Goal: Task Accomplishment & Management: Use online tool/utility

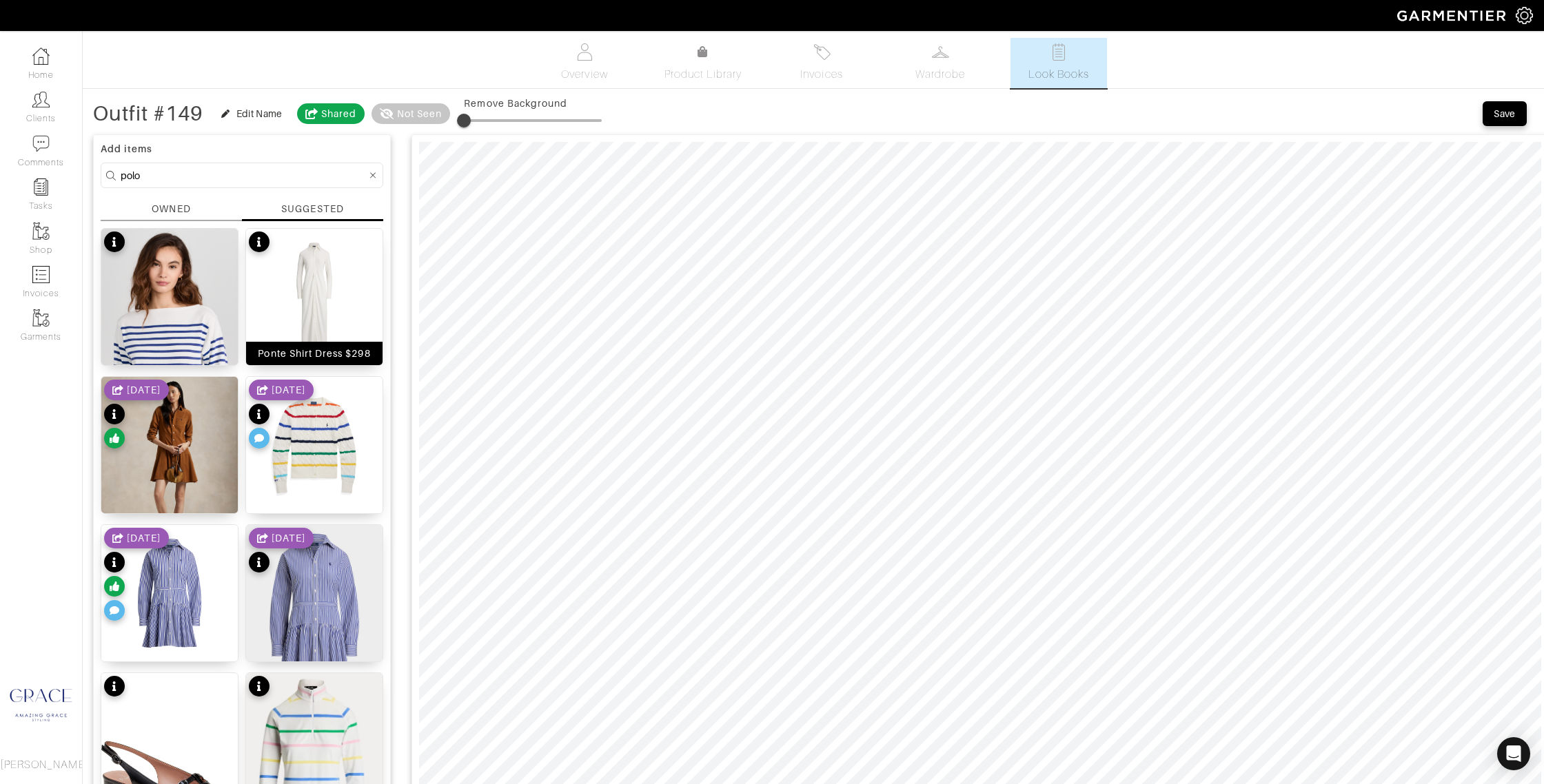
scroll to position [38, 0]
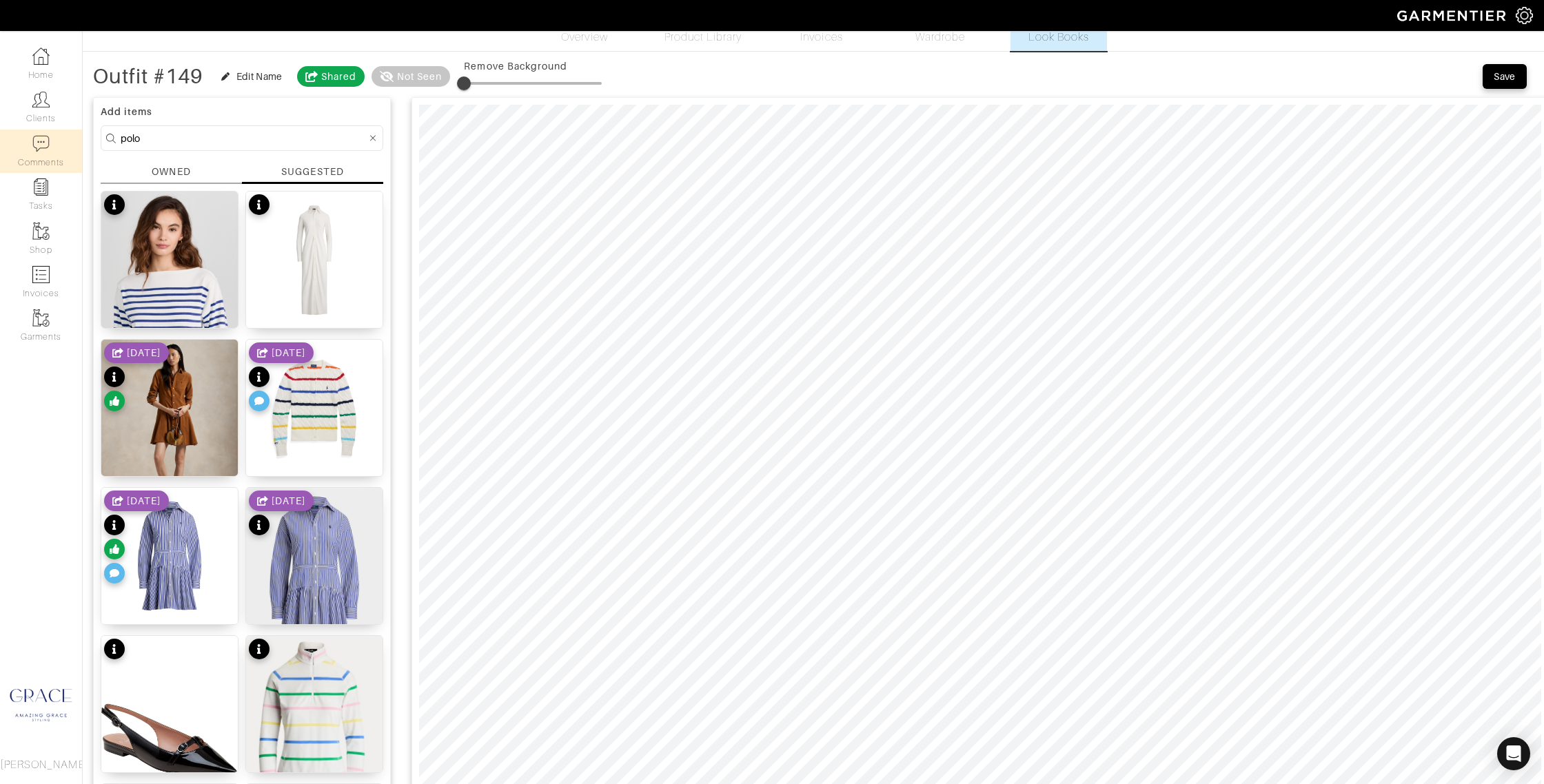
drag, startPoint x: 185, startPoint y: 137, endPoint x: 74, endPoint y: 129, distance: 111.3
click at [74, 129] on div "Company Settings Manage Subscription My Profile Stylists Sign Out Home Clients …" at bounding box center [772, 580] width 1544 height 1236
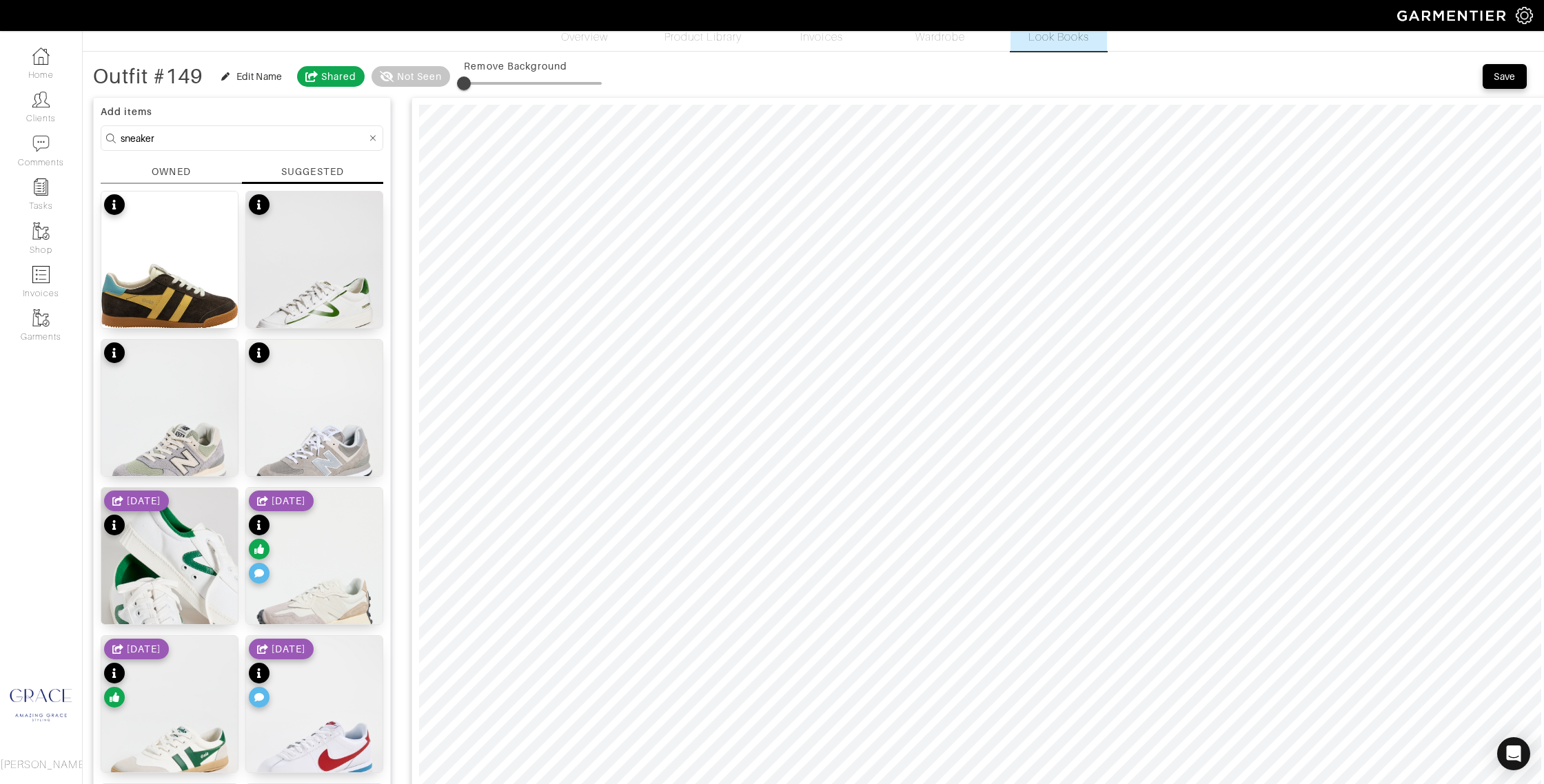
click at [305, 169] on div "SUGGESTED" at bounding box center [312, 171] width 62 height 14
click at [168, 320] on div "Elan Sneaker $110" at bounding box center [170, 315] width 92 height 14
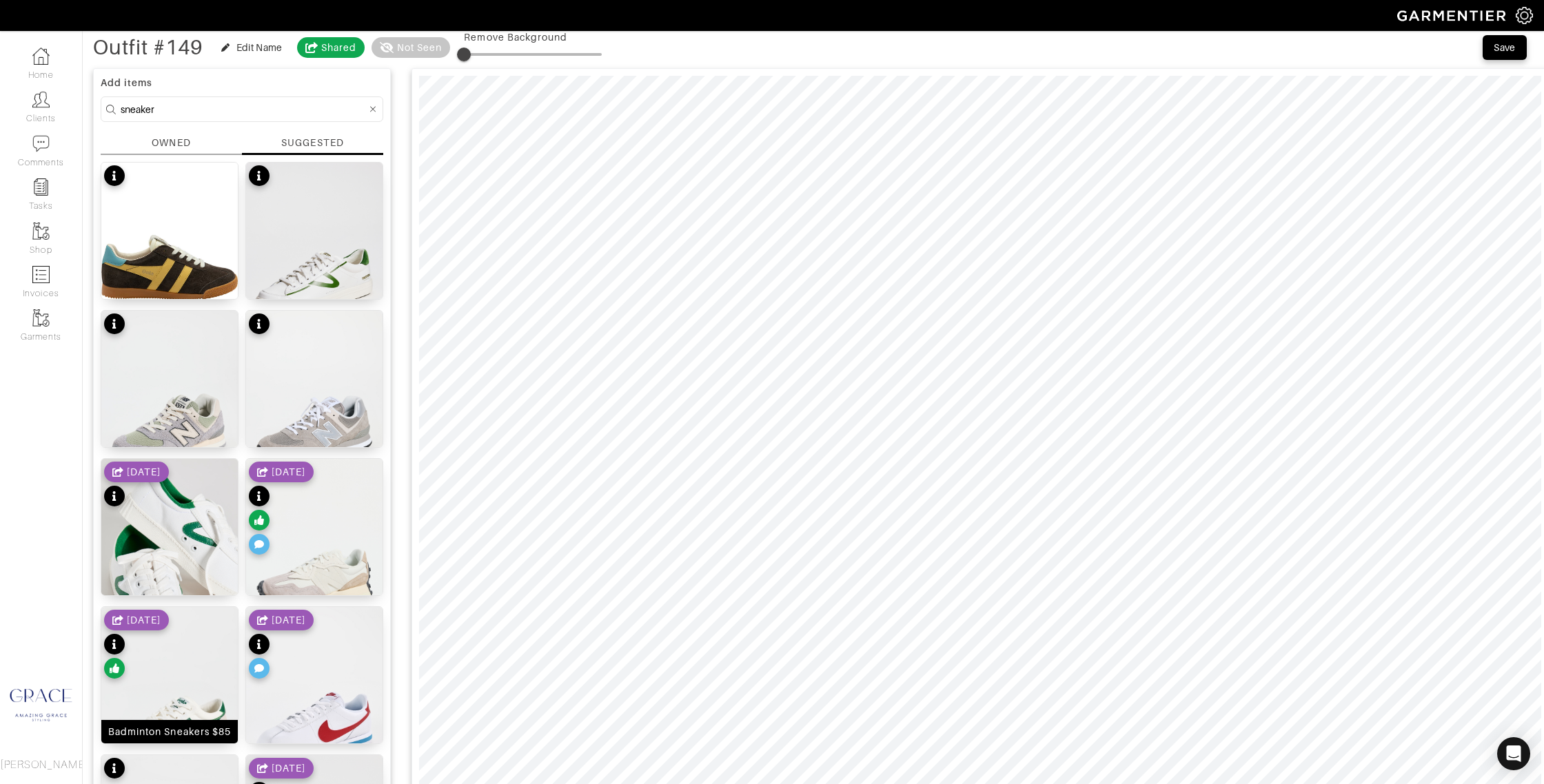
drag, startPoint x: 196, startPoint y: 737, endPoint x: 210, endPoint y: 734, distance: 14.3
click at [196, 736] on div "Badminton Sneakers $85" at bounding box center [170, 731] width 123 height 14
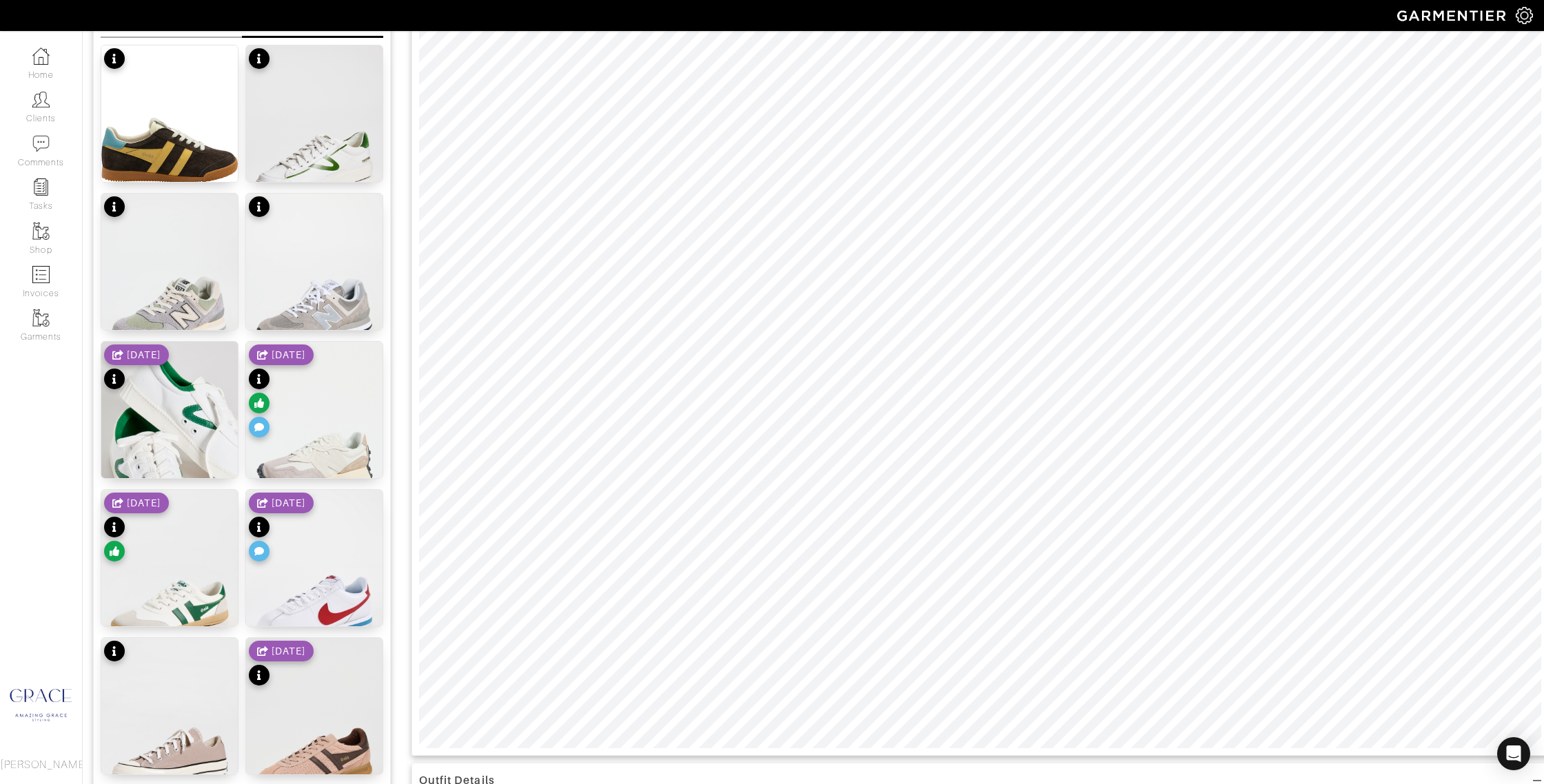
scroll to position [251, 0]
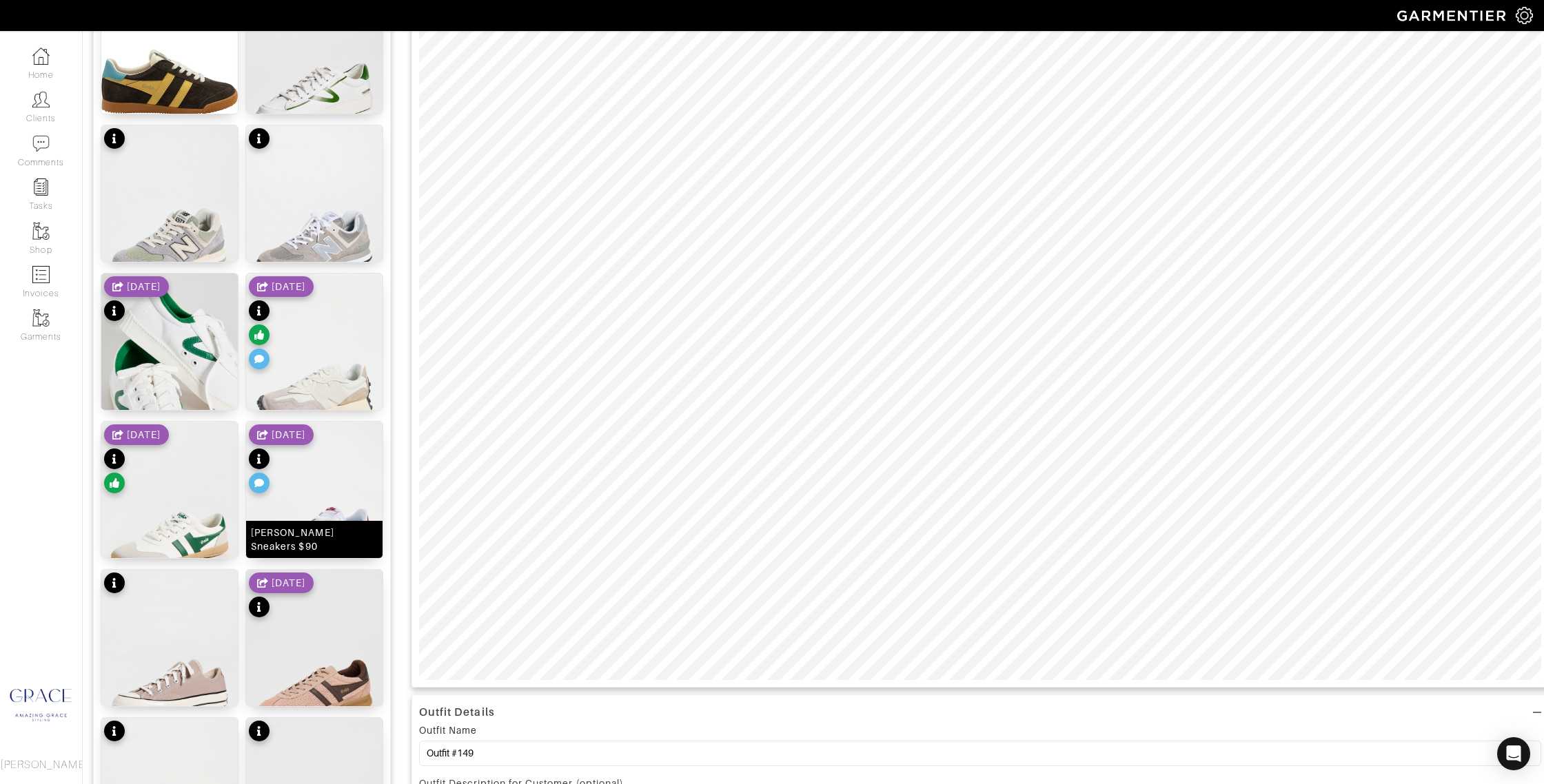
click at [353, 547] on div "Cortez Sneakers $90" at bounding box center [314, 539] width 127 height 28
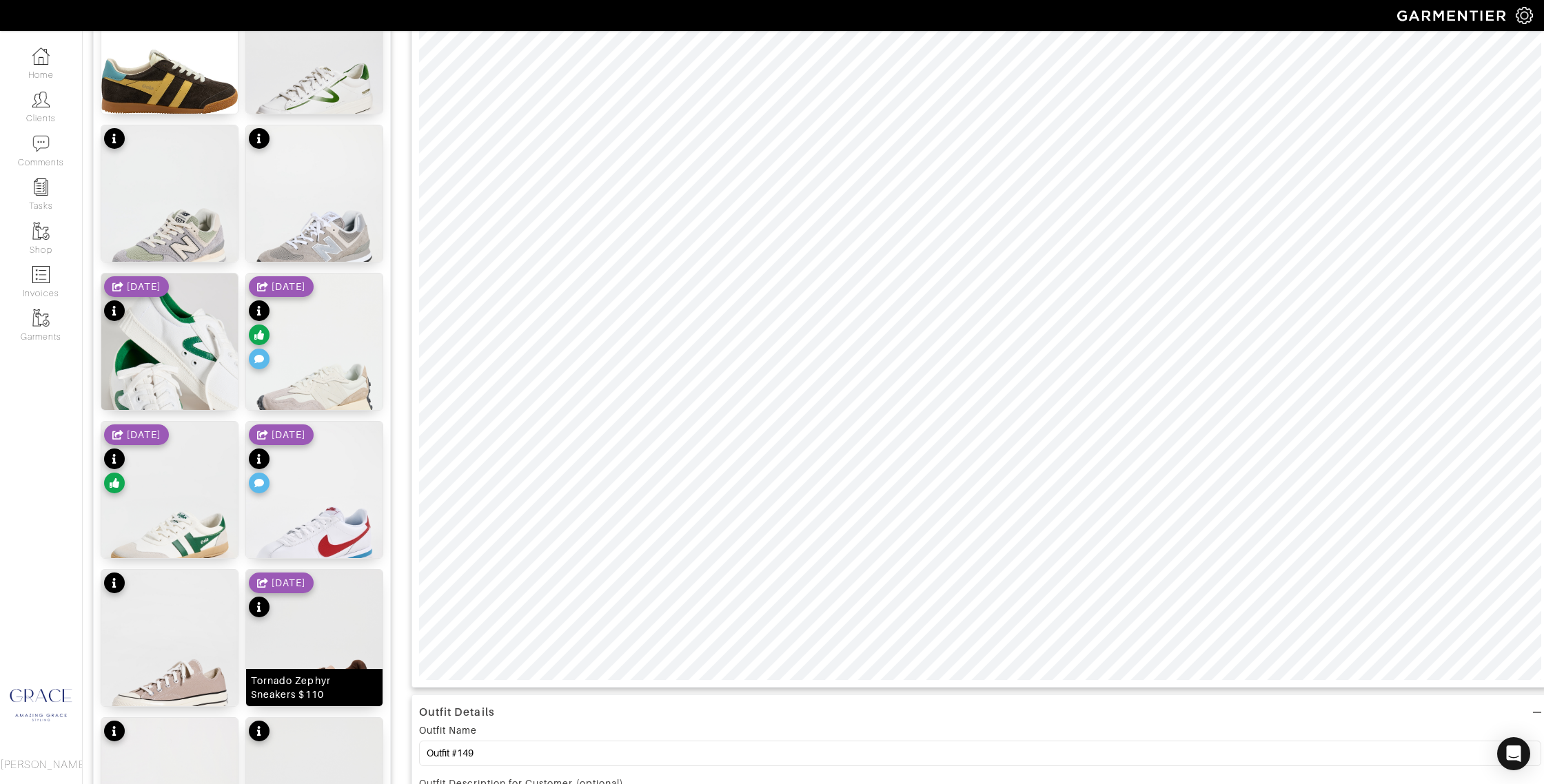
scroll to position [256, 0]
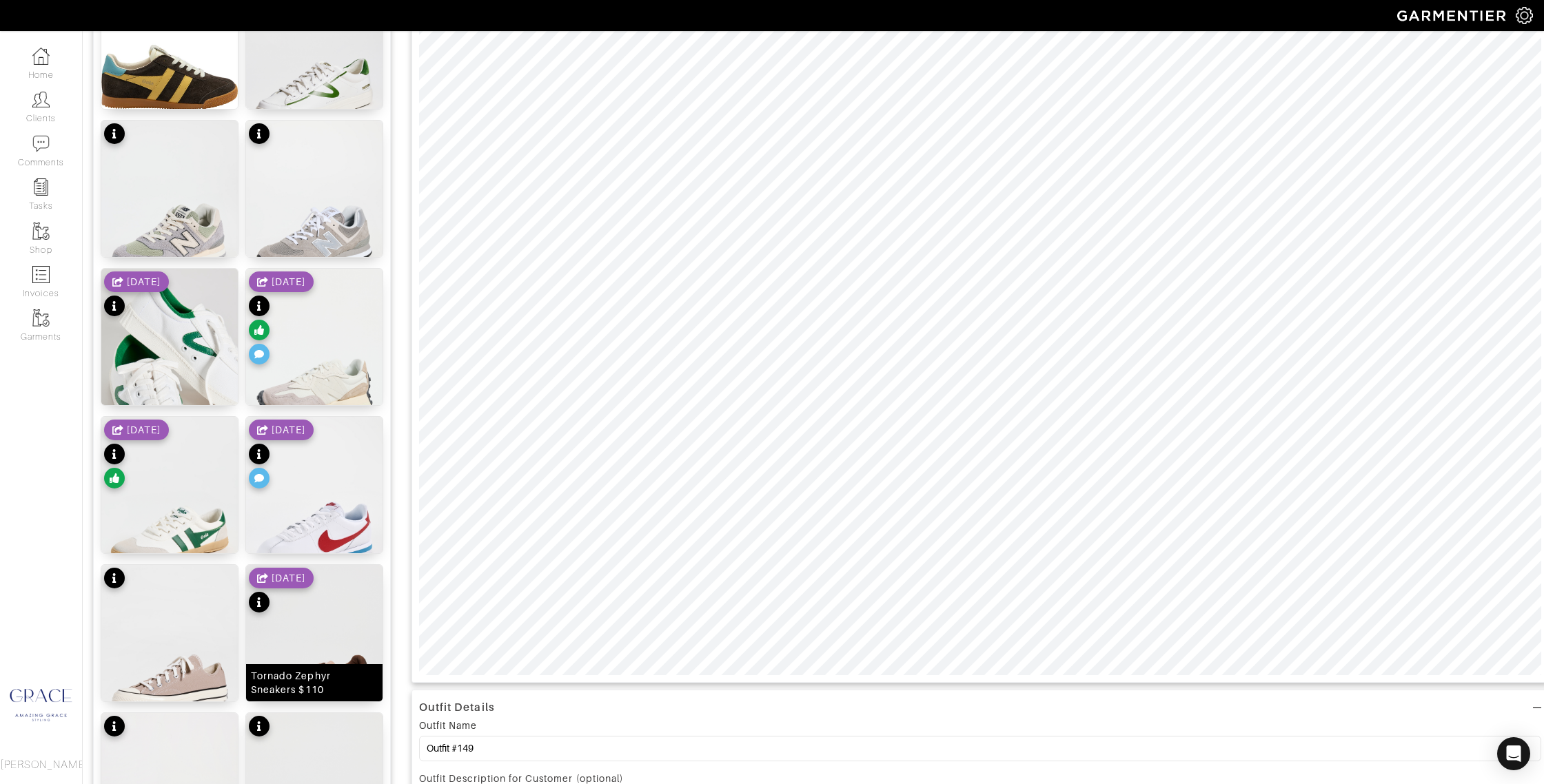
click at [360, 686] on div "Tornado Zephyr Sneakers $110" at bounding box center [314, 682] width 127 height 28
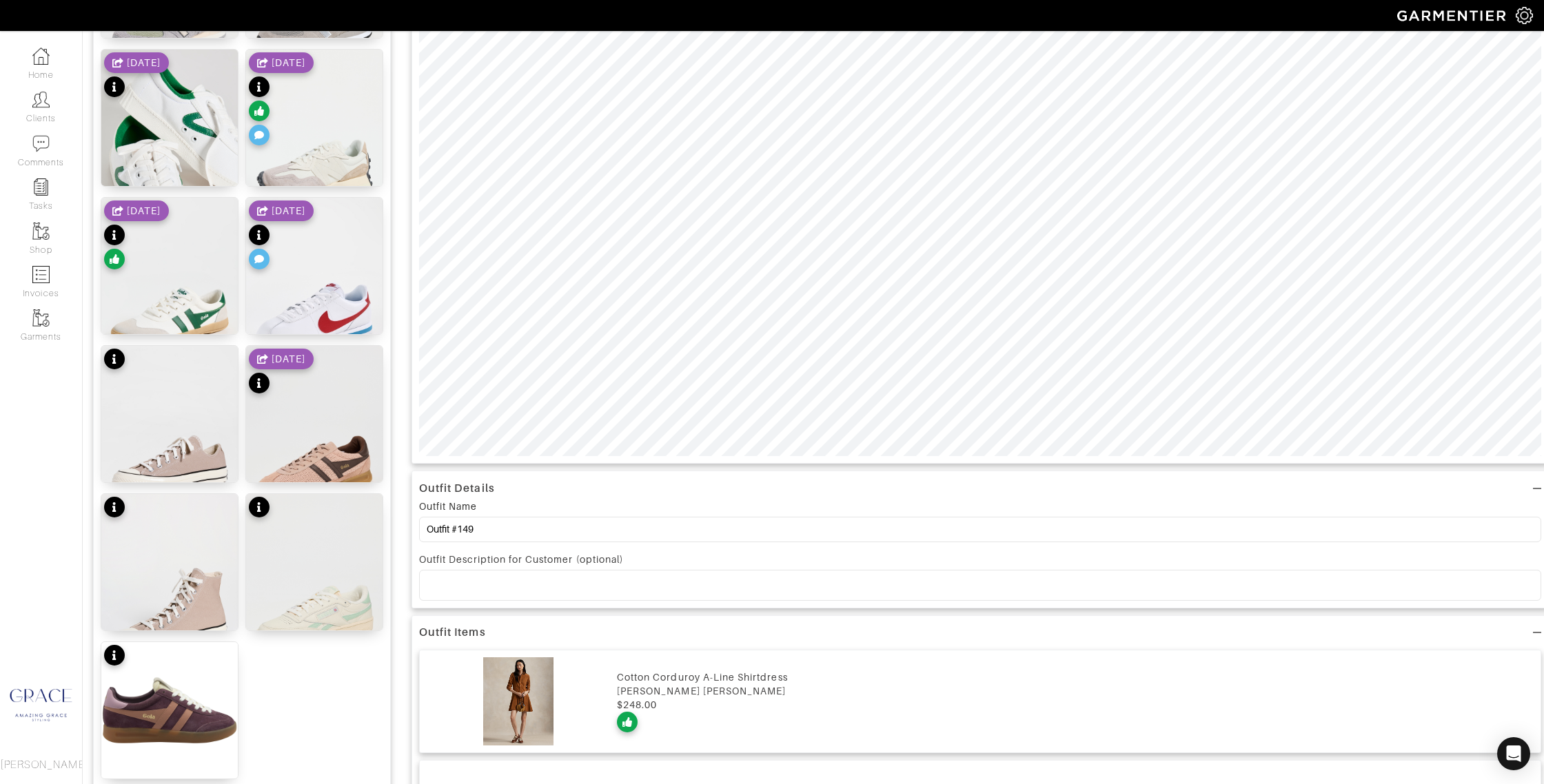
scroll to position [478, 0]
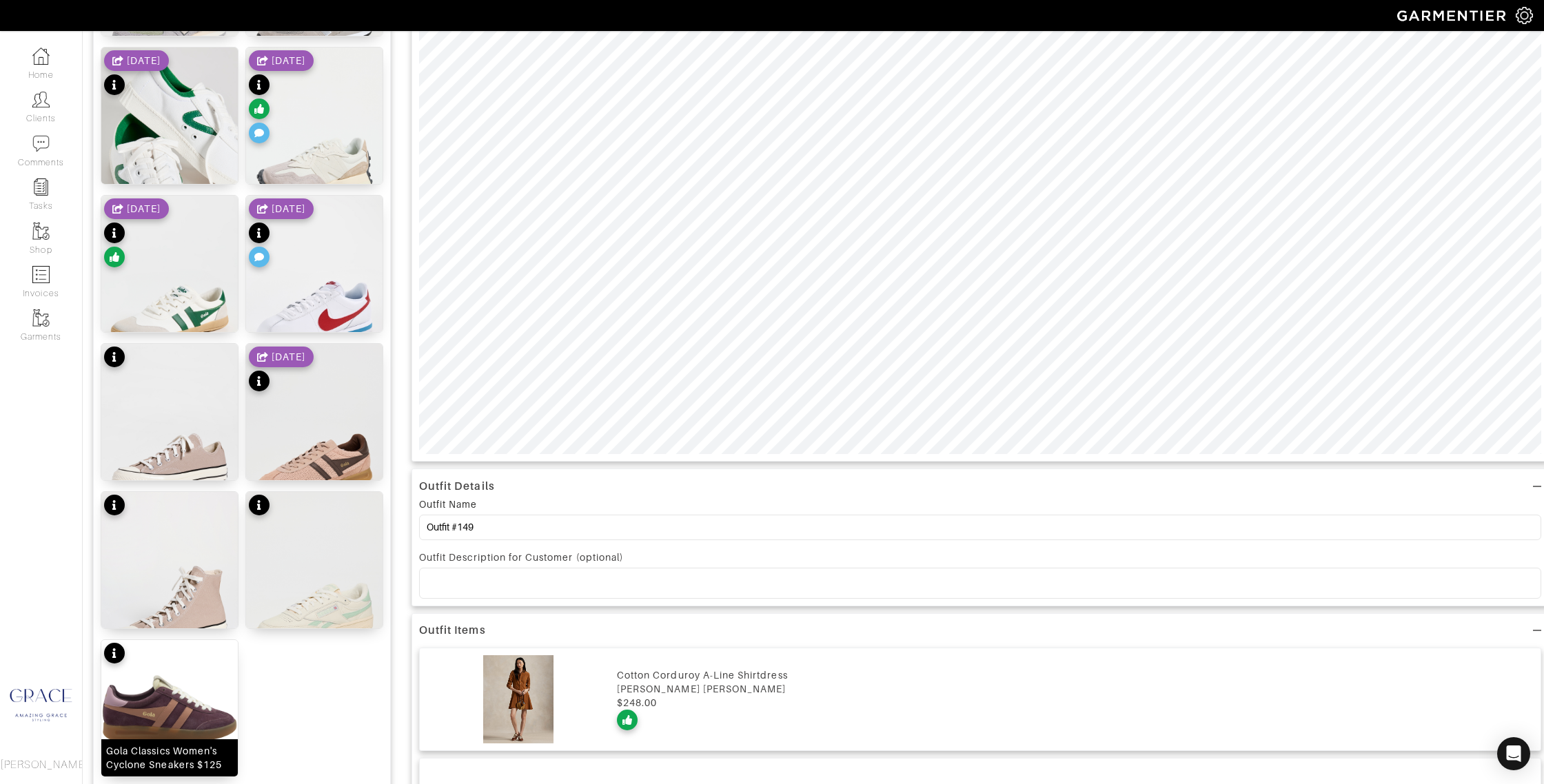
click at [161, 682] on img at bounding box center [169, 708] width 137 height 137
click at [202, 712] on img at bounding box center [169, 708] width 137 height 137
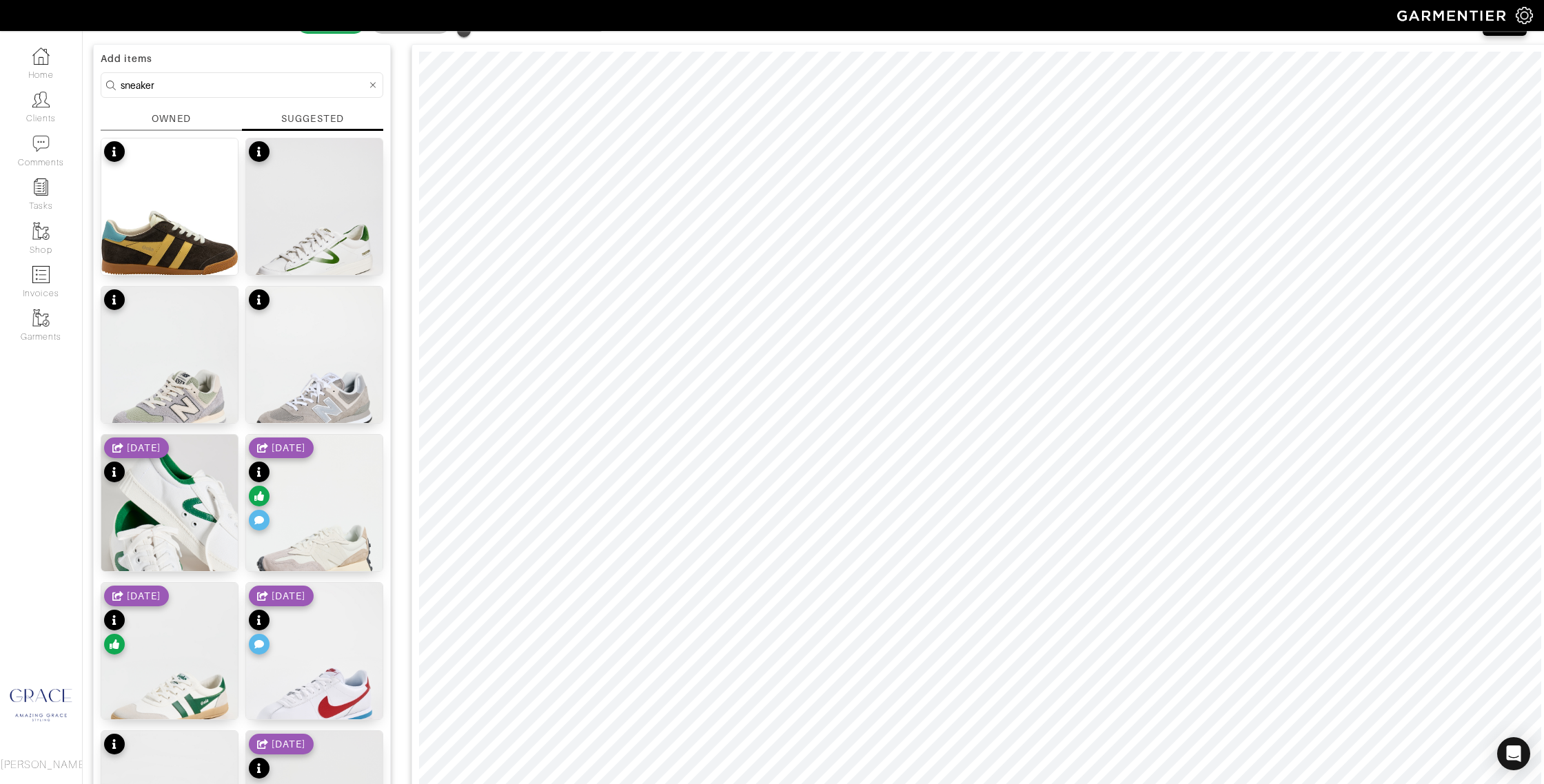
scroll to position [0, 0]
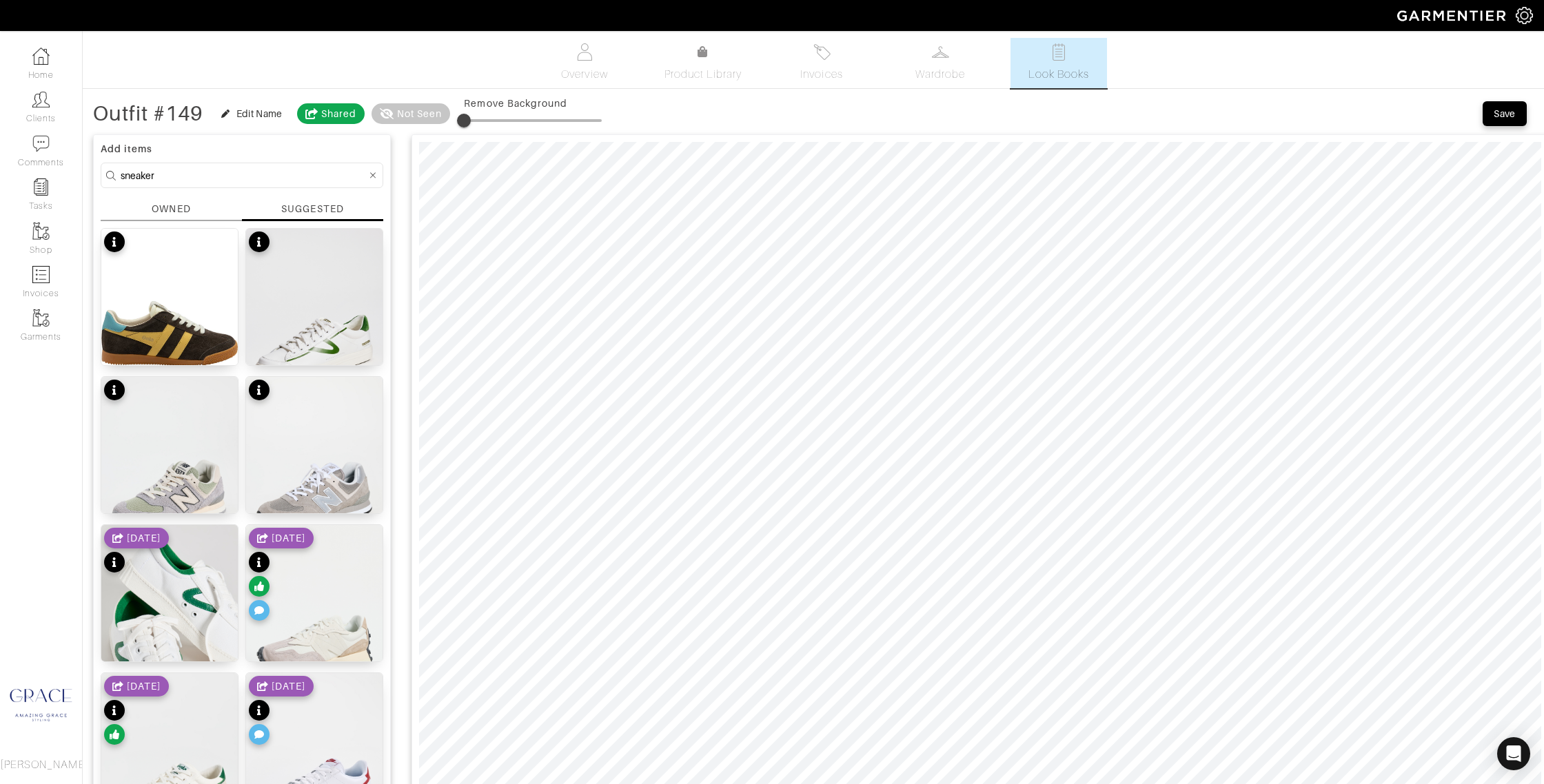
drag, startPoint x: 169, startPoint y: 174, endPoint x: 93, endPoint y: 170, distance: 76.1
click at [93, 171] on div "Add items sneaker OWNED SUGGESTED Elan Sneaker $110 Hopper Sneakers $70 574 Sne…" at bounding box center [241, 715] width 298 height 1164
type input "sweater"
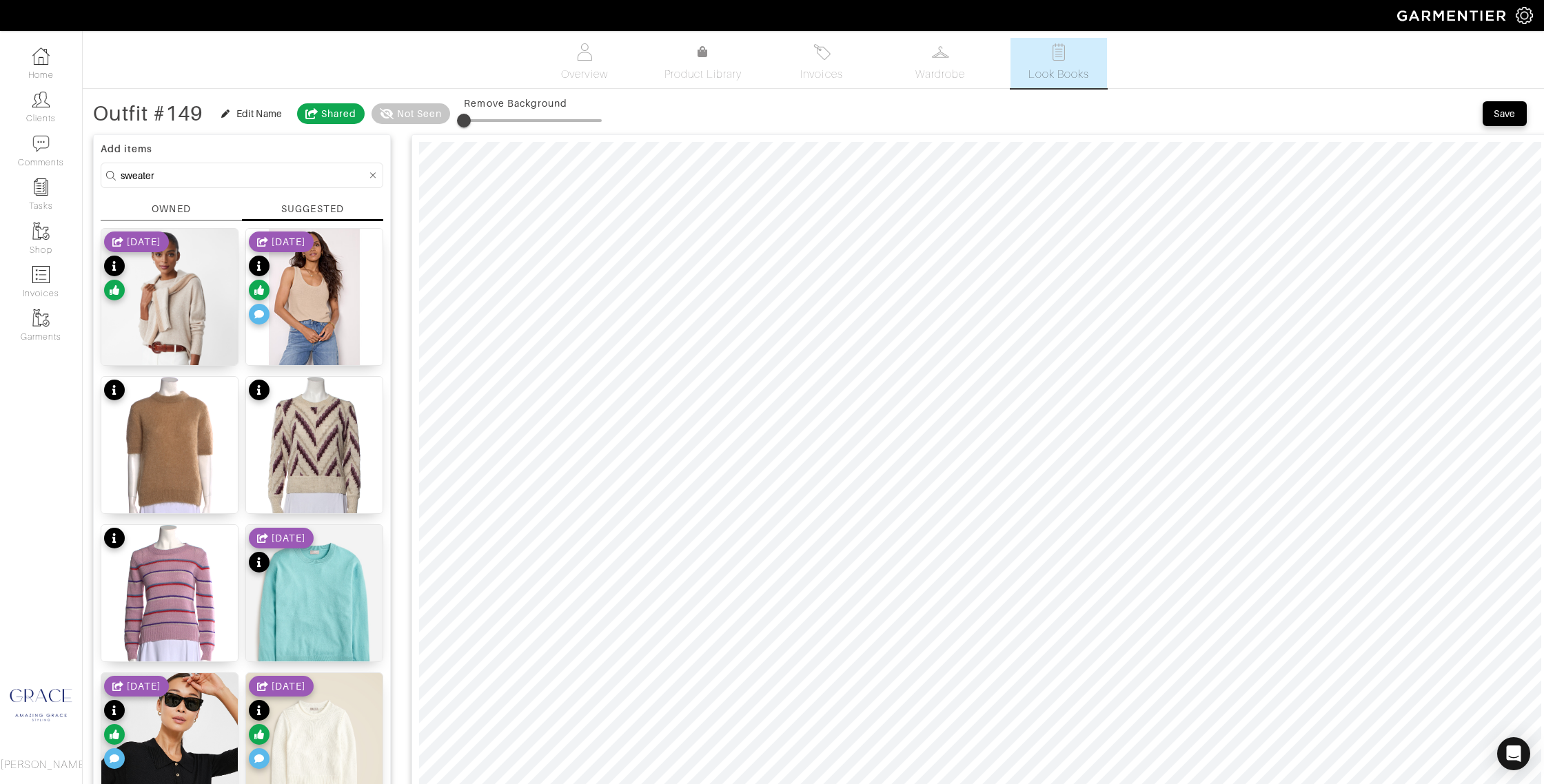
click at [328, 209] on div "SUGGESTED" at bounding box center [312, 208] width 62 height 14
click at [179, 348] on div "Solid Caitie Cashmere Sweater | Women's Sweaters | J.McLaughlin $150" at bounding box center [170, 333] width 127 height 55
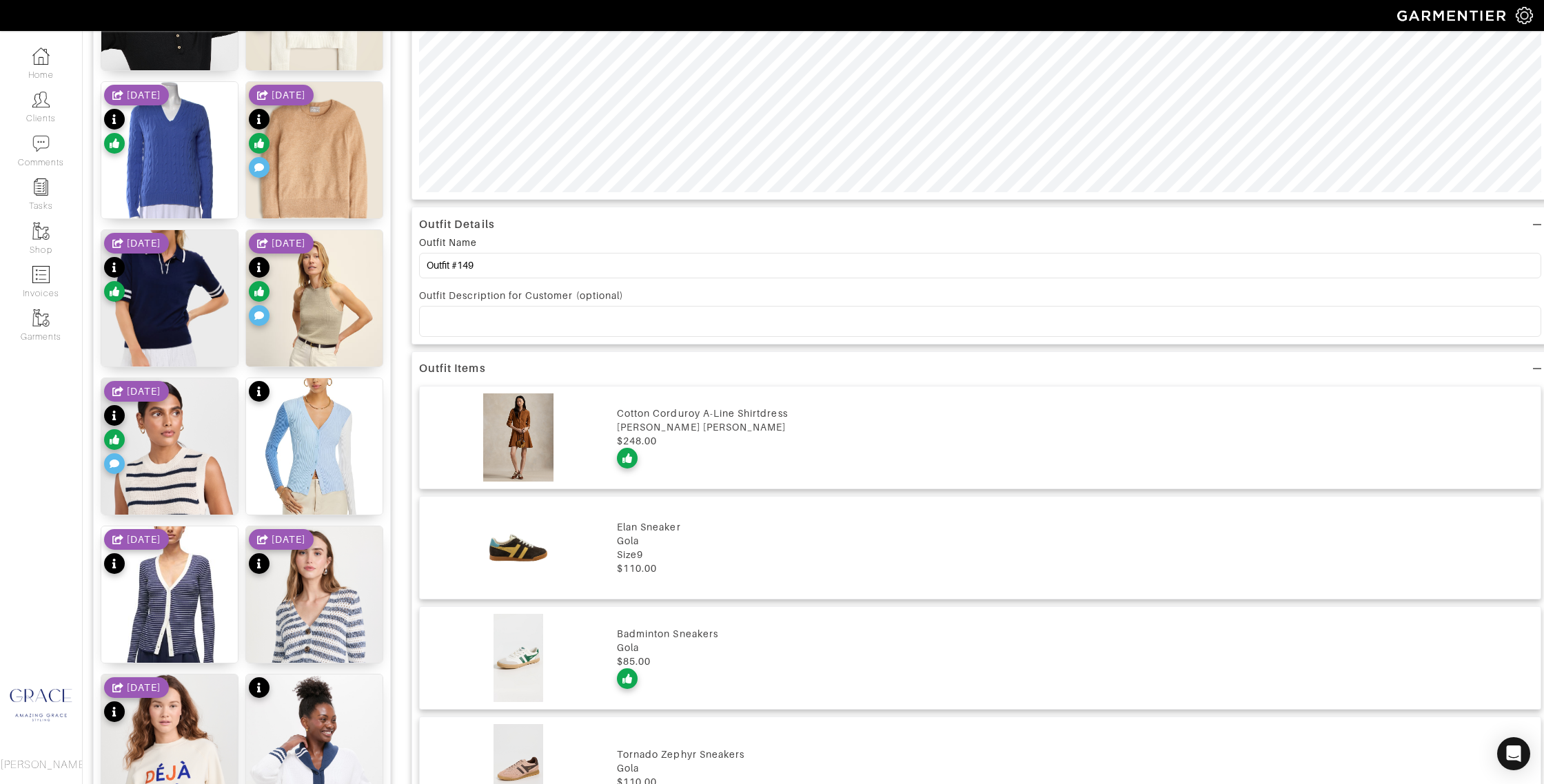
scroll to position [771, 0]
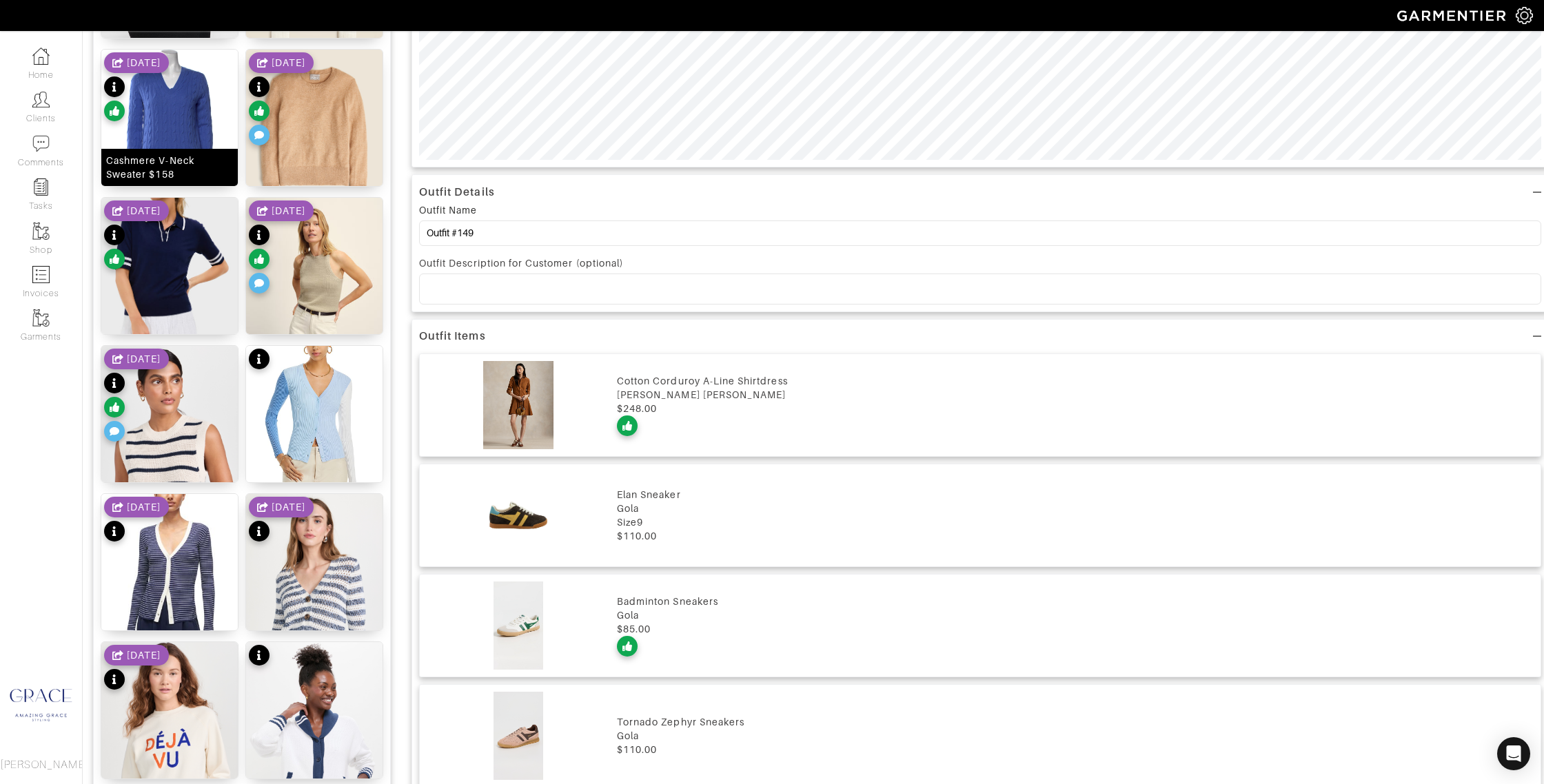
click at [176, 163] on div "Cashmere V-Neck Sweater $158" at bounding box center [170, 168] width 127 height 28
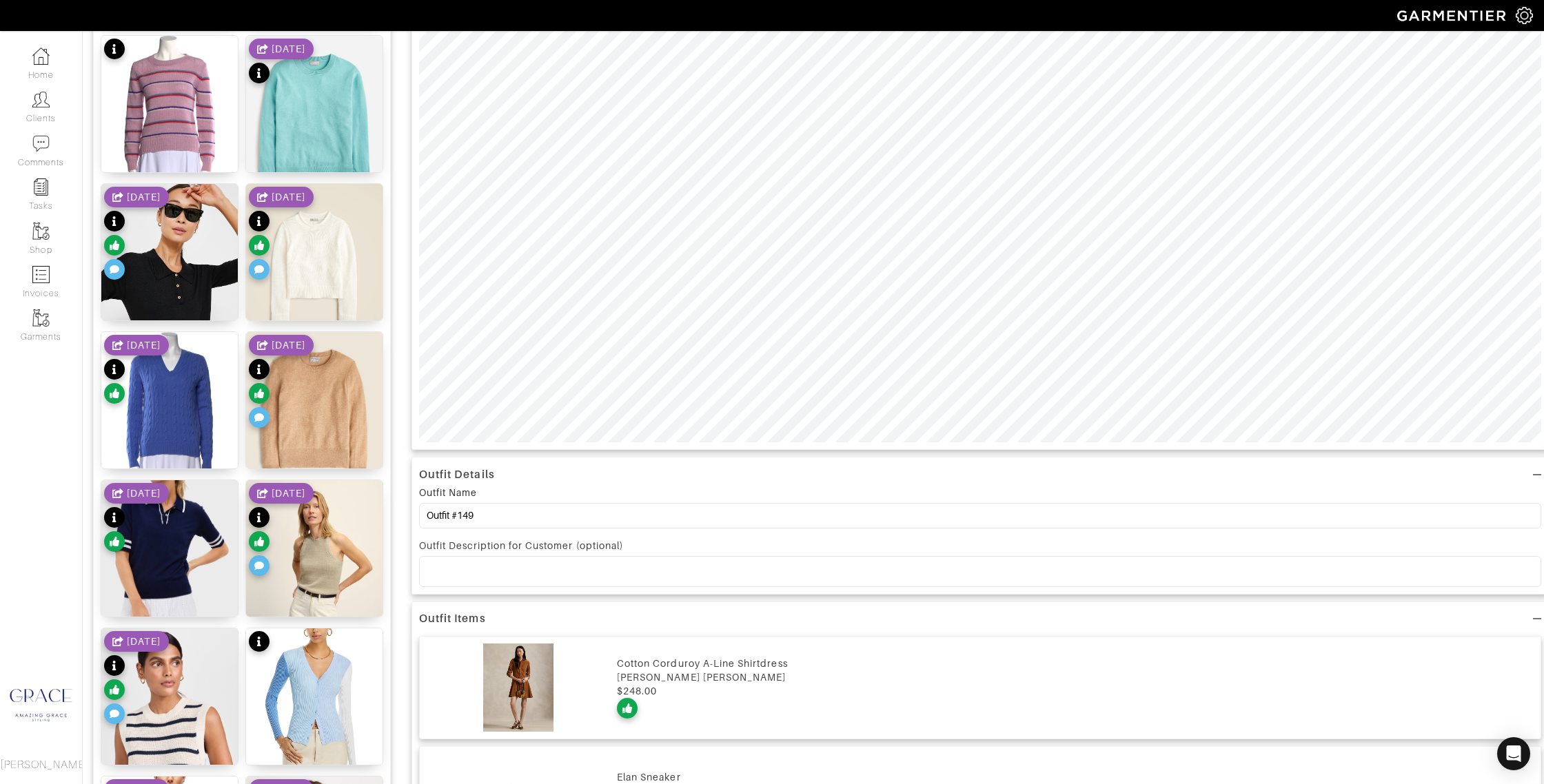
scroll to position [490, 0]
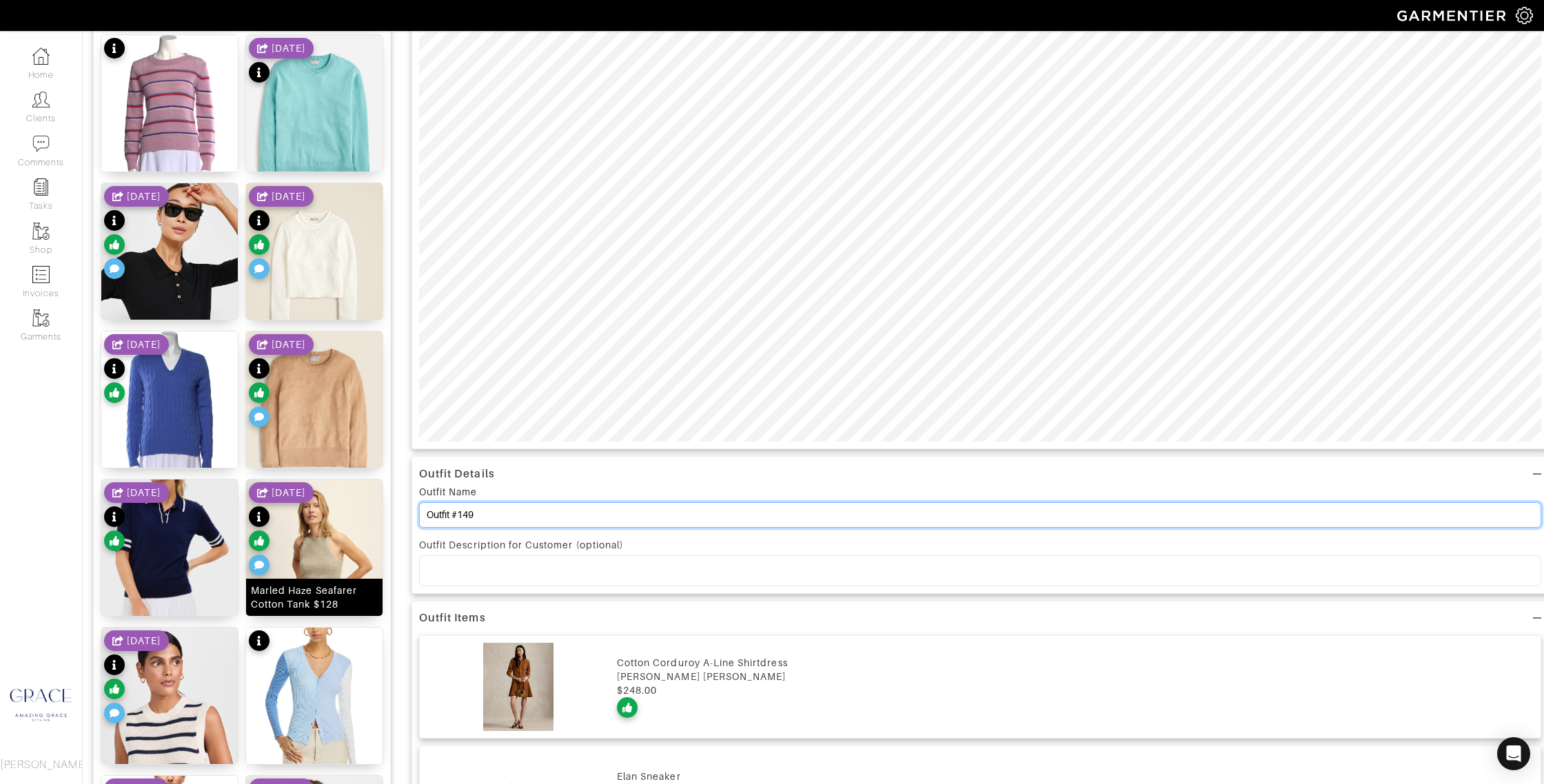
drag, startPoint x: 504, startPoint y: 513, endPoint x: 361, endPoint y: 501, distance: 143.5
click at [356, 501] on div "Add items sweater OWNED SUGGESTED Solid Caitie Cashmere Sweater | Women's Sweat…" at bounding box center [813, 667] width 1440 height 2059
type input "Polo Shirt Dress"
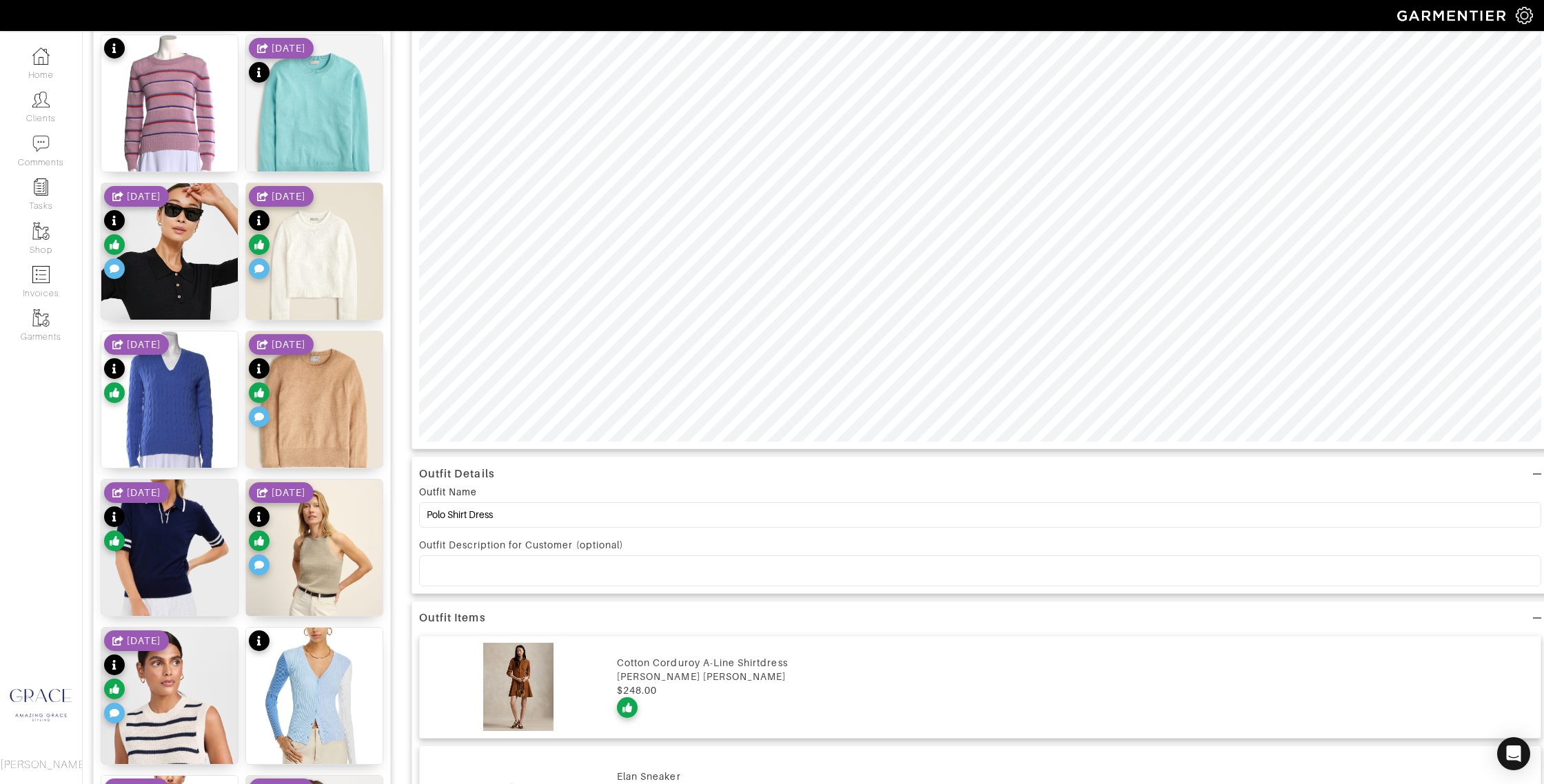
click at [606, 580] on div at bounding box center [979, 570] width 1120 height 29
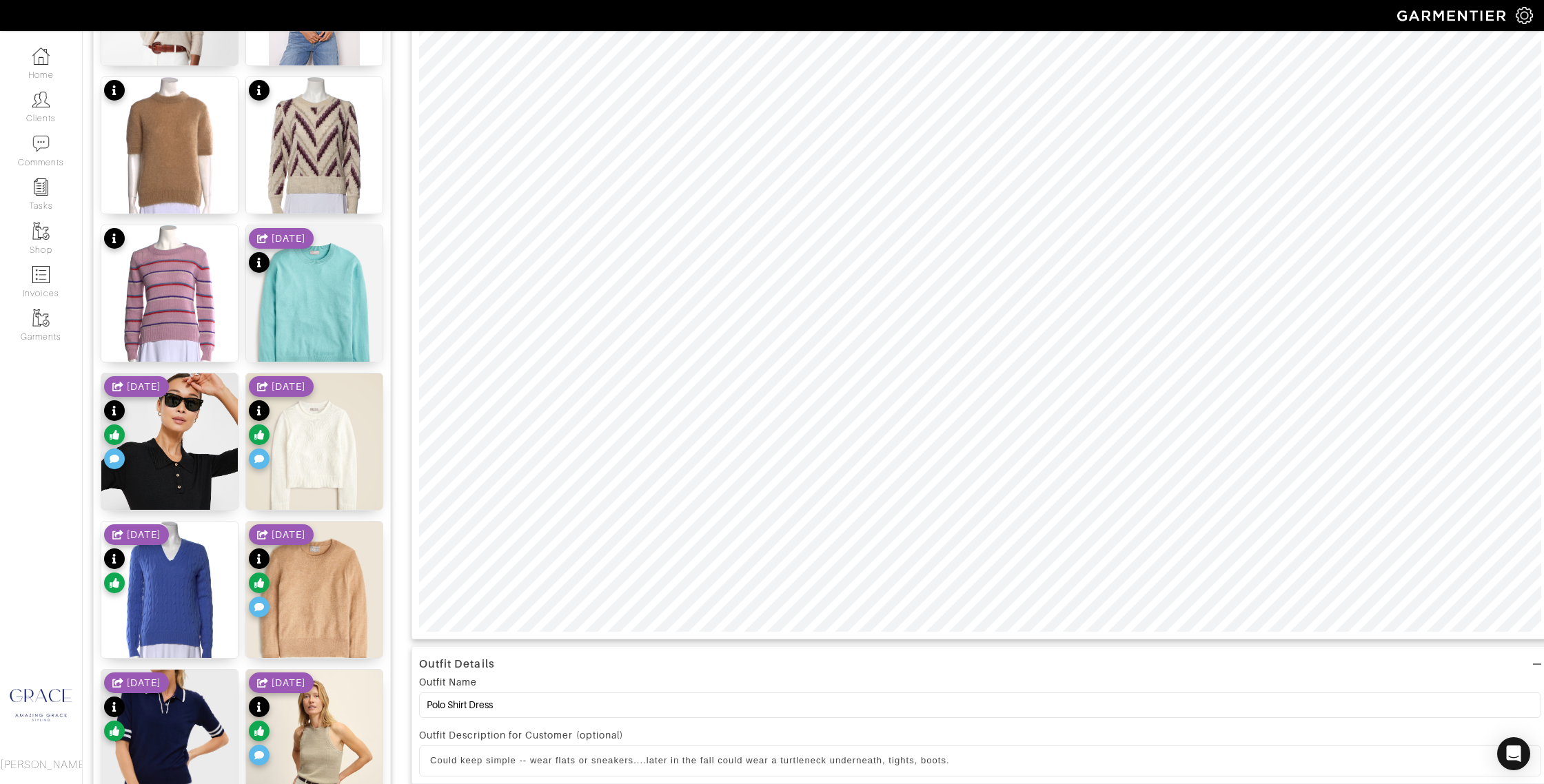
scroll to position [0, 0]
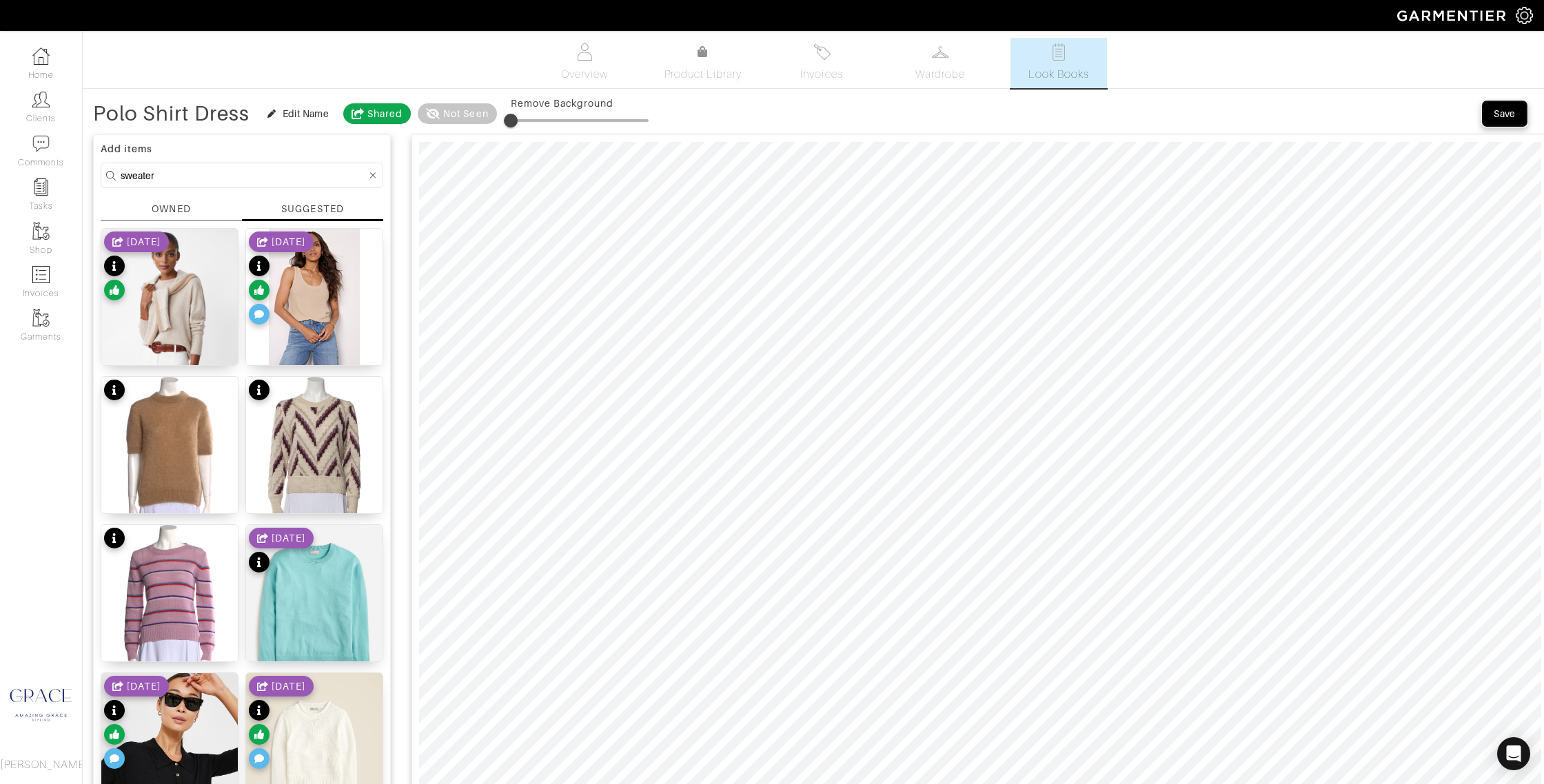
click at [1513, 113] on div "Save" at bounding box center [1505, 113] width 22 height 14
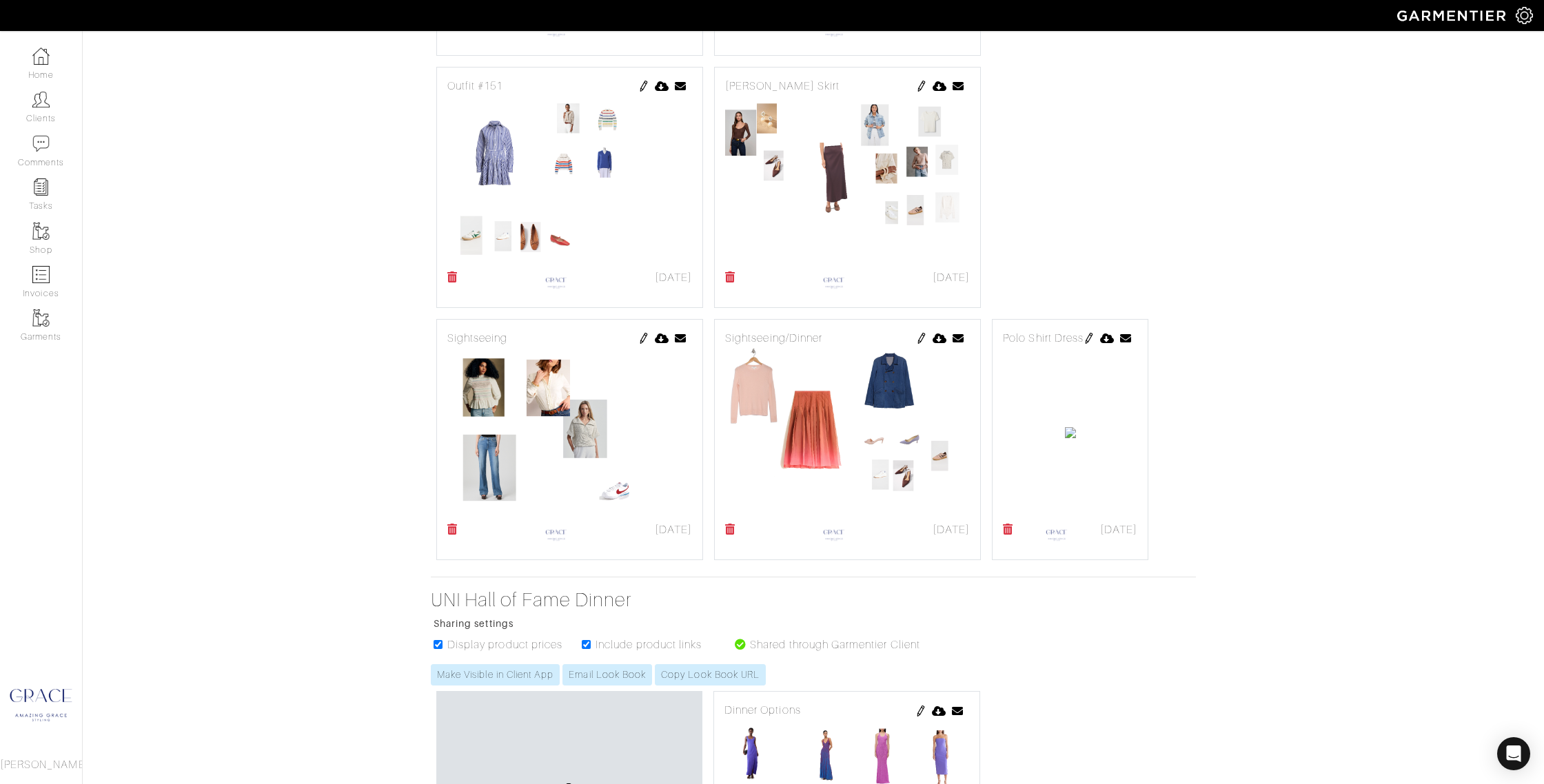
scroll to position [1466, 0]
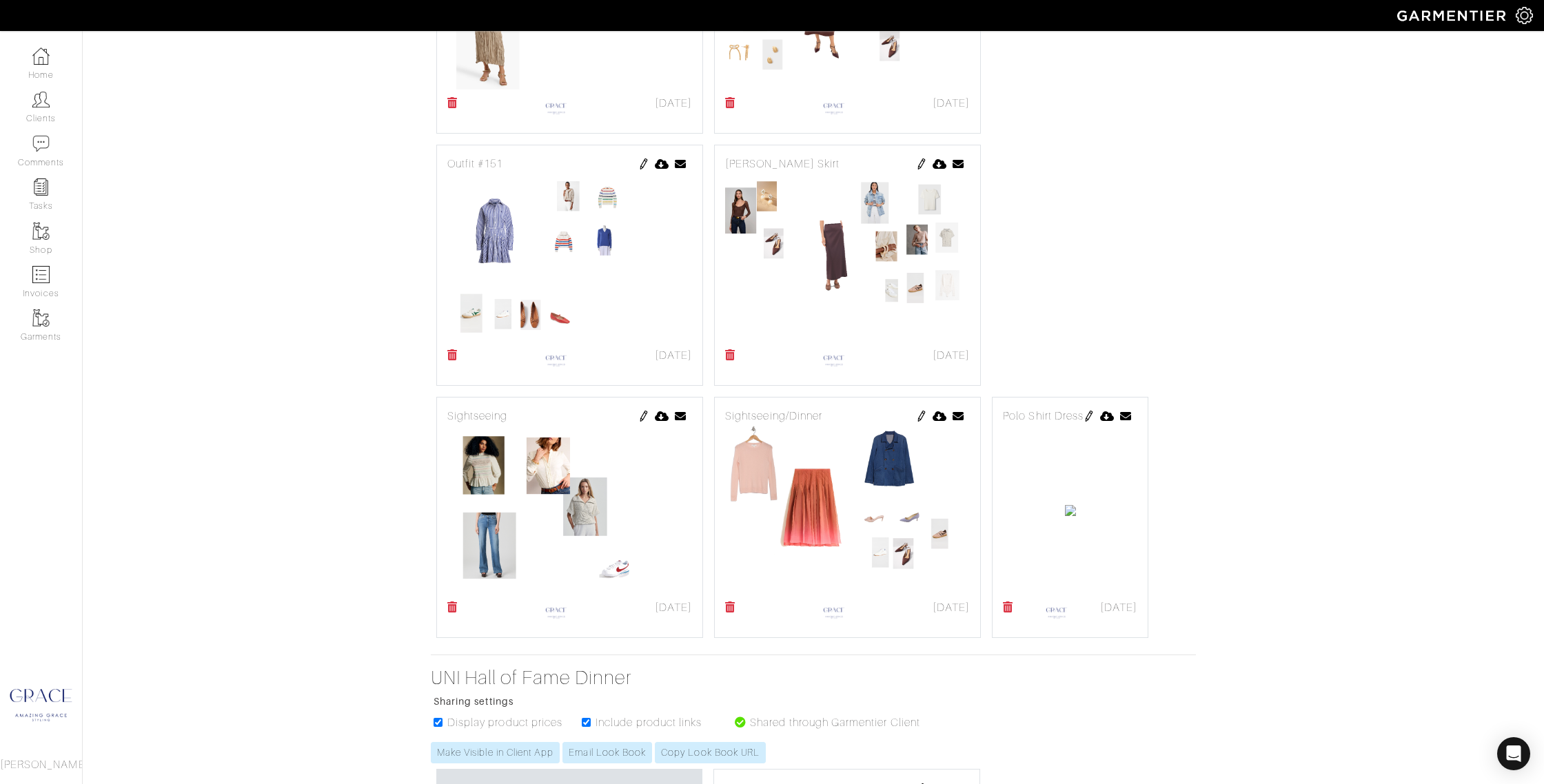
click at [1090, 414] on img at bounding box center [1089, 416] width 11 height 11
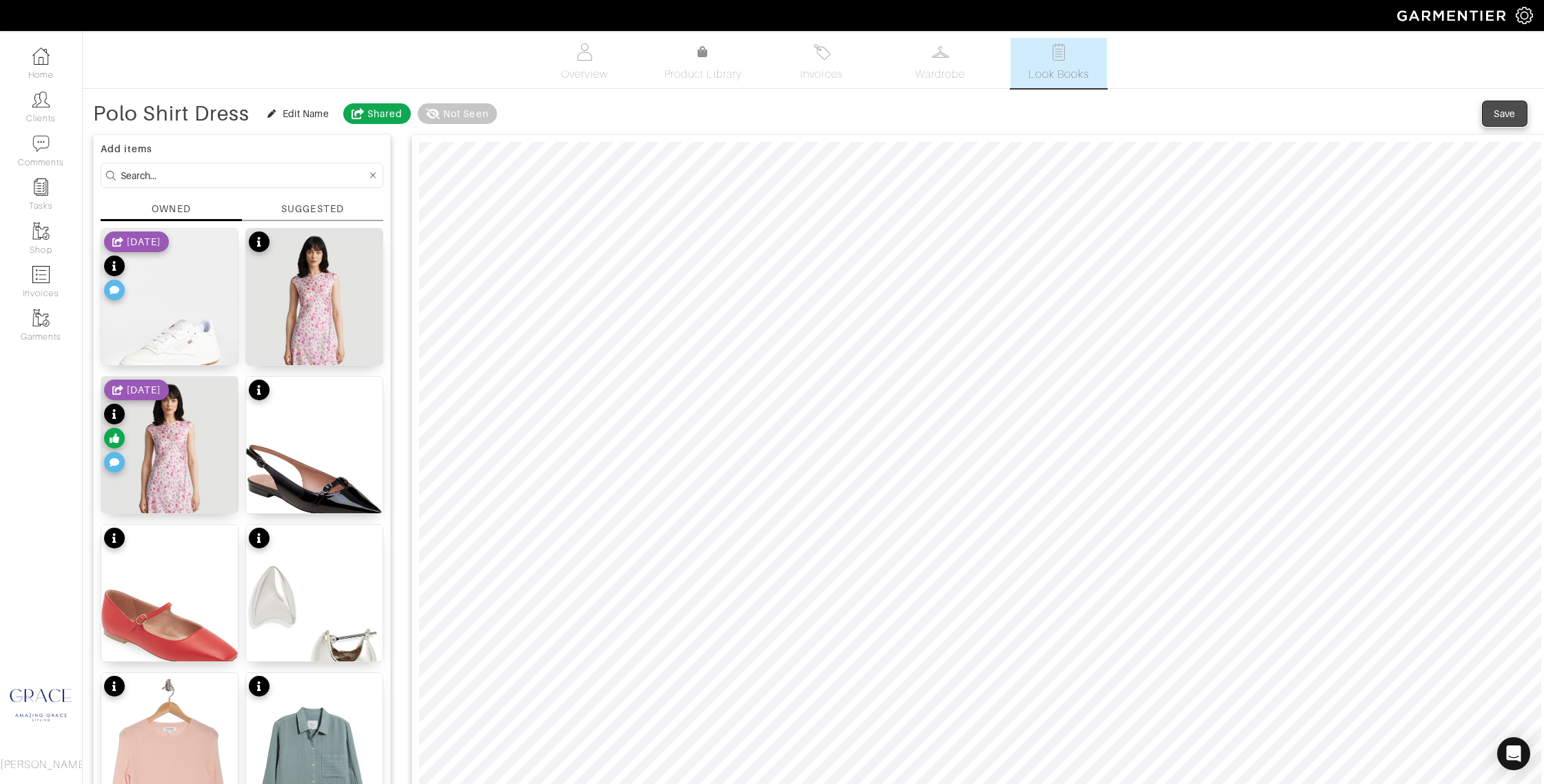
click at [1519, 111] on button "Save" at bounding box center [1505, 113] width 44 height 25
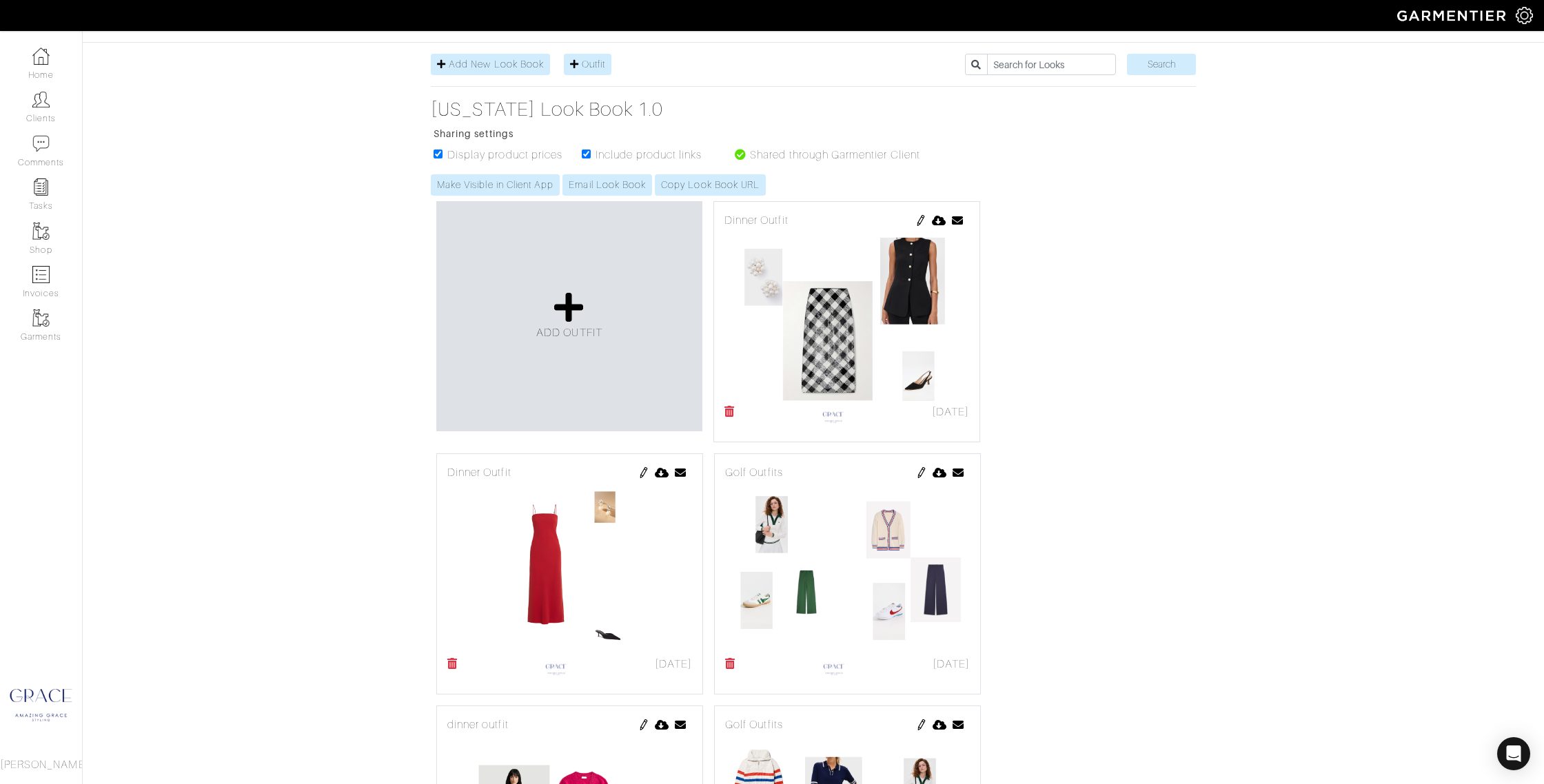
scroll to position [134, 0]
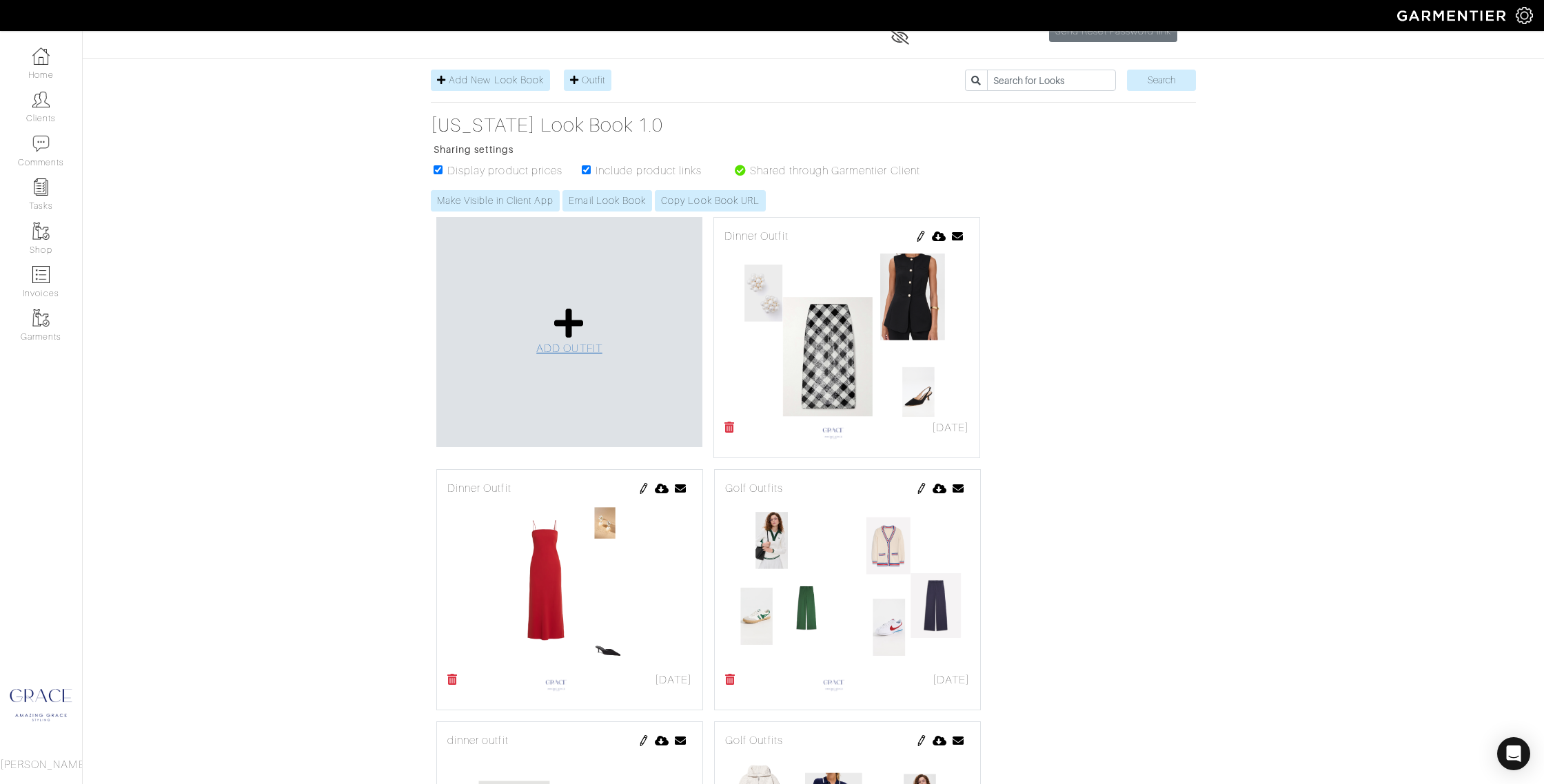
click at [550, 329] on link "ADD OUTFIT" at bounding box center [569, 331] width 66 height 50
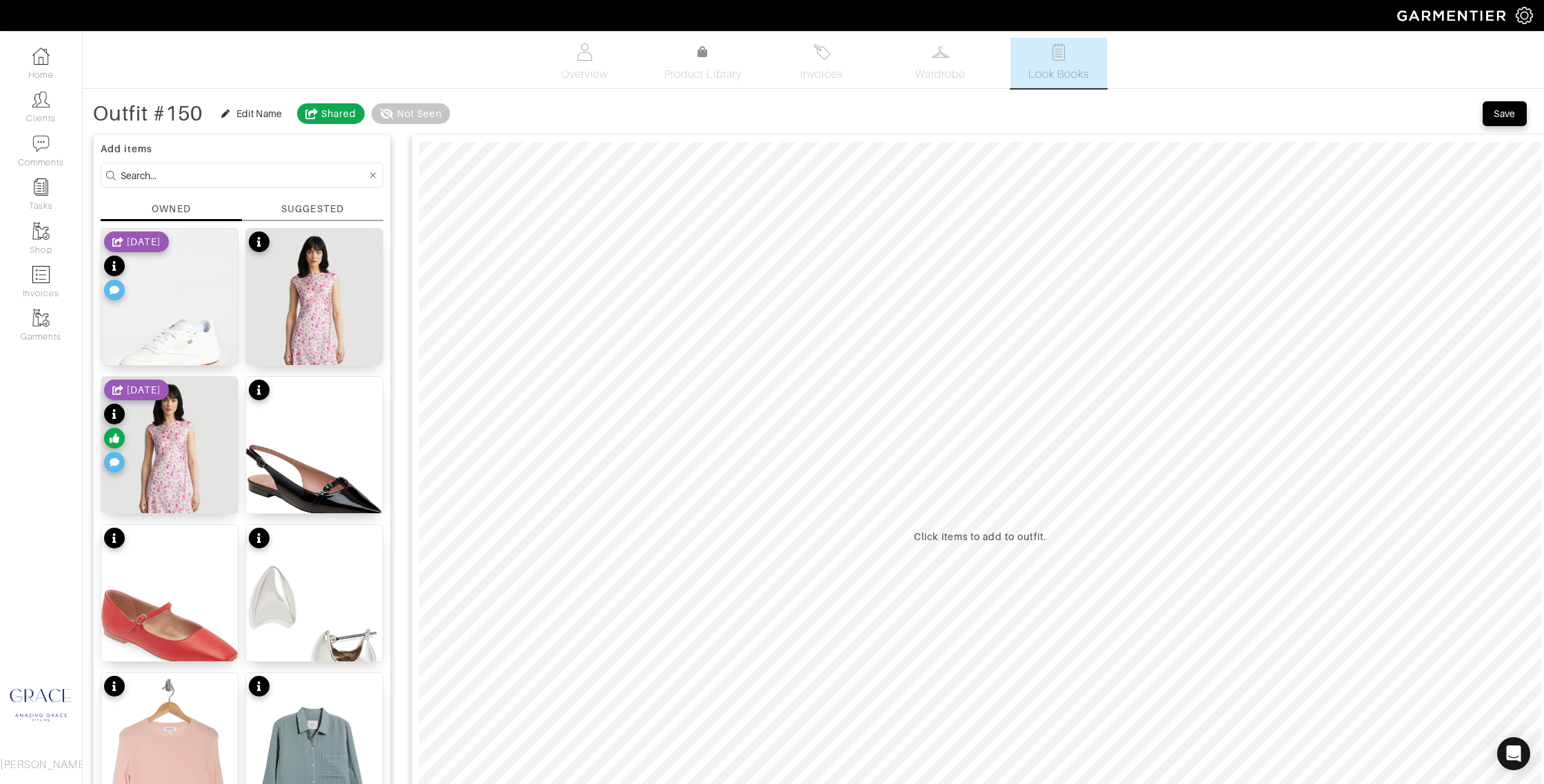
click at [255, 178] on input at bounding box center [243, 175] width 246 height 17
type input "jeans"
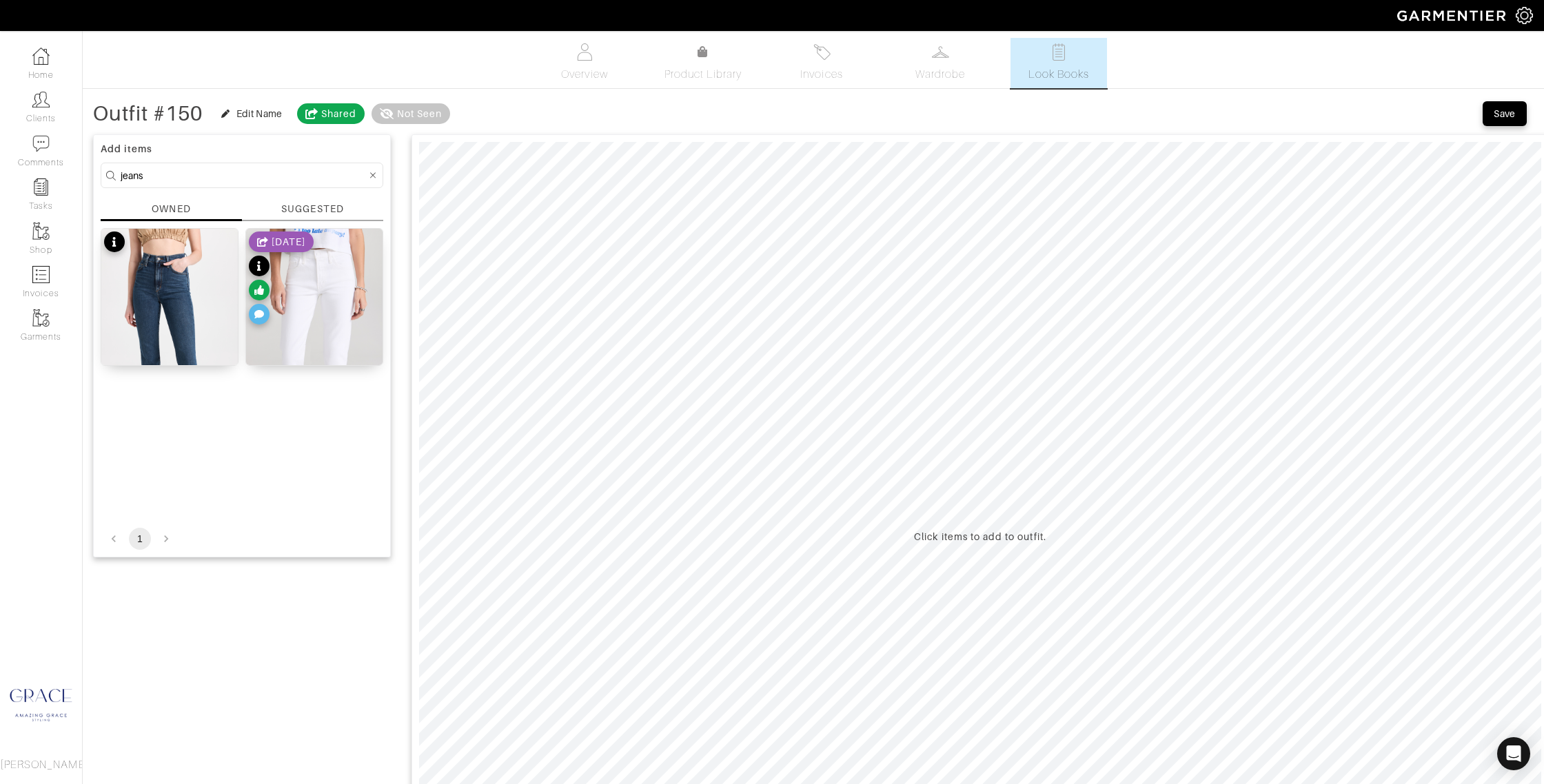
click at [339, 204] on div "SUGGESTED" at bounding box center [312, 209] width 62 height 15
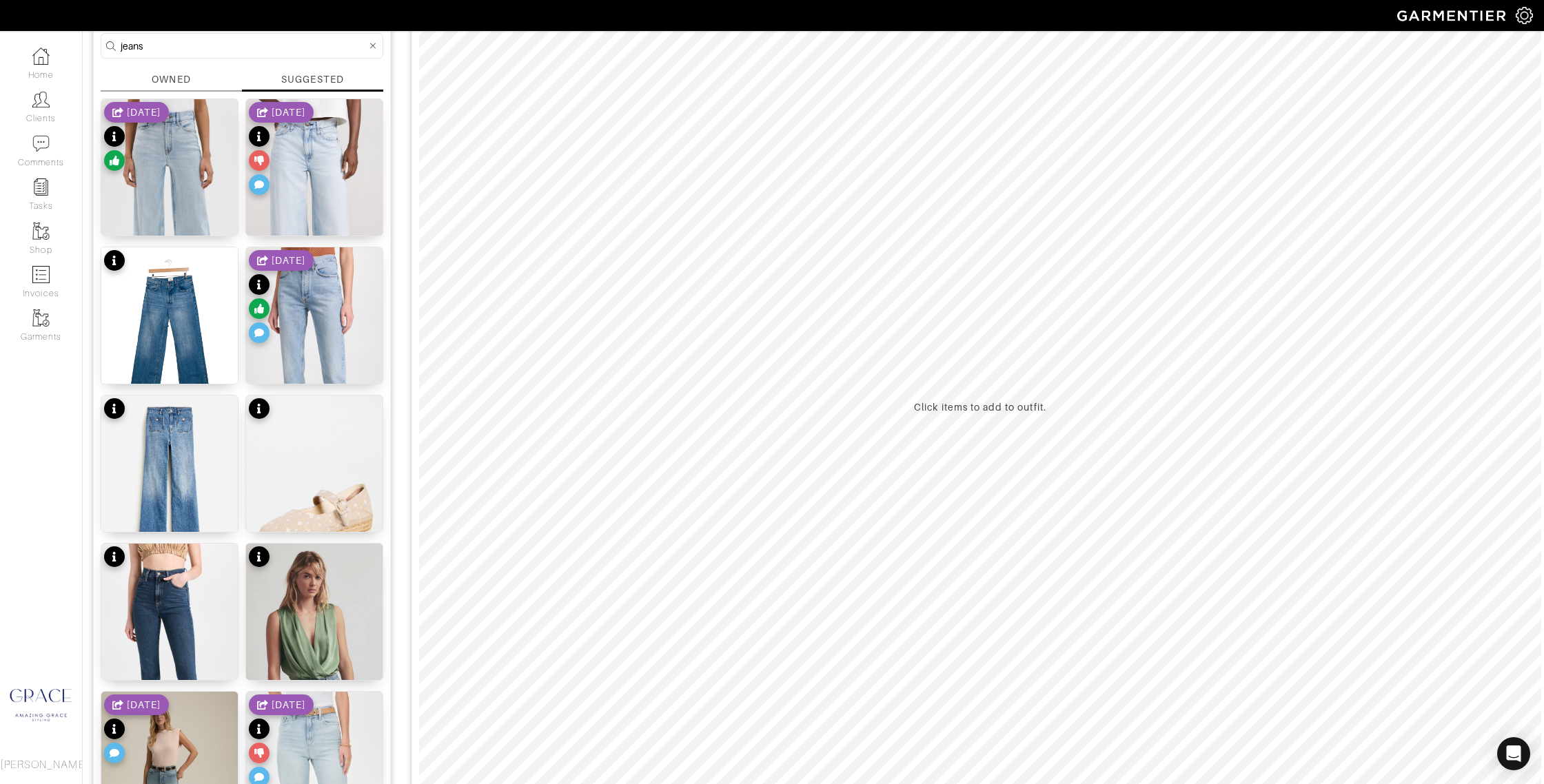
scroll to position [117, 0]
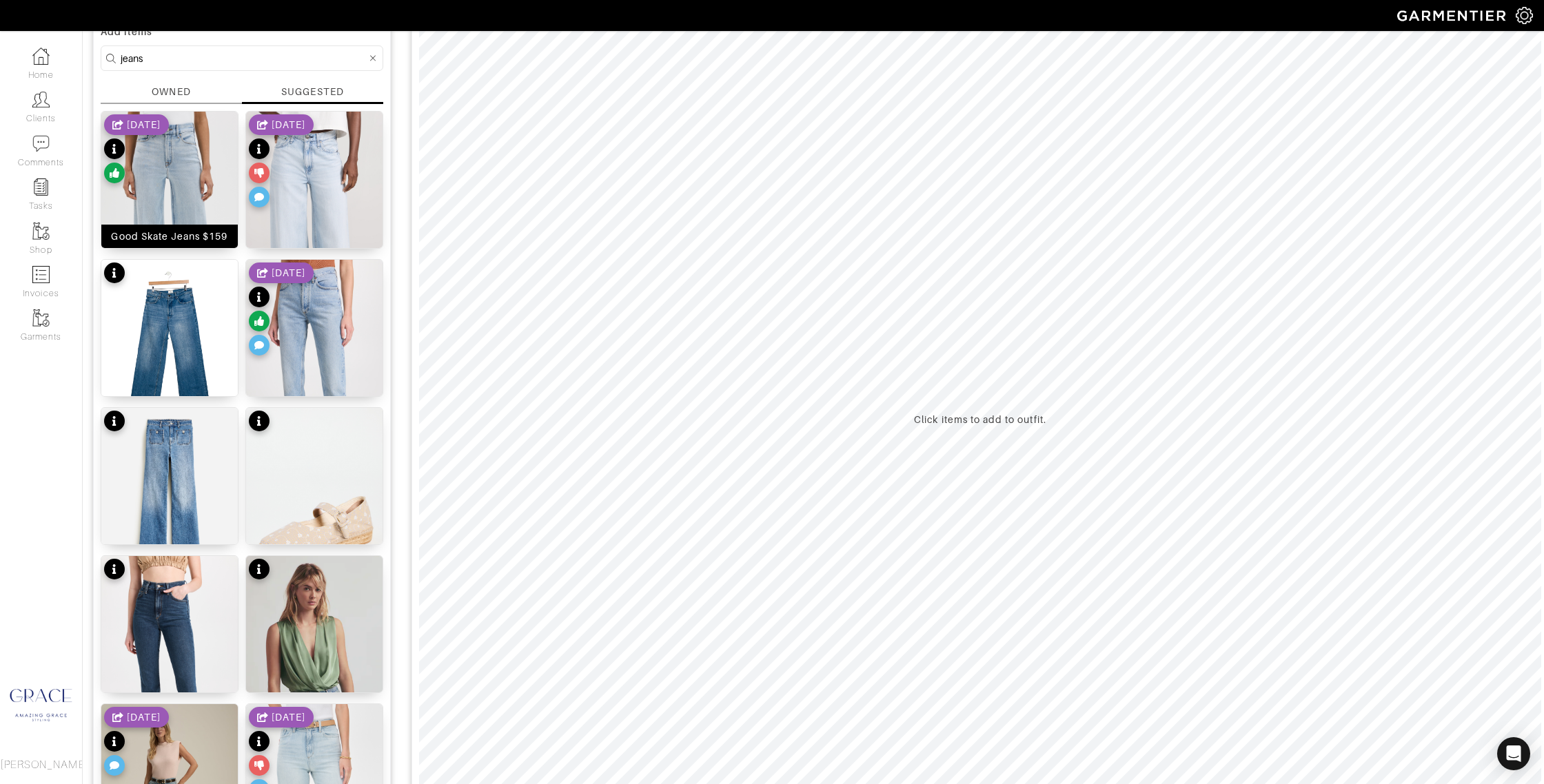
click at [187, 235] on div "Good Skate Jeans $159" at bounding box center [169, 236] width 117 height 14
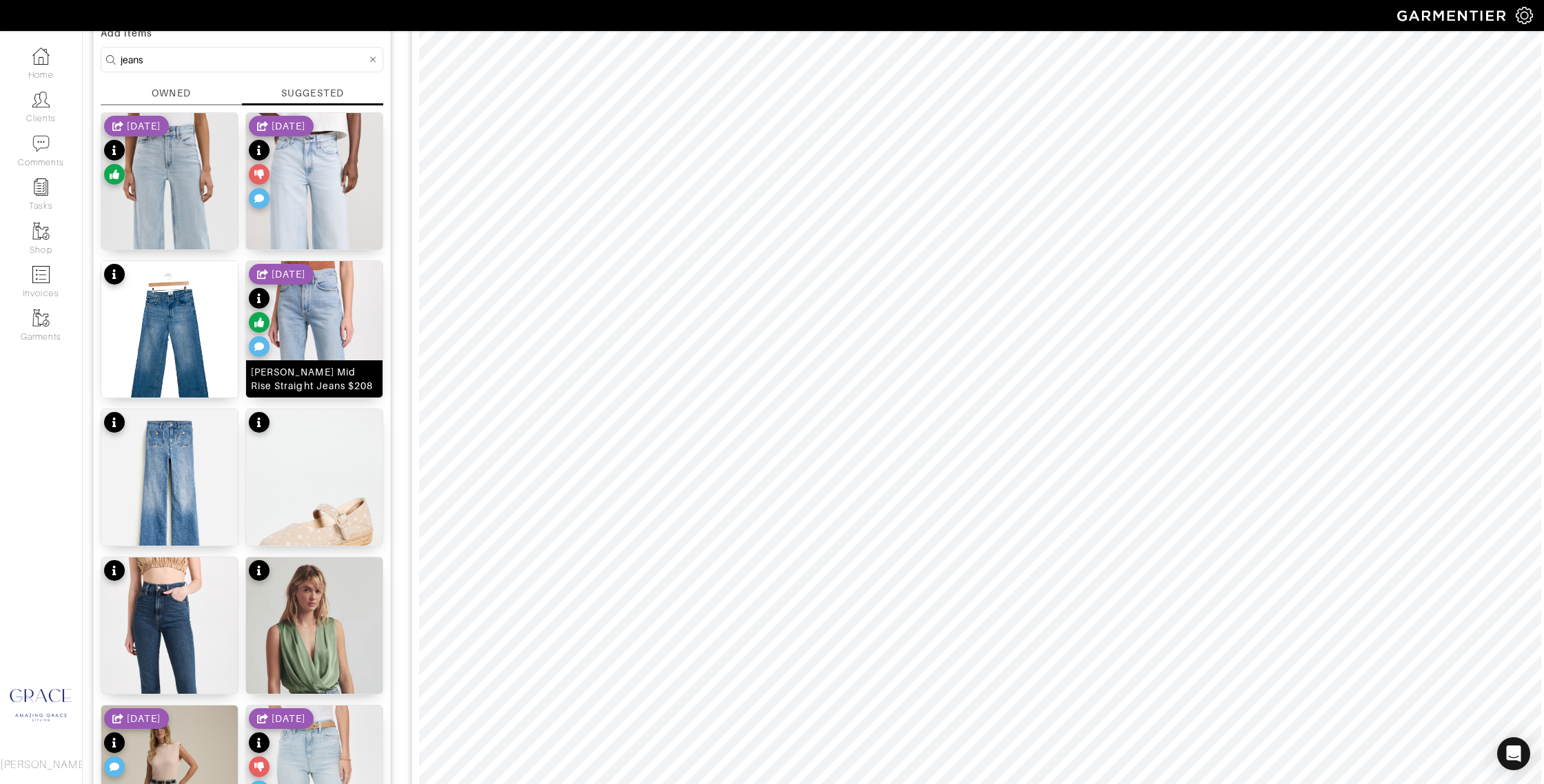
click at [331, 374] on div "Lana Mid Rise Straight Jeans $208" at bounding box center [314, 379] width 127 height 28
click at [261, 346] on icon at bounding box center [259, 346] width 10 height 8
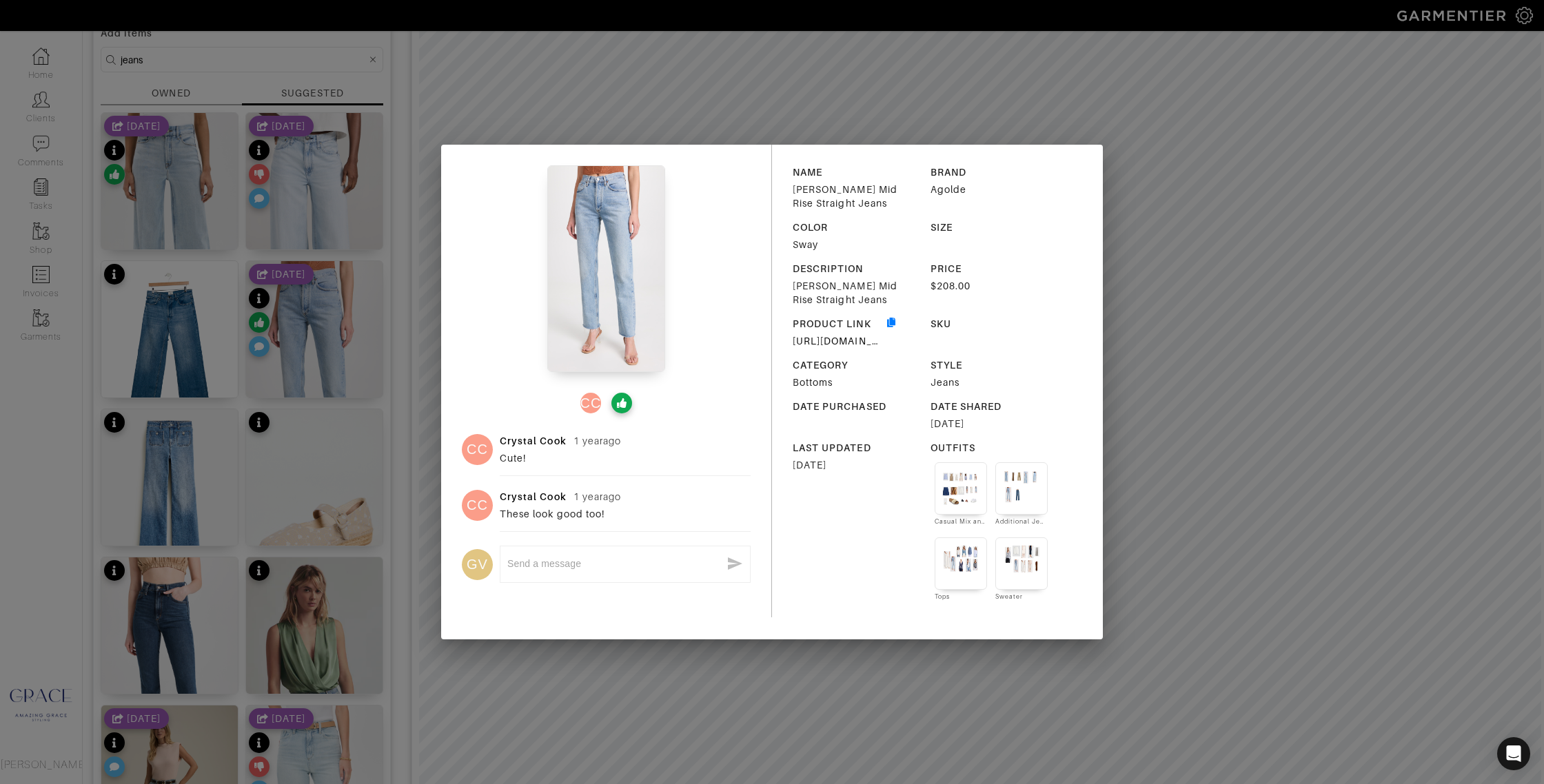
click at [1173, 186] on div "CC CC Crystal Cook 1 year ago Cute! CC Crystal Cook 1 year ago These look good …" at bounding box center [772, 392] width 1544 height 784
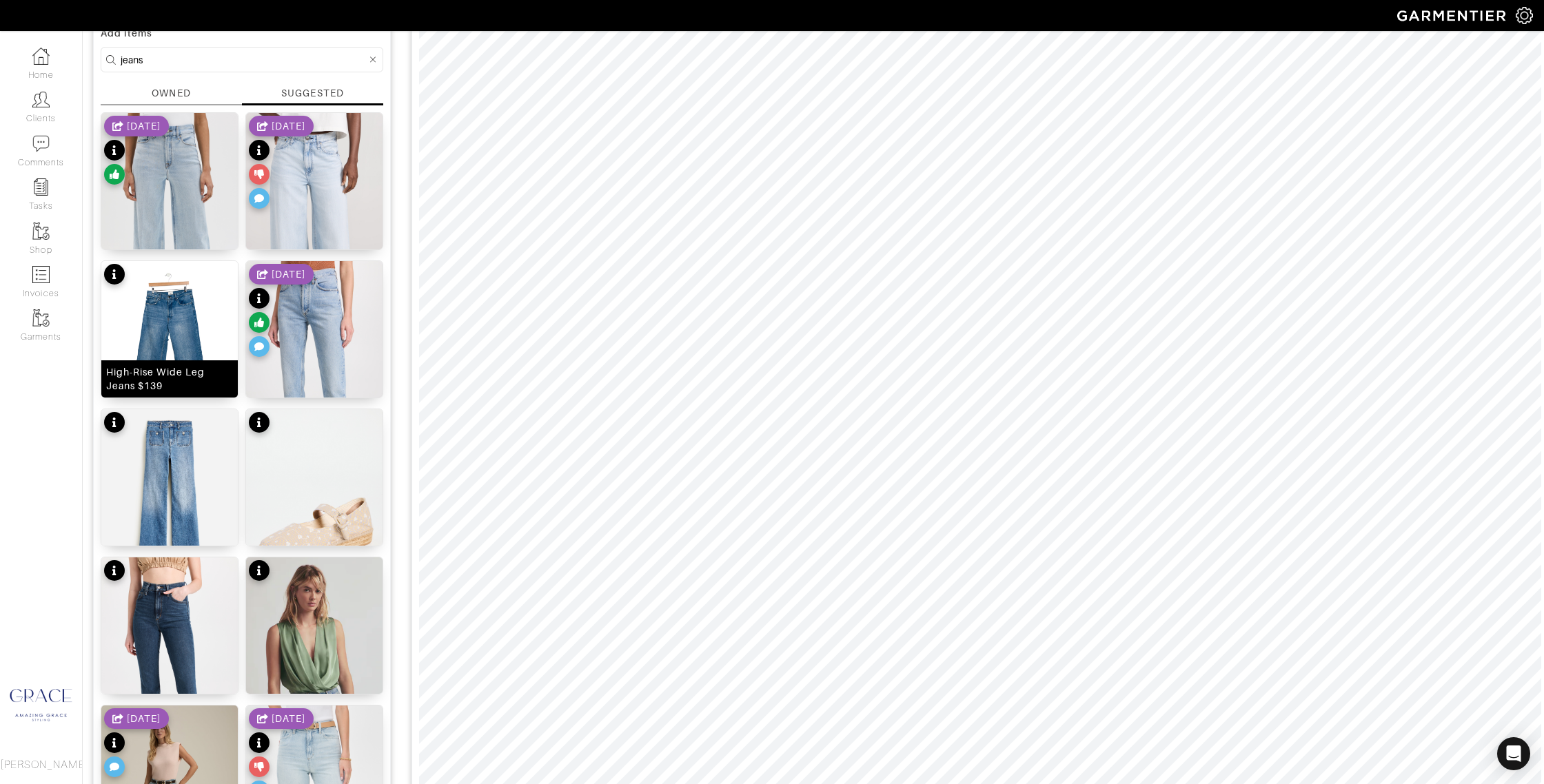
click at [163, 328] on img at bounding box center [169, 351] width 137 height 180
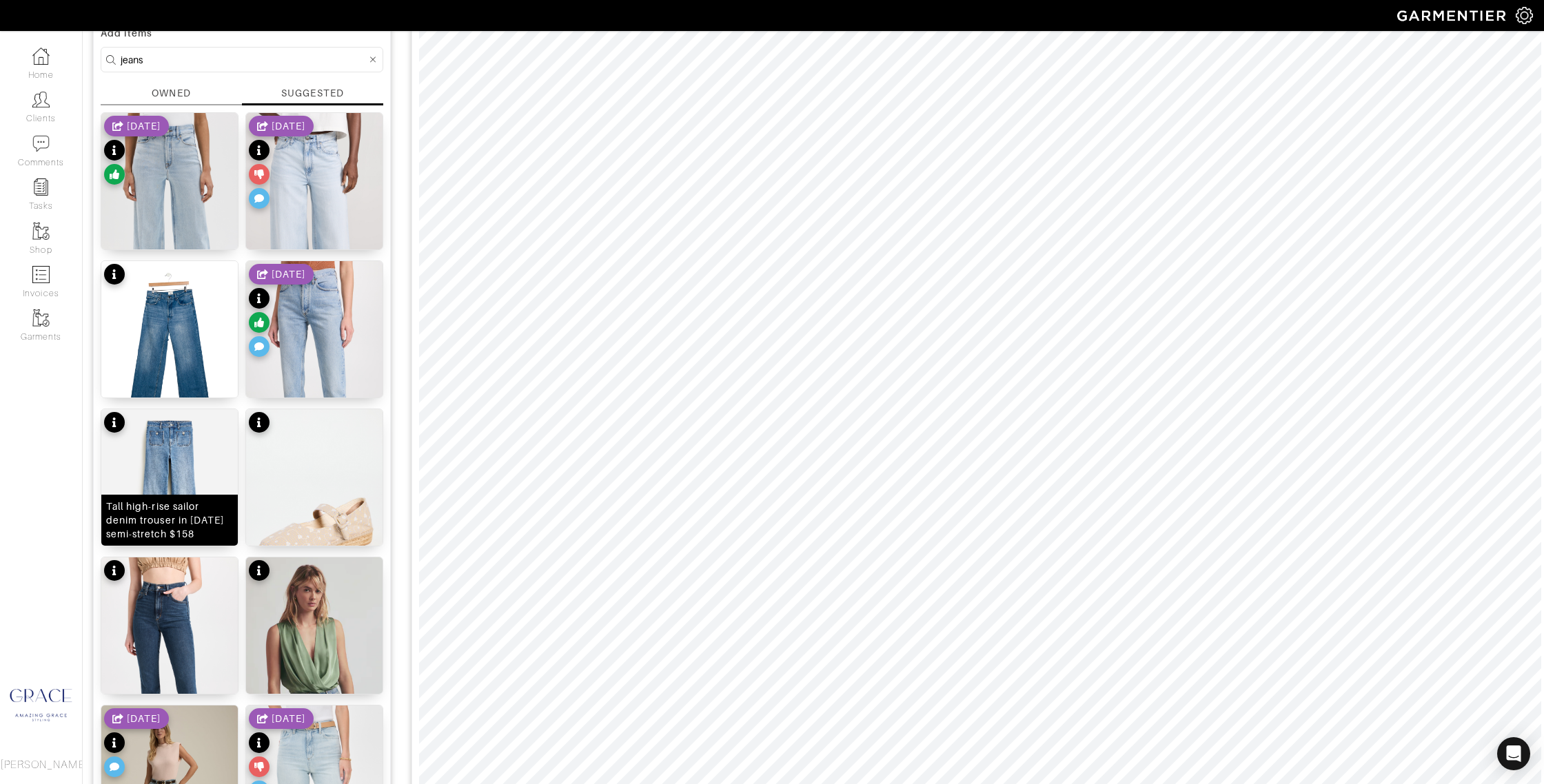
click at [181, 511] on div "Tall high-rise sailor denim trouser in 1996 semi-stretch $158" at bounding box center [170, 520] width 127 height 41
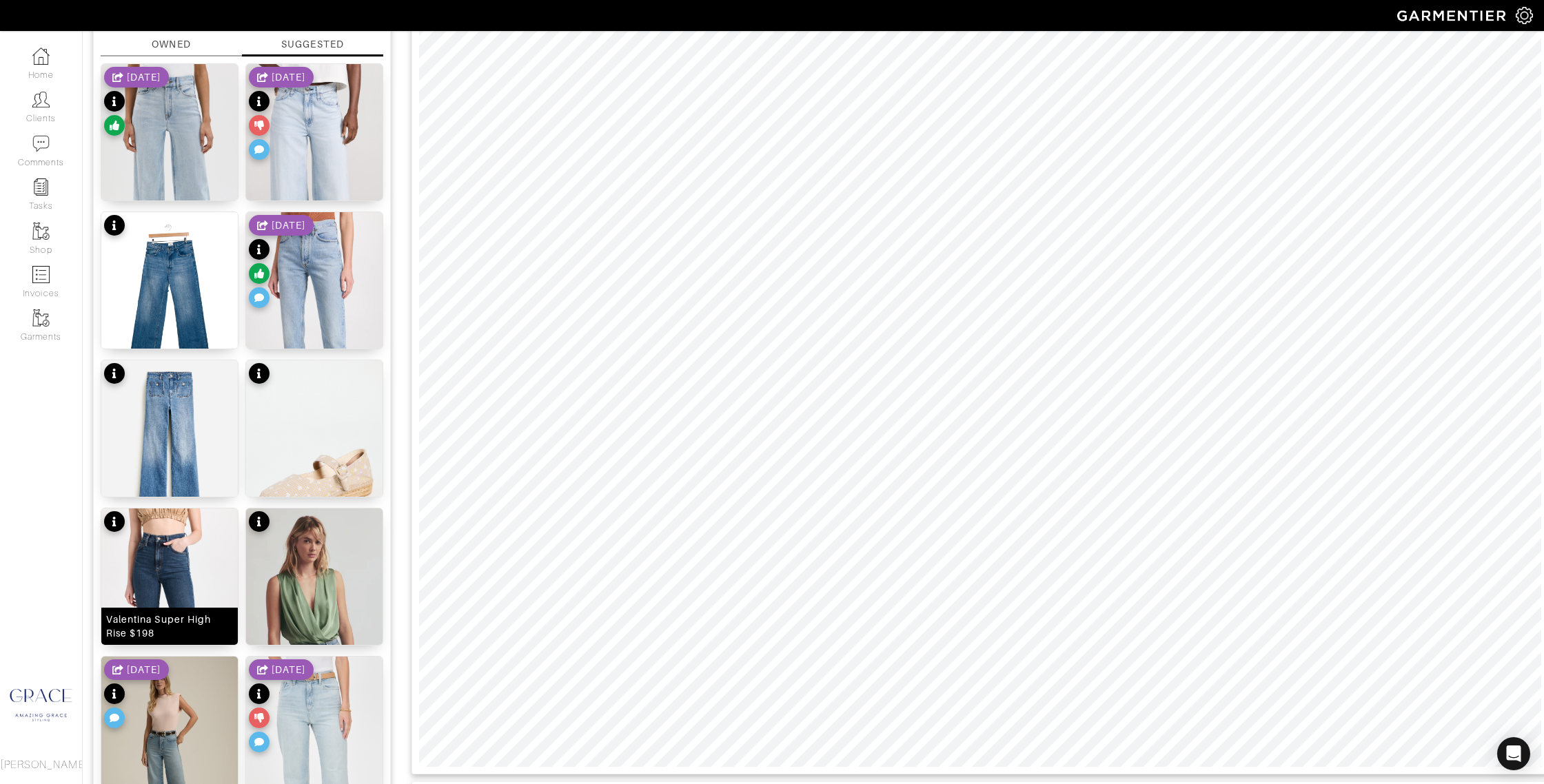
scroll to position [171, 0]
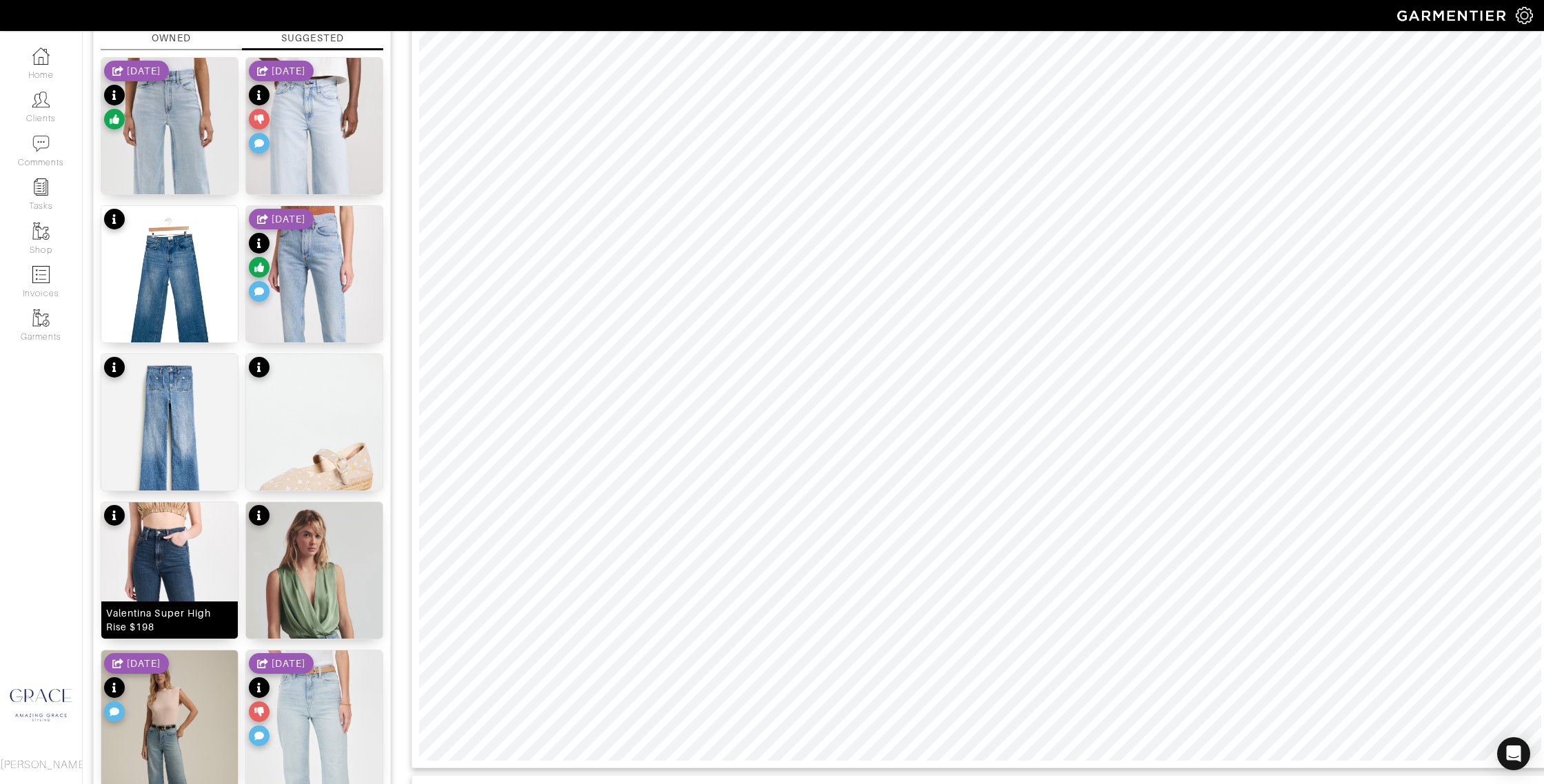
click at [186, 614] on div "Valentina Super High Rise $198" at bounding box center [170, 620] width 127 height 28
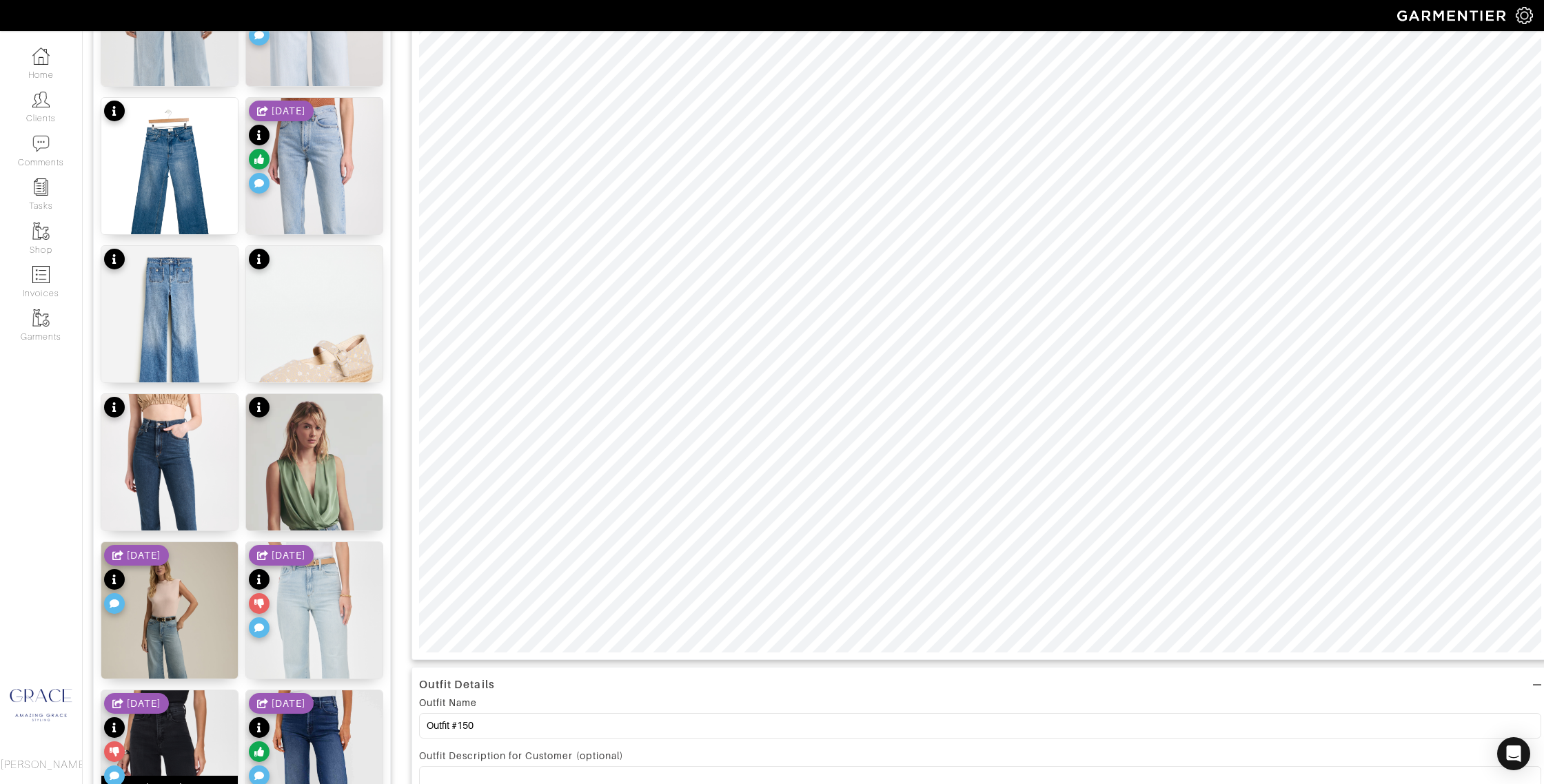
scroll to position [281, 0]
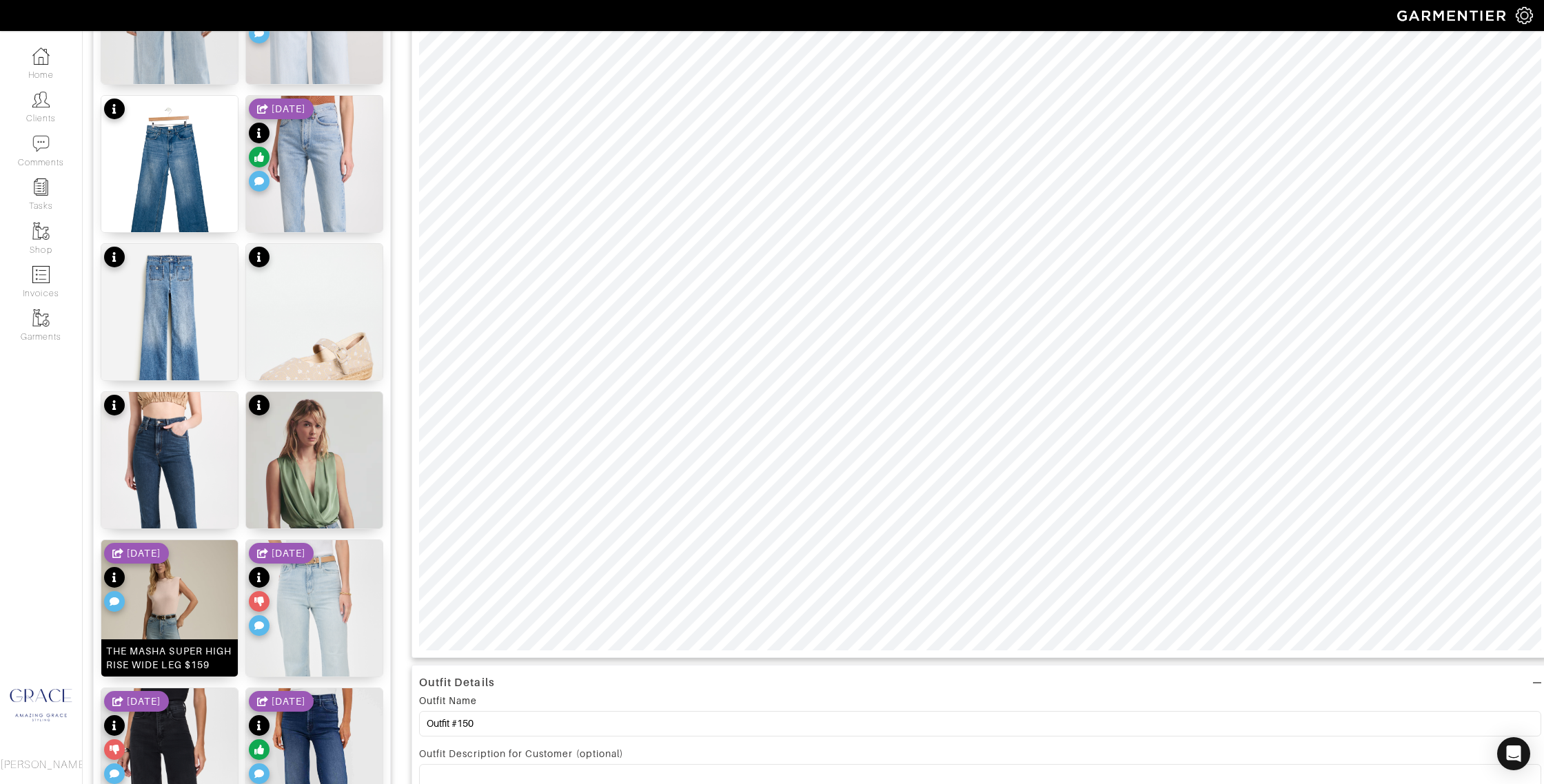
click at [183, 659] on div "THE MASHA SUPER HIGH RISE WIDE LEG $159" at bounding box center [170, 657] width 127 height 28
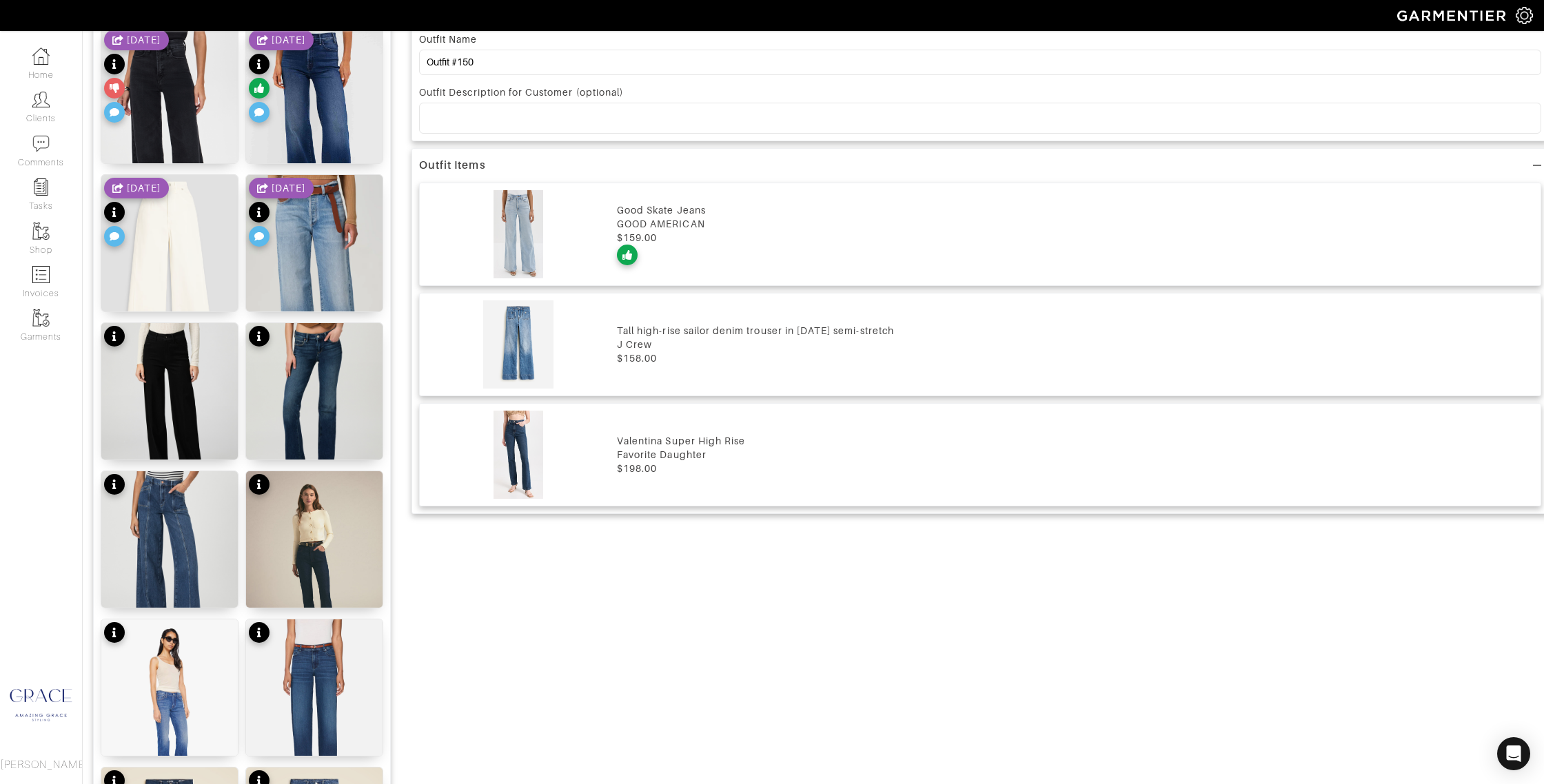
scroll to position [970, 0]
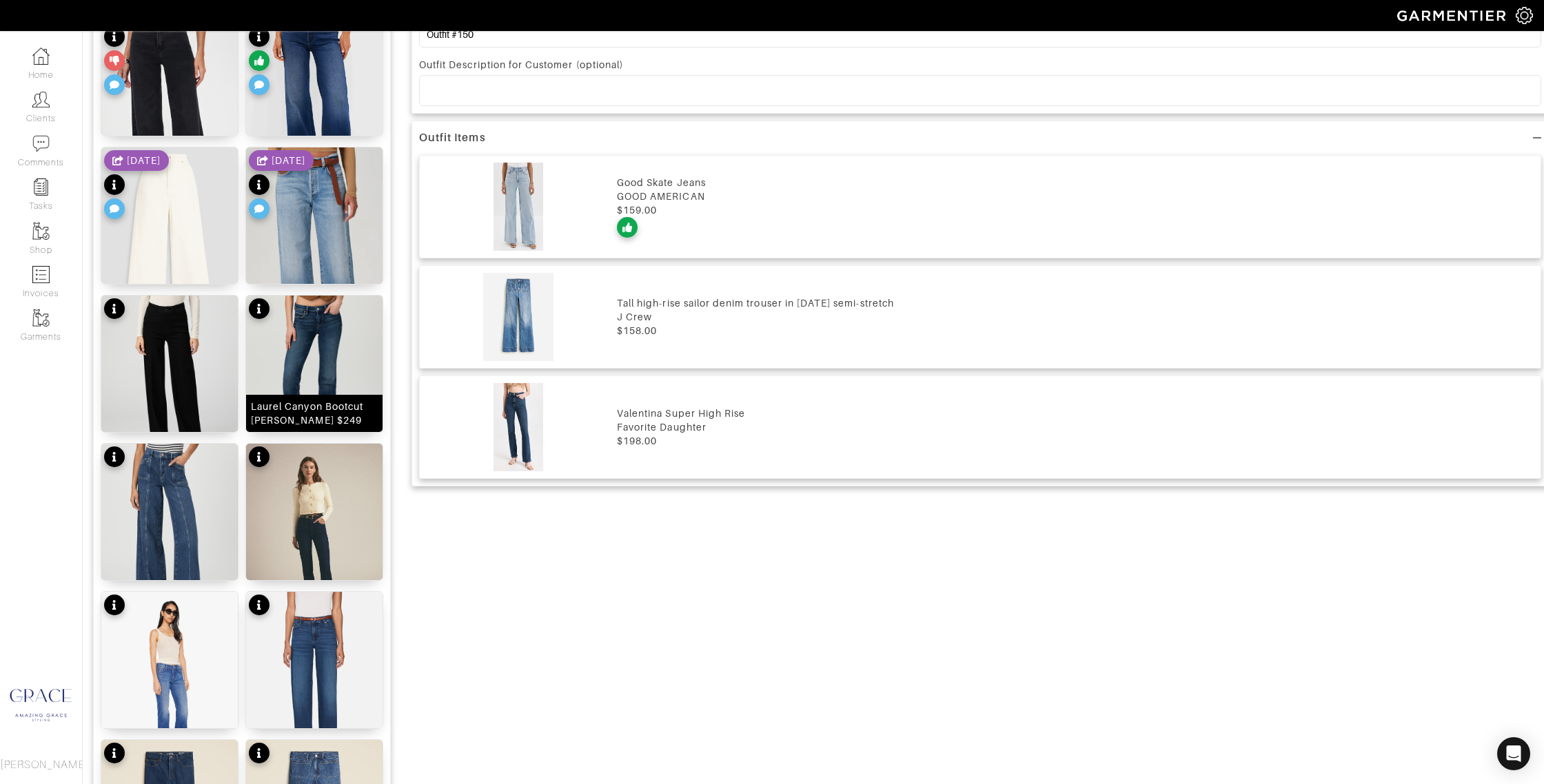
click at [315, 406] on div "Laurel Canyon Bootcut Jean $249" at bounding box center [314, 414] width 127 height 28
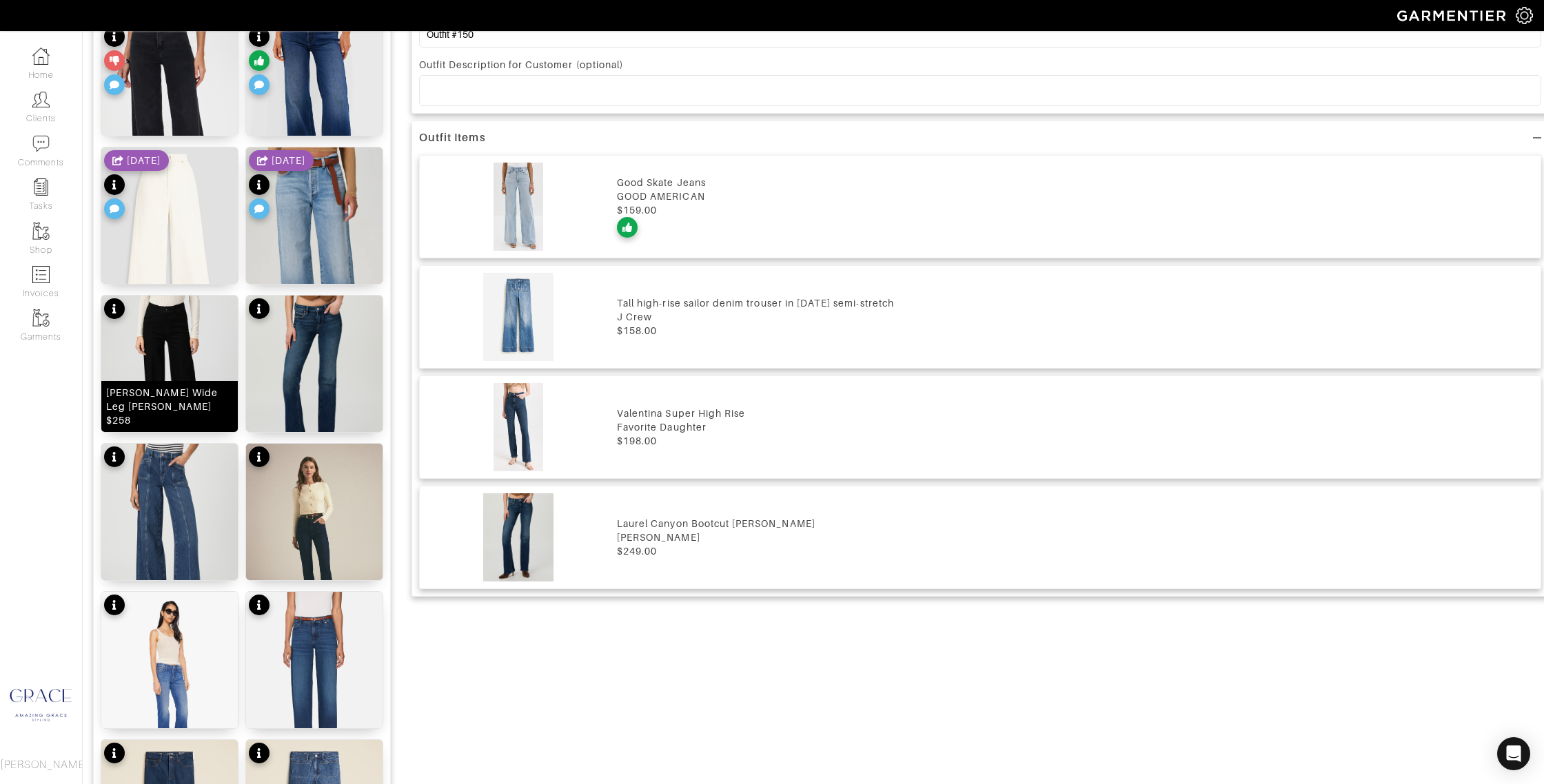
click at [126, 403] on div "Sasha Wide Leg Jean $258" at bounding box center [170, 406] width 127 height 41
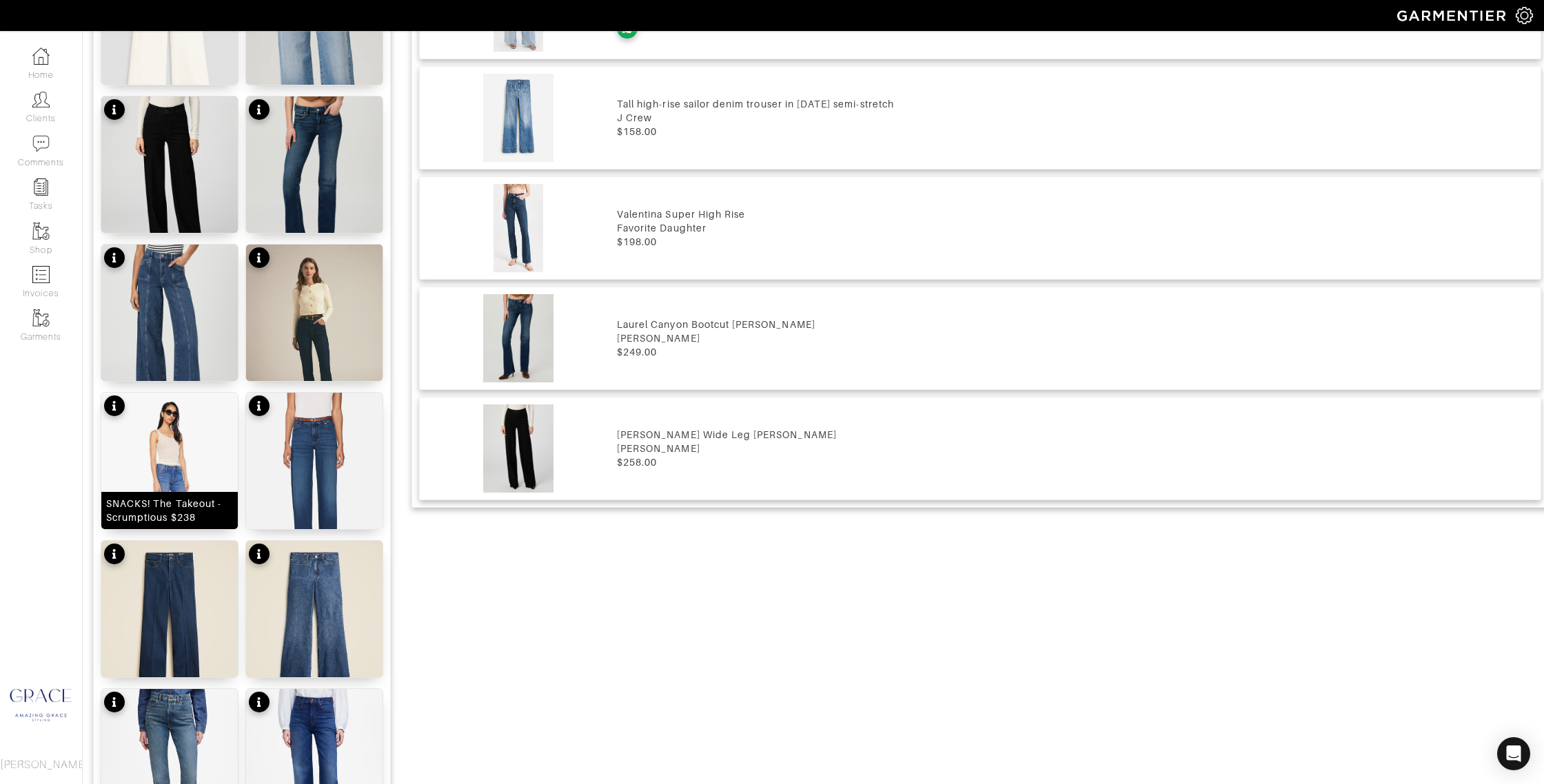
scroll to position [1190, 0]
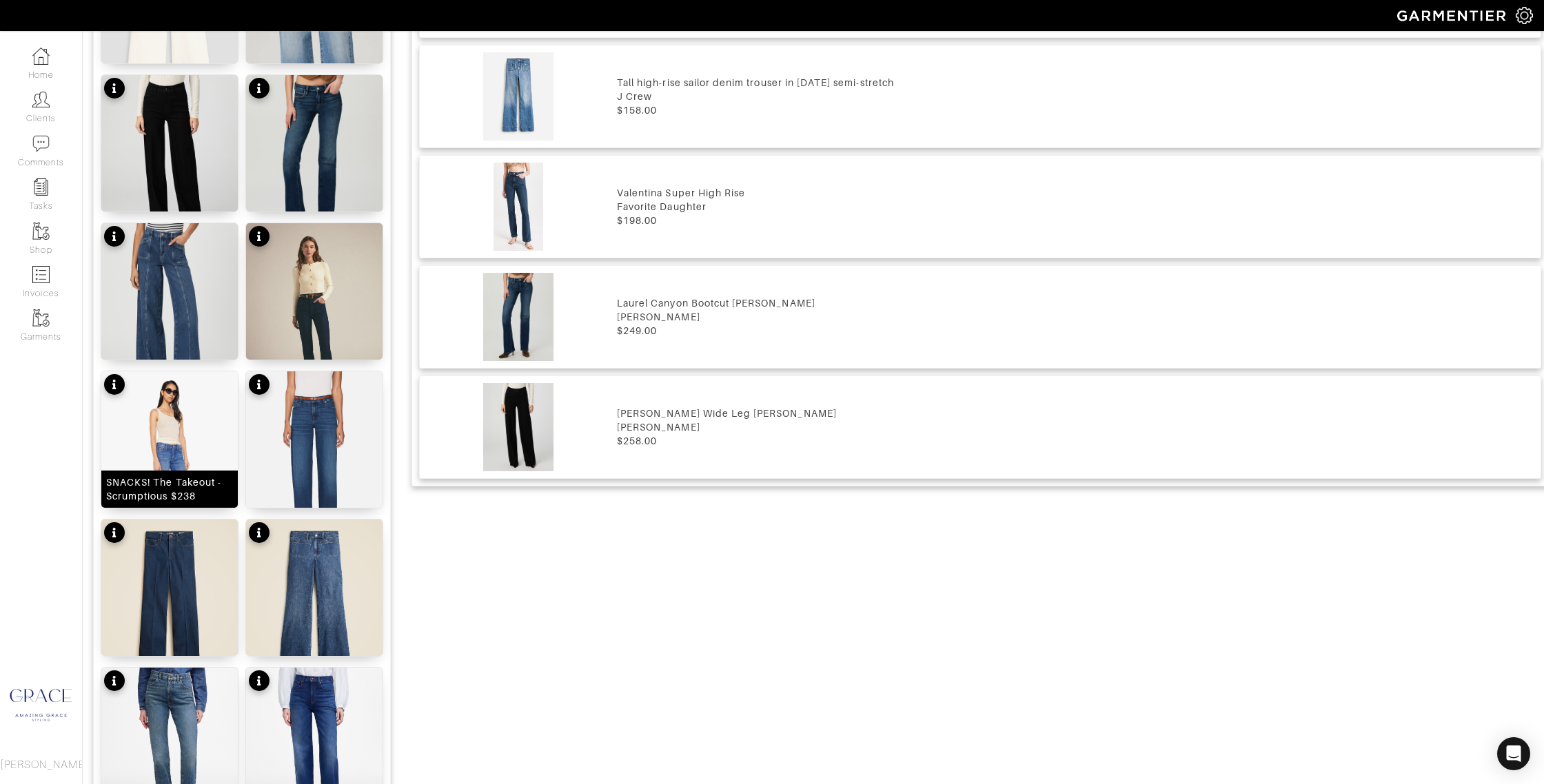
click at [159, 486] on div "SNACKS! The Takeout - Scrumptious $238" at bounding box center [170, 489] width 127 height 28
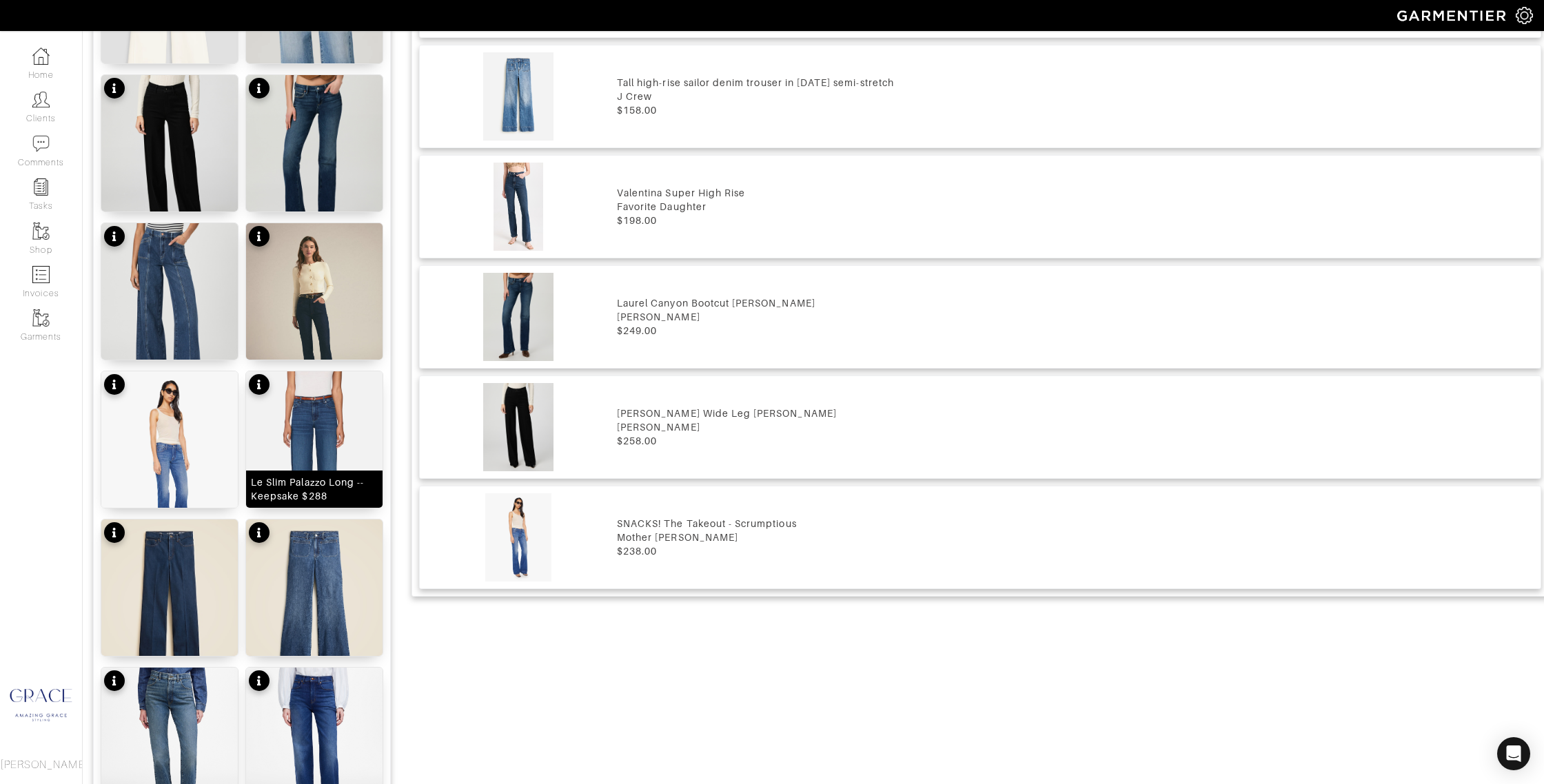
click at [307, 491] on div "Le Slim Palazzo Long -- Keepsake $288" at bounding box center [314, 489] width 127 height 28
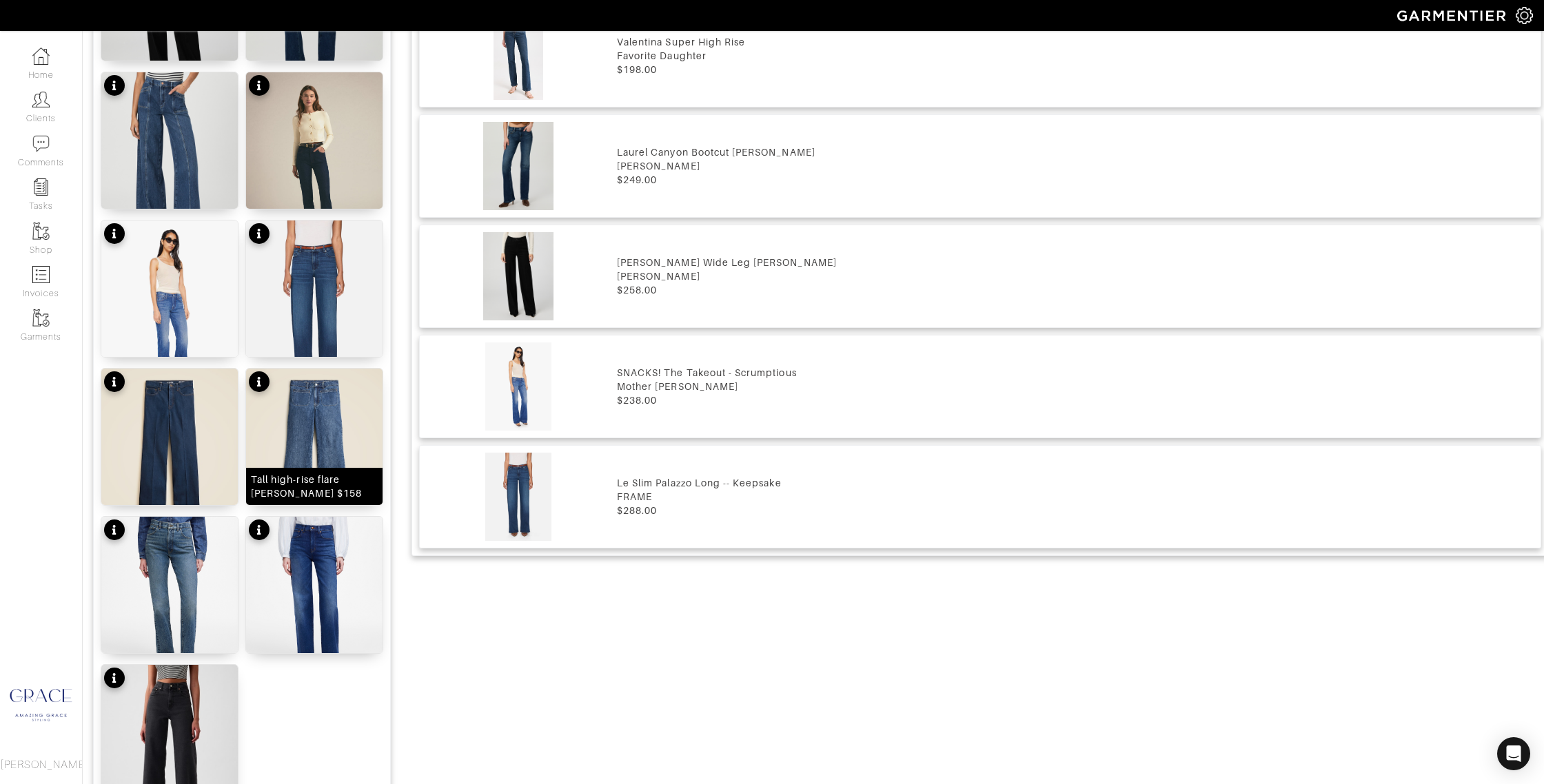
scroll to position [1355, 0]
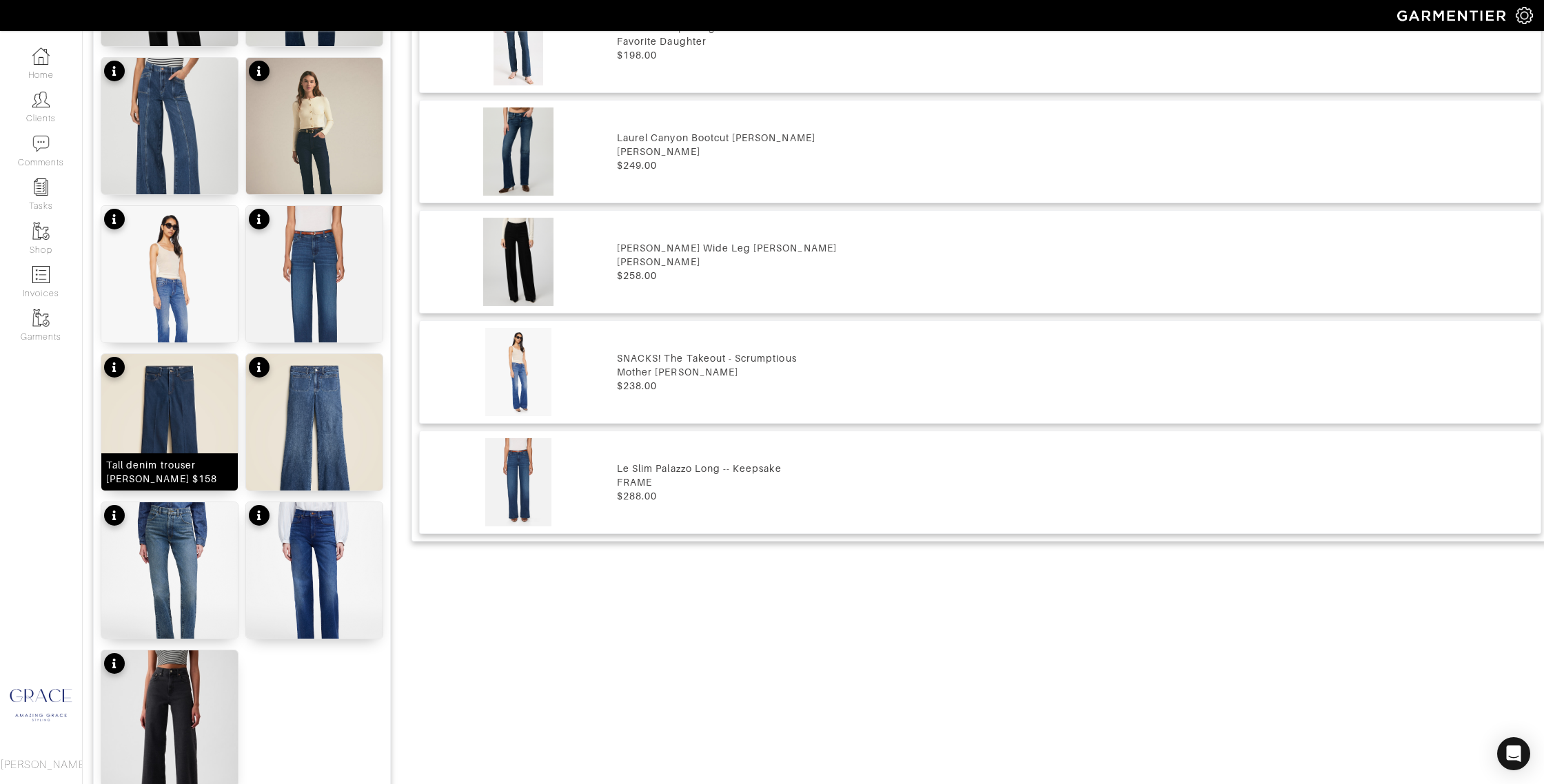
click at [204, 474] on div "Tall denim trouser jean $158" at bounding box center [170, 472] width 127 height 28
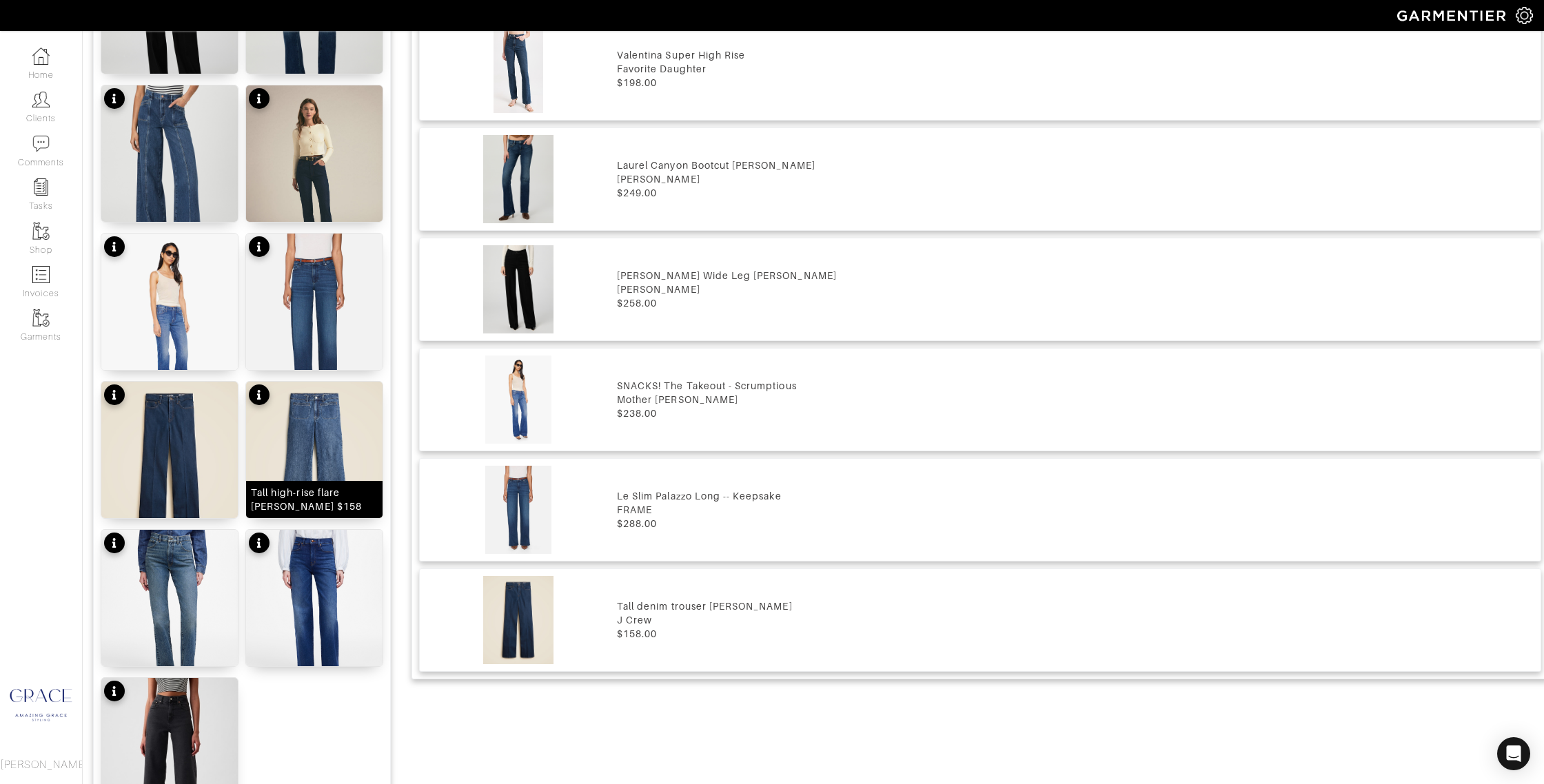
scroll to position [1300, 0]
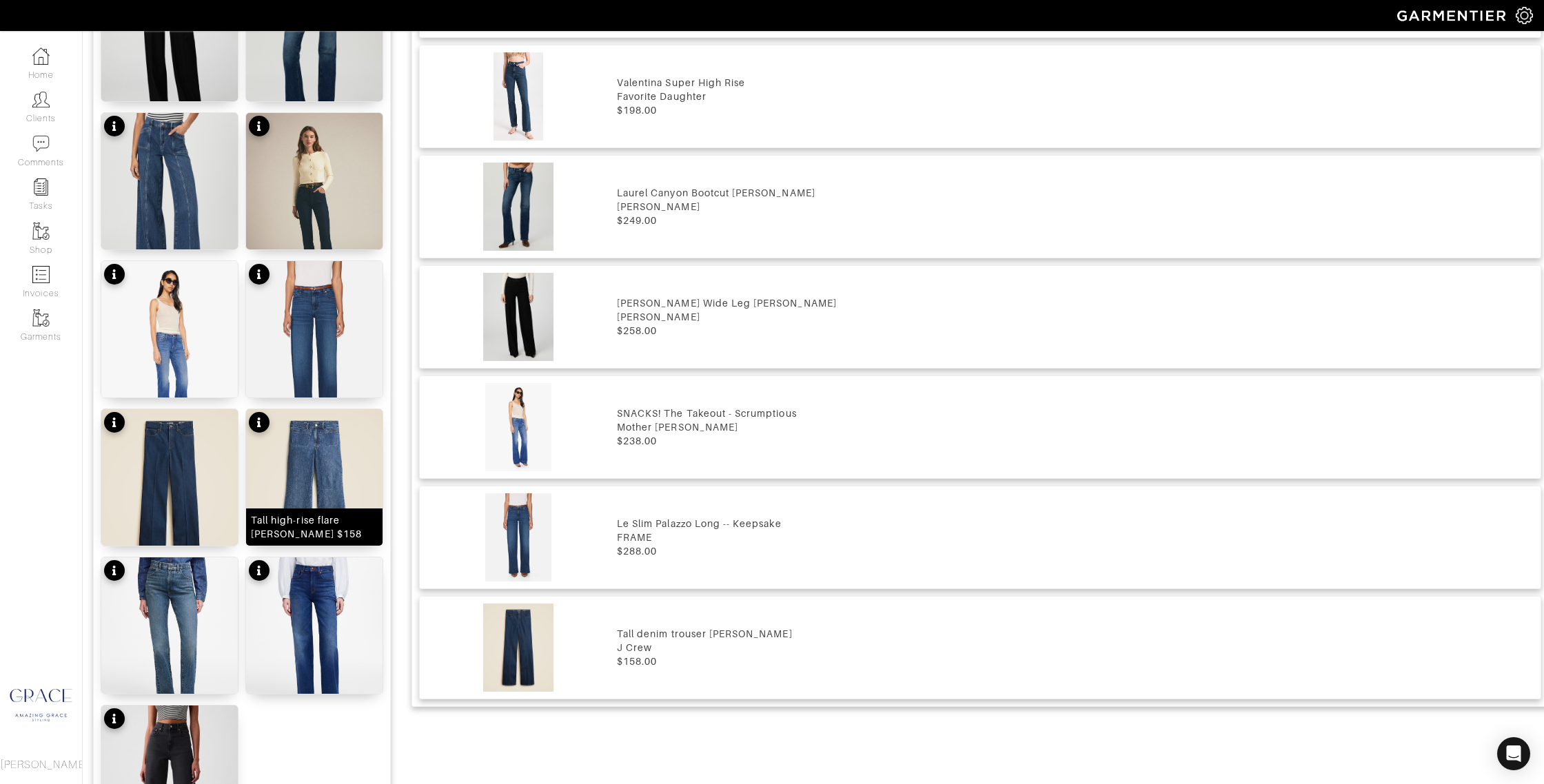
click at [323, 536] on div "Tall high-rise flare jean $158" at bounding box center [314, 527] width 127 height 28
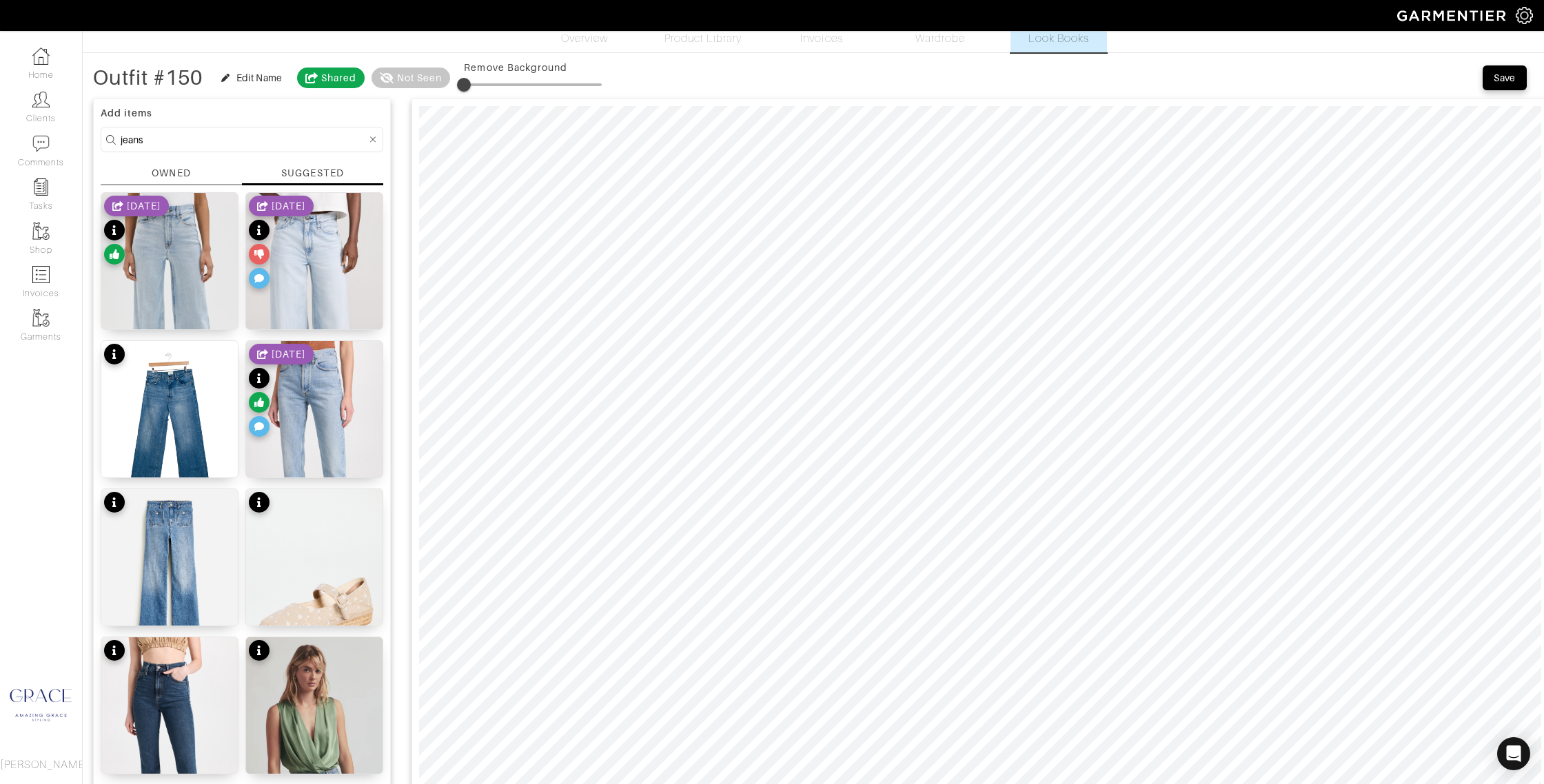
scroll to position [33, 0]
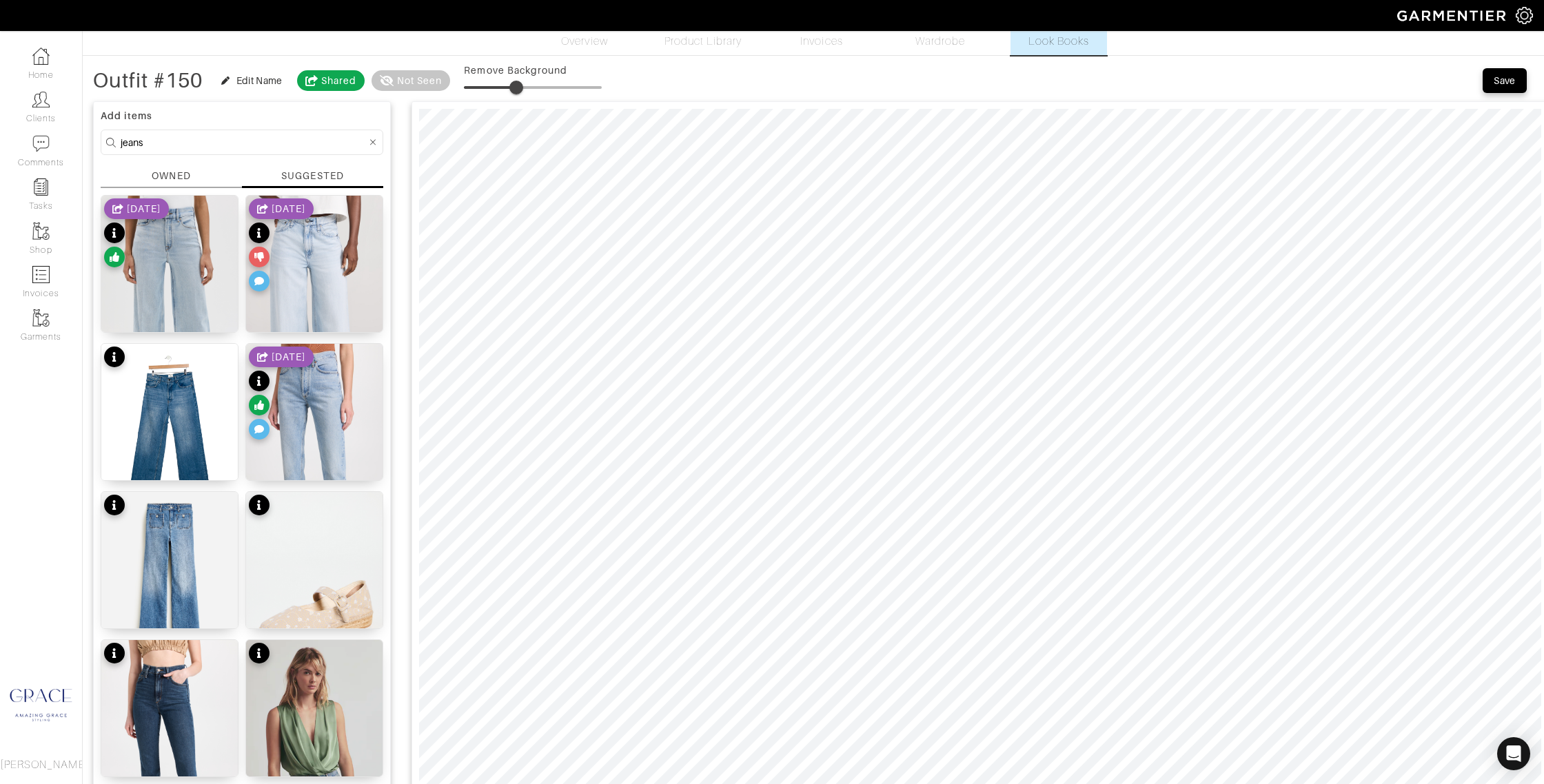
drag, startPoint x: 505, startPoint y: 90, endPoint x: 518, endPoint y: 91, distance: 13.0
click at [518, 90] on span at bounding box center [516, 87] width 14 height 14
type input "0"
drag, startPoint x: 518, startPoint y: 88, endPoint x: 460, endPoint y: 101, distance: 59.4
click at [408, 82] on div "Outfit #150 Edit Name Shared Not Seen Remove Background" at bounding box center [347, 81] width 508 height 28
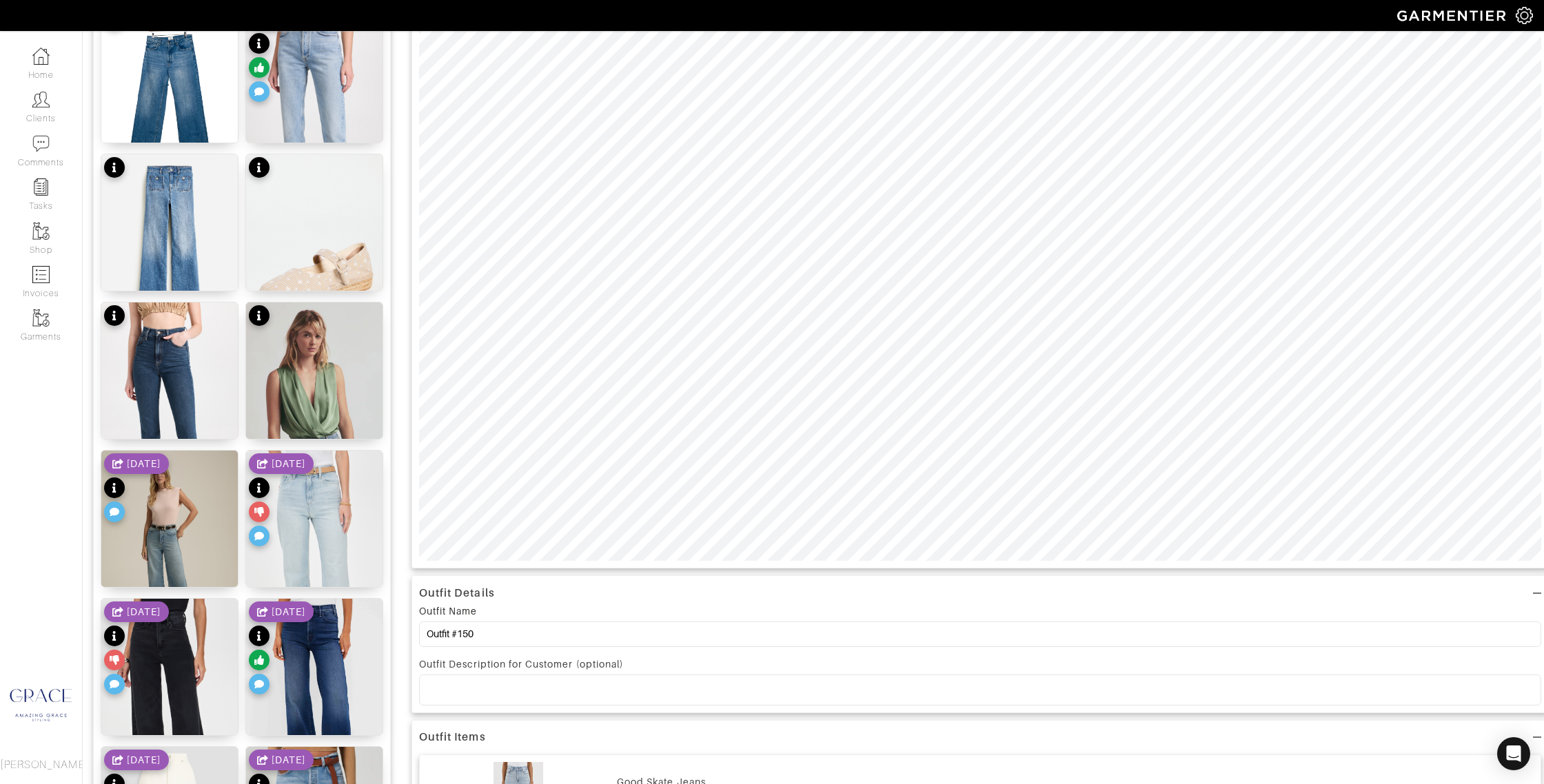
scroll to position [392, 0]
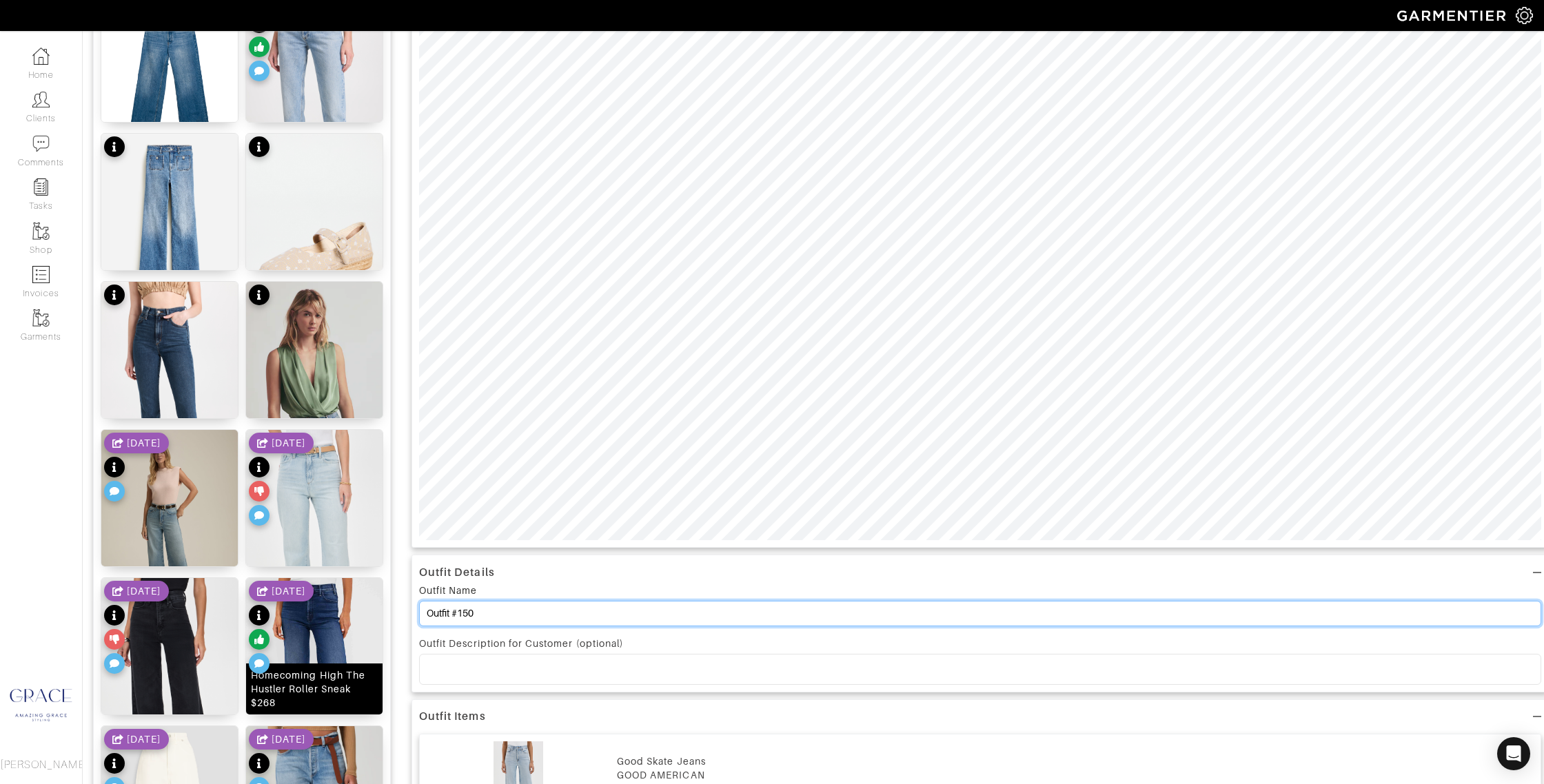
drag, startPoint x: 494, startPoint y: 614, endPoint x: 348, endPoint y: 607, distance: 146.2
click at [349, 609] on div "Add items jeans OWNED SUGGESTED Good Skate Jeans $159 8/20/25 Featherweight Sof…" at bounding box center [813, 765] width 1440 height 2059
type input "Jeans"
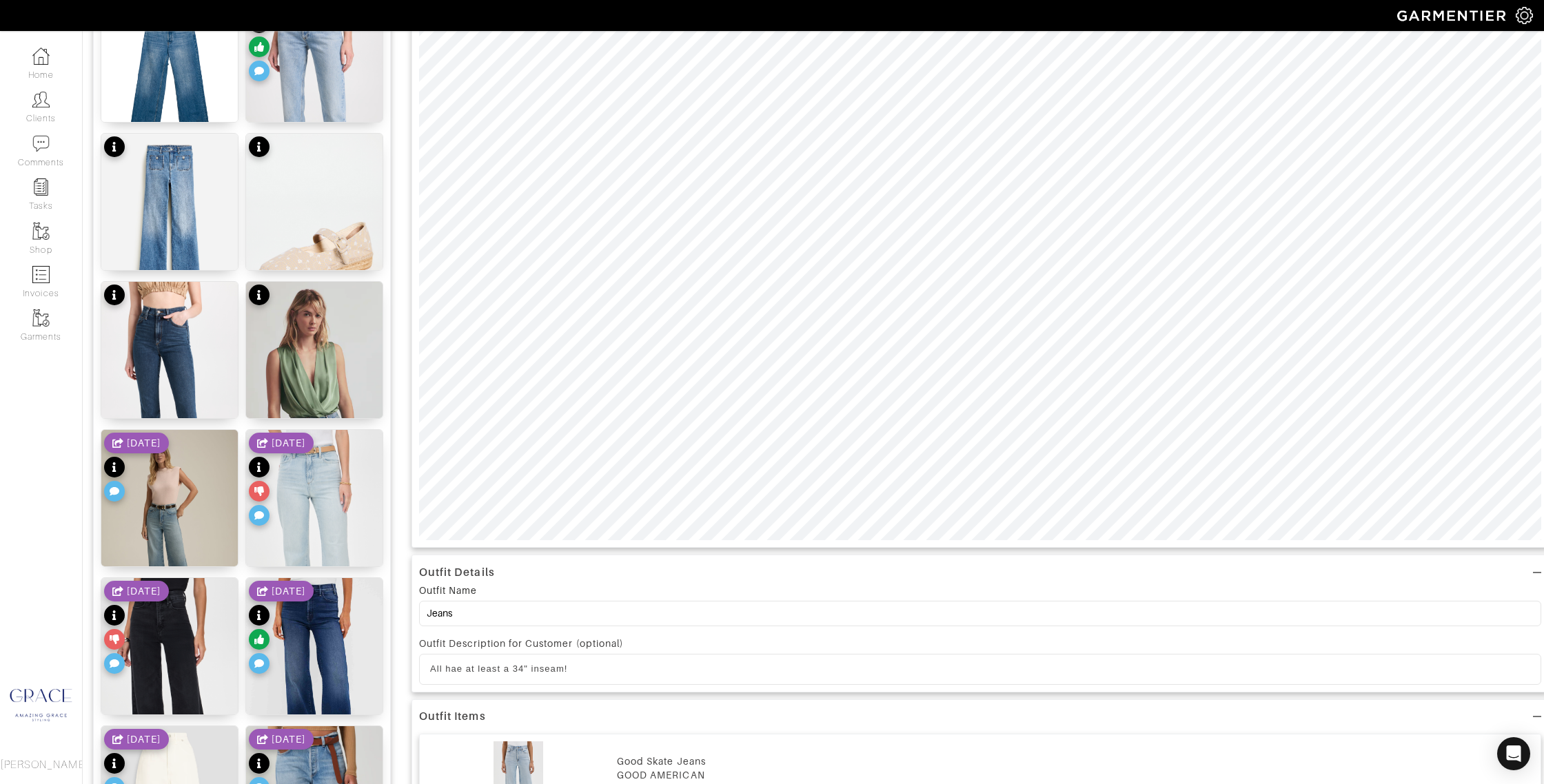
drag, startPoint x: 456, startPoint y: 668, endPoint x: 474, endPoint y: 672, distance: 18.4
click at [459, 668] on p "All hae at least a 34" inseam!" at bounding box center [980, 669] width 1100 height 13
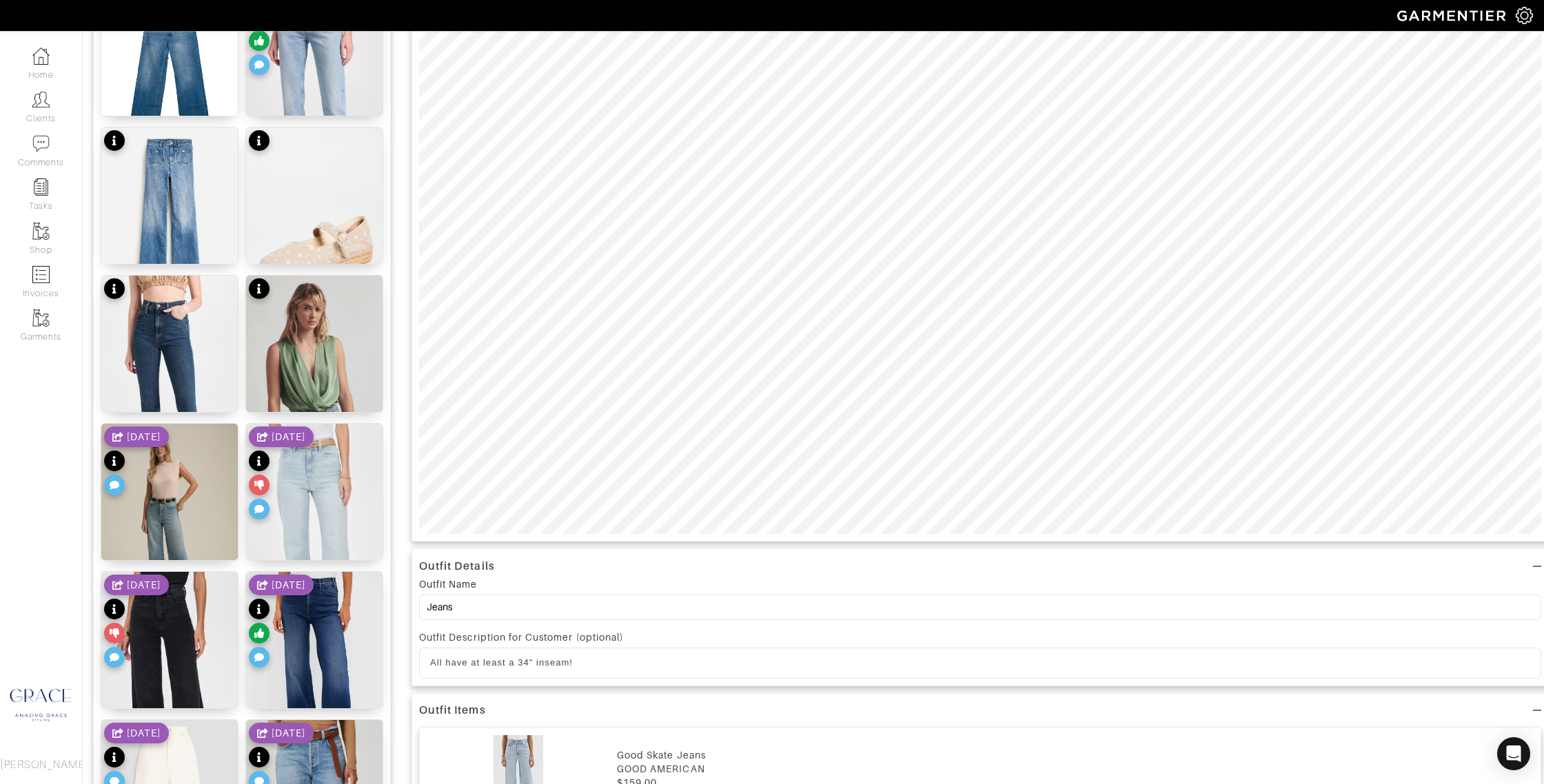
scroll to position [411, 0]
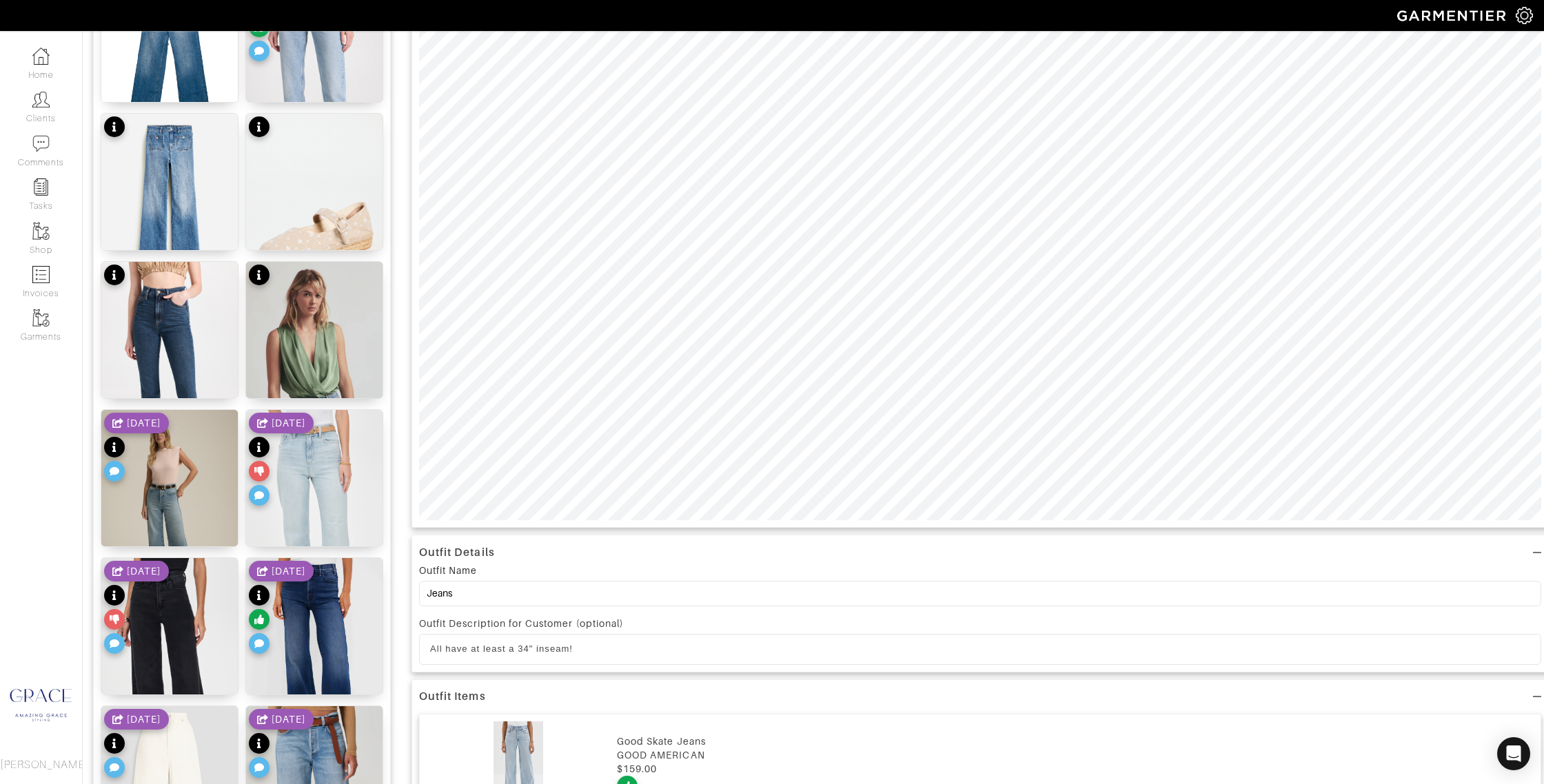
click at [603, 653] on p "All have at least a 34" inseam!" at bounding box center [980, 649] width 1100 height 13
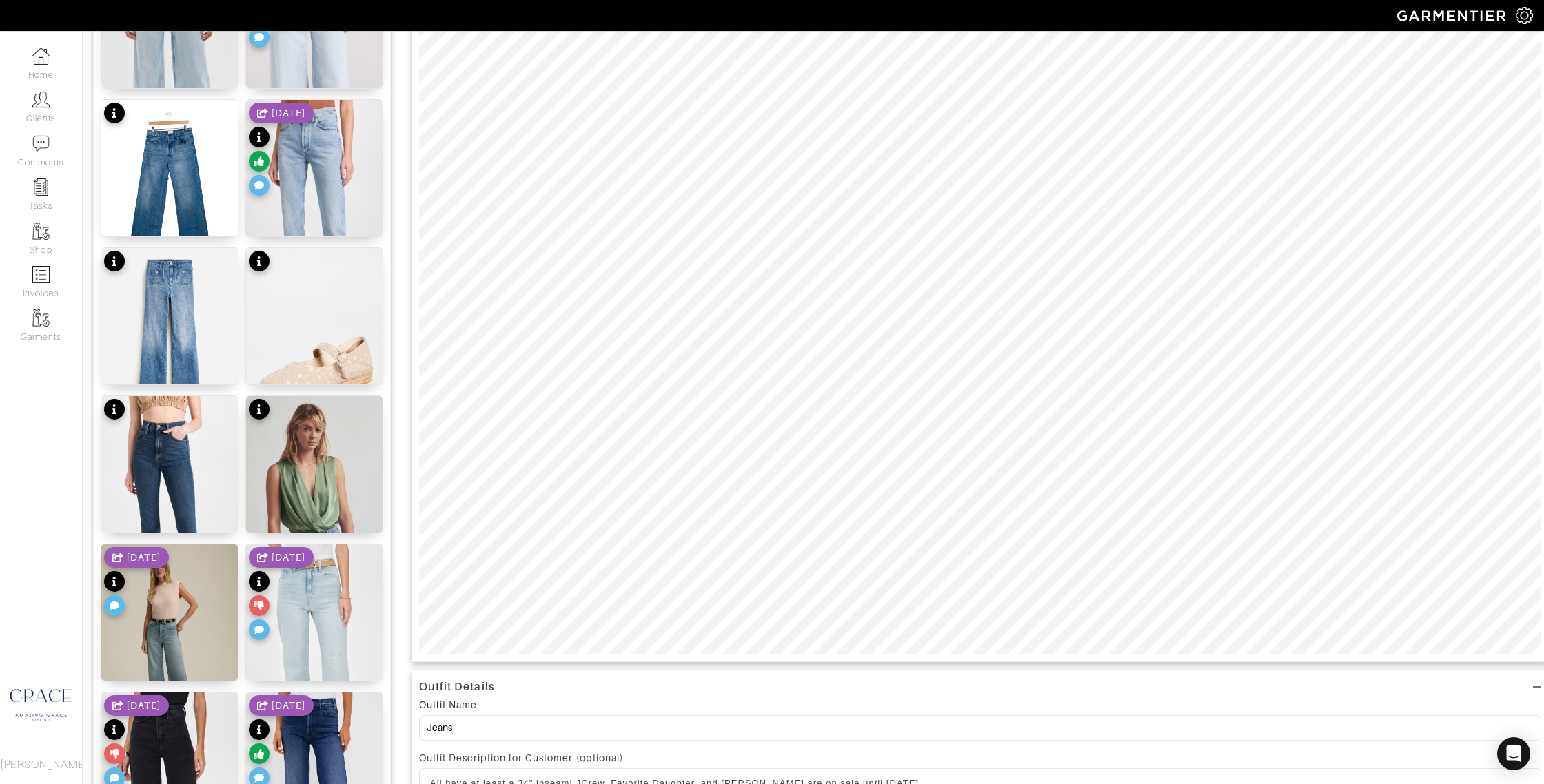
scroll to position [0, 0]
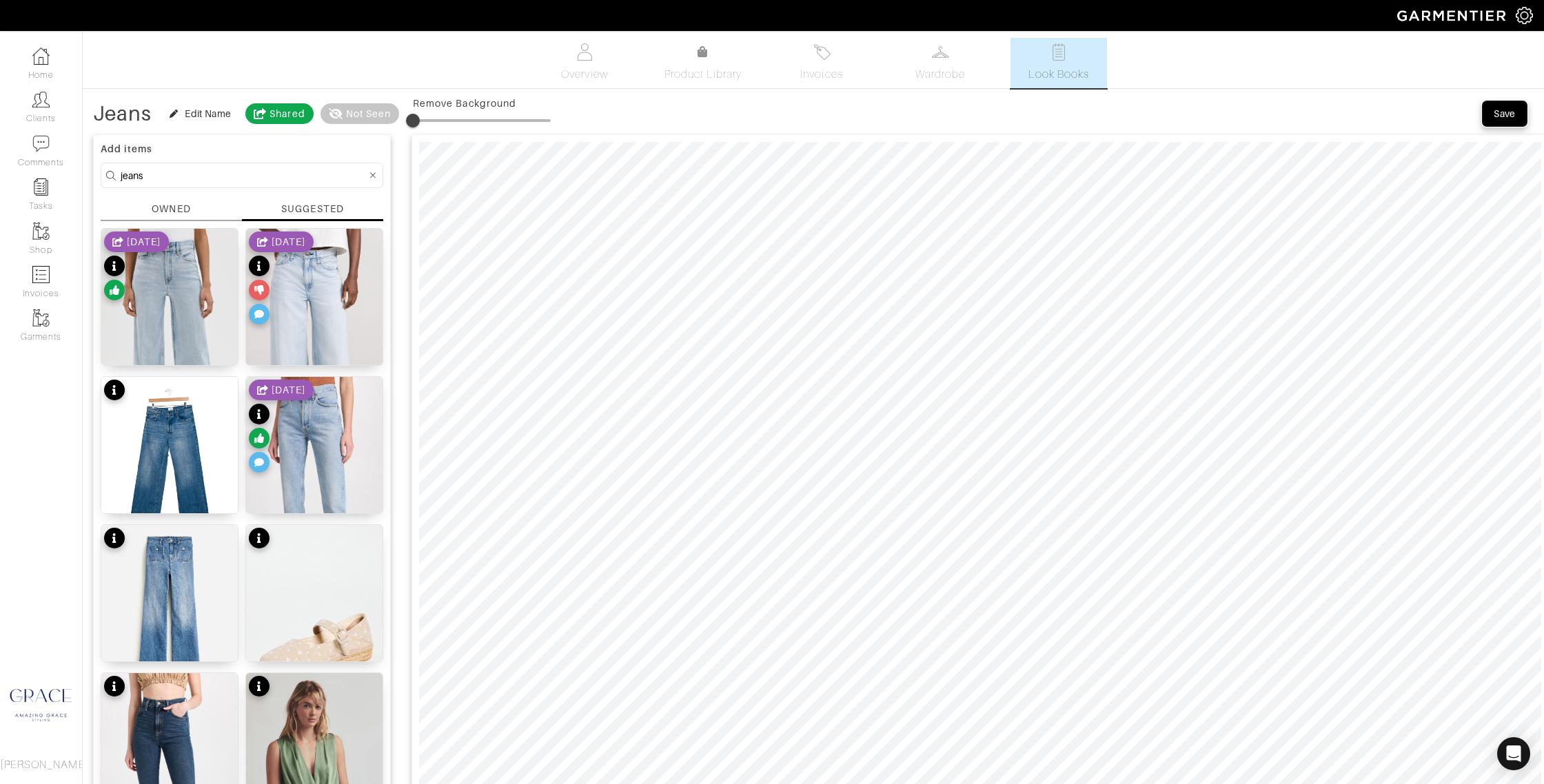
click at [1514, 115] on div "Save" at bounding box center [1505, 113] width 22 height 14
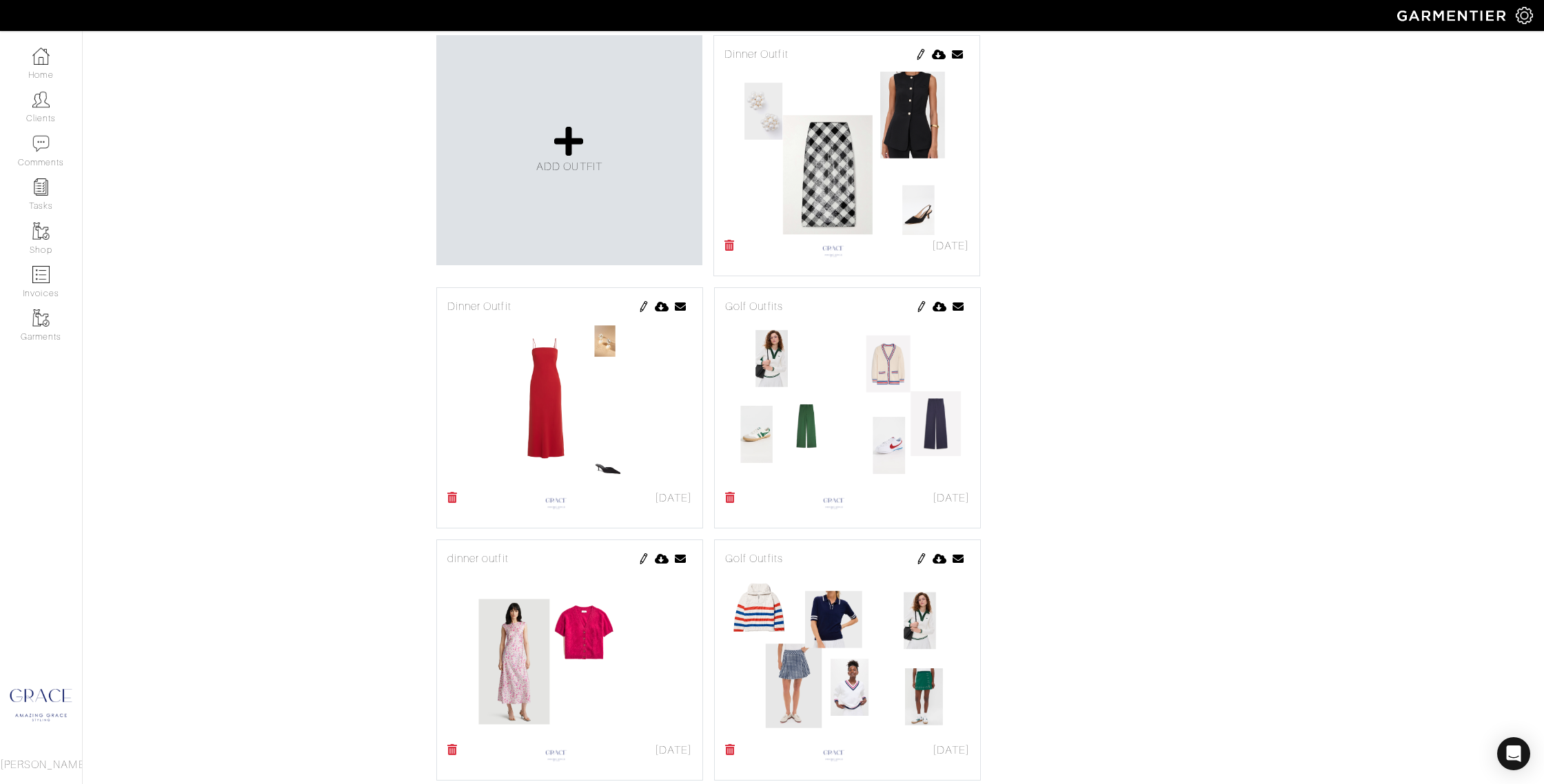
scroll to position [315, 0]
click at [556, 167] on span "ADD OUTFIT" at bounding box center [569, 169] width 66 height 13
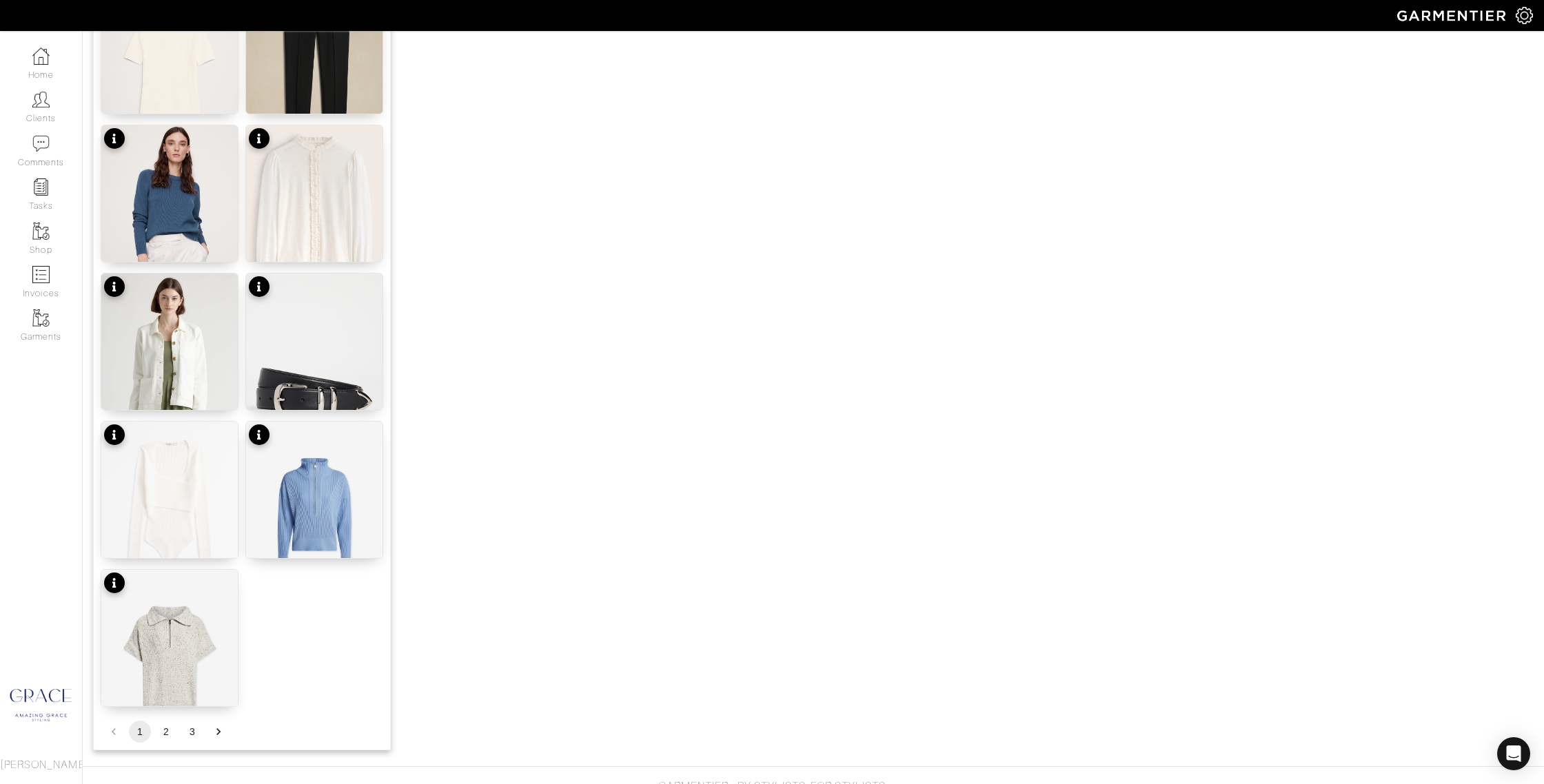
scroll to position [1469, 0]
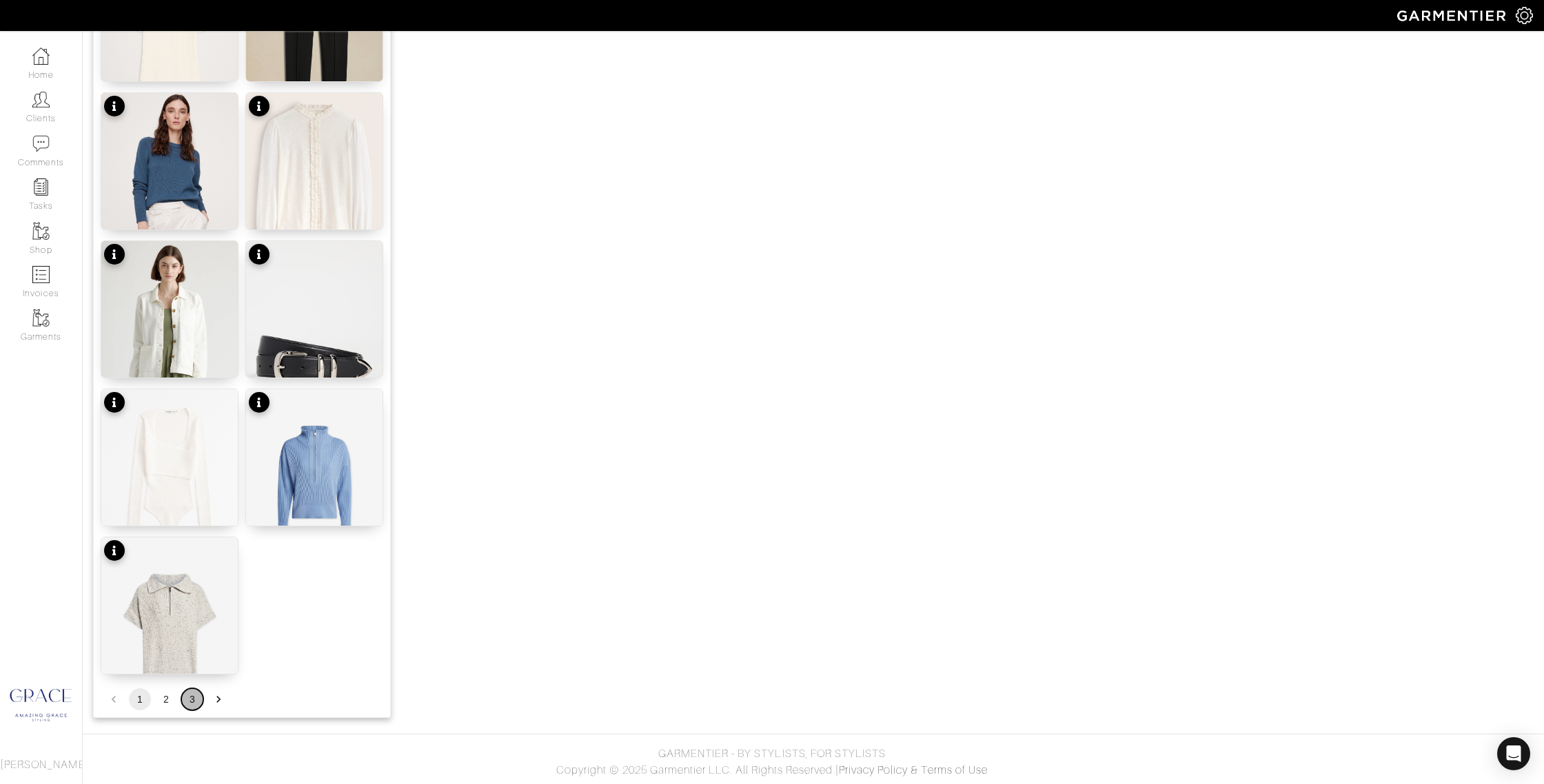
click at [191, 698] on button "3" at bounding box center [193, 699] width 22 height 22
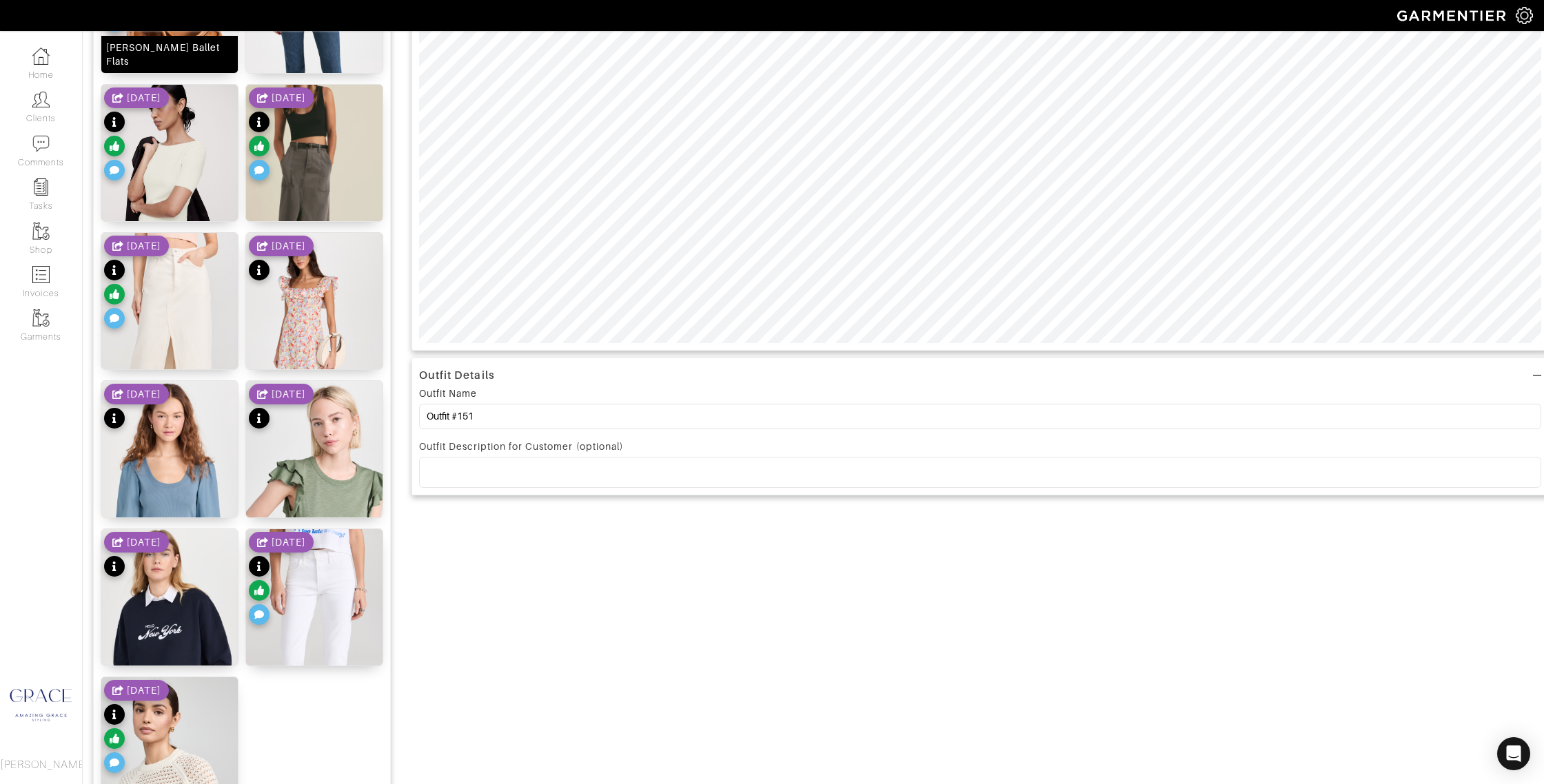
scroll to position [0, 0]
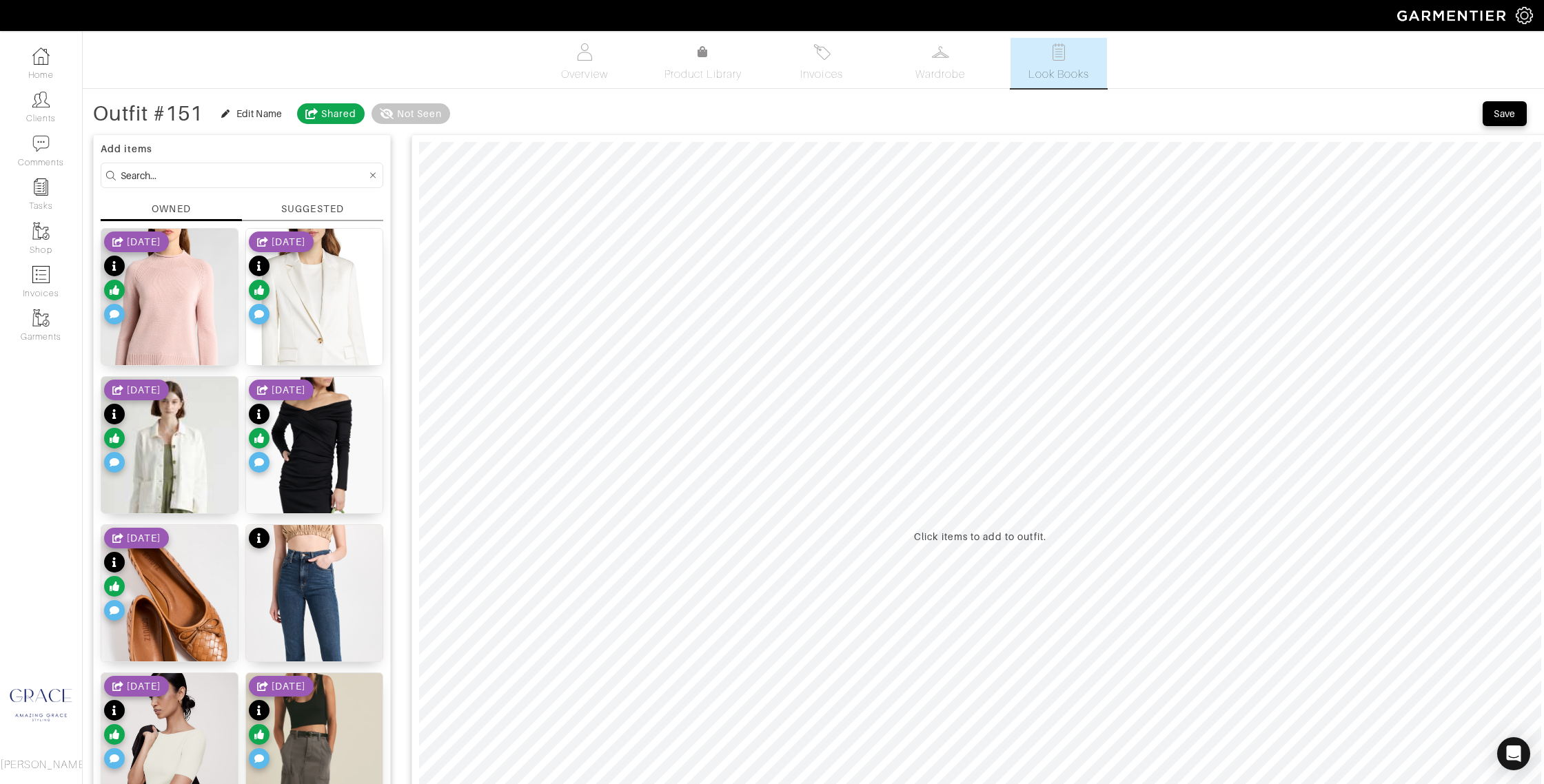
click at [171, 169] on input at bounding box center [243, 175] width 246 height 17
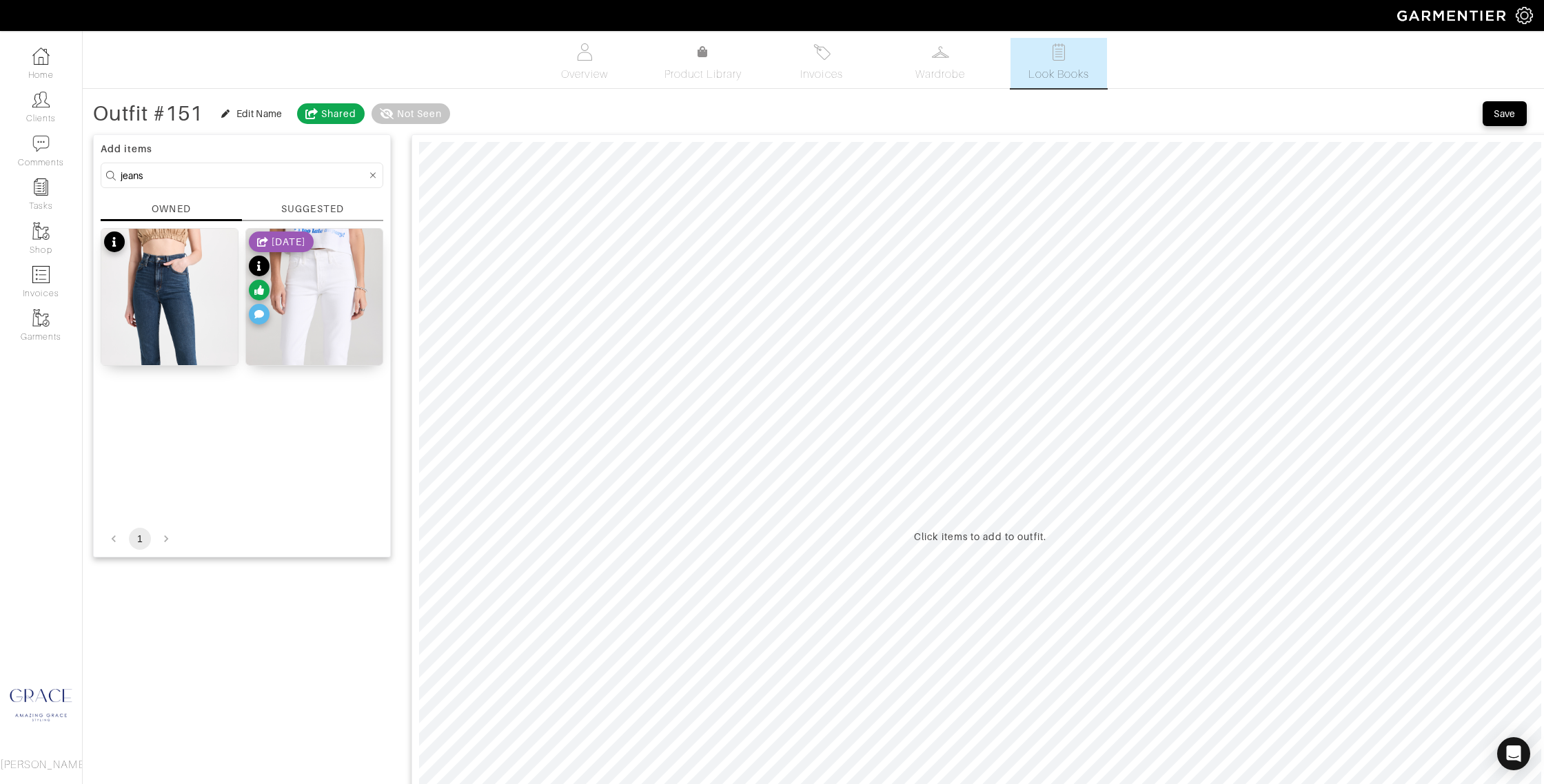
click at [315, 205] on div "SUGGESTED" at bounding box center [312, 209] width 62 height 15
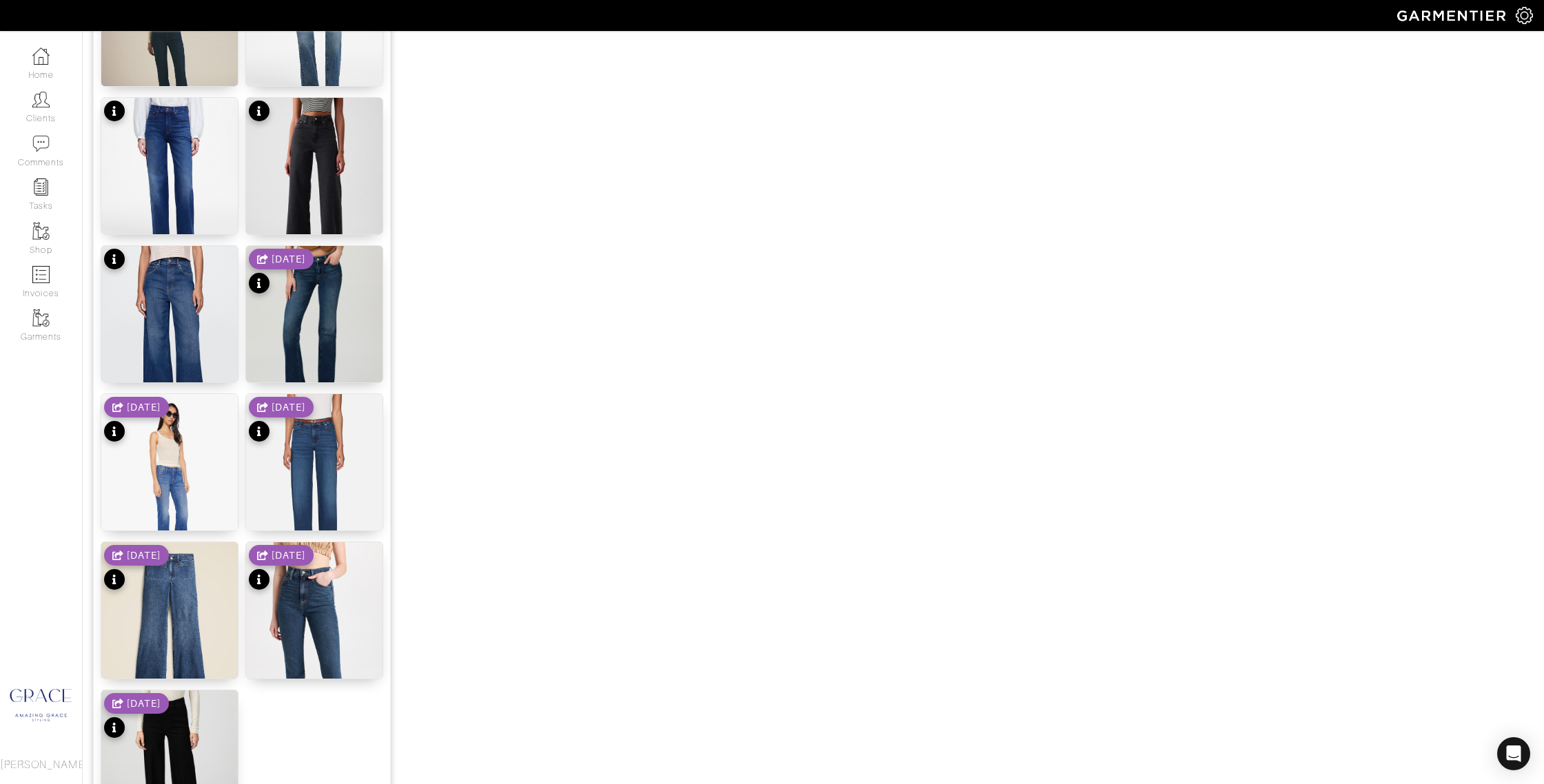
scroll to position [1469, 0]
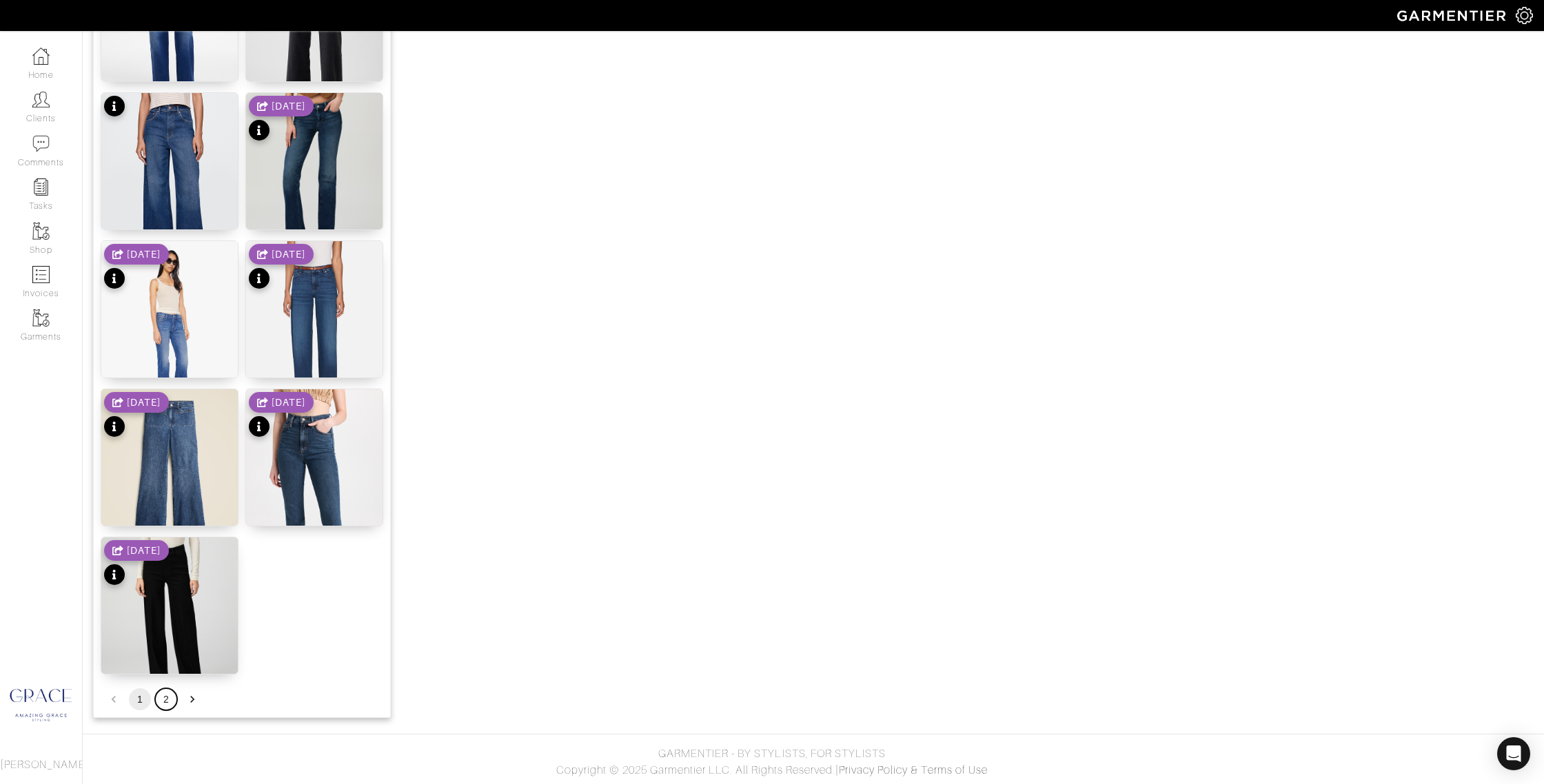
click at [168, 693] on button "2" at bounding box center [166, 699] width 22 height 22
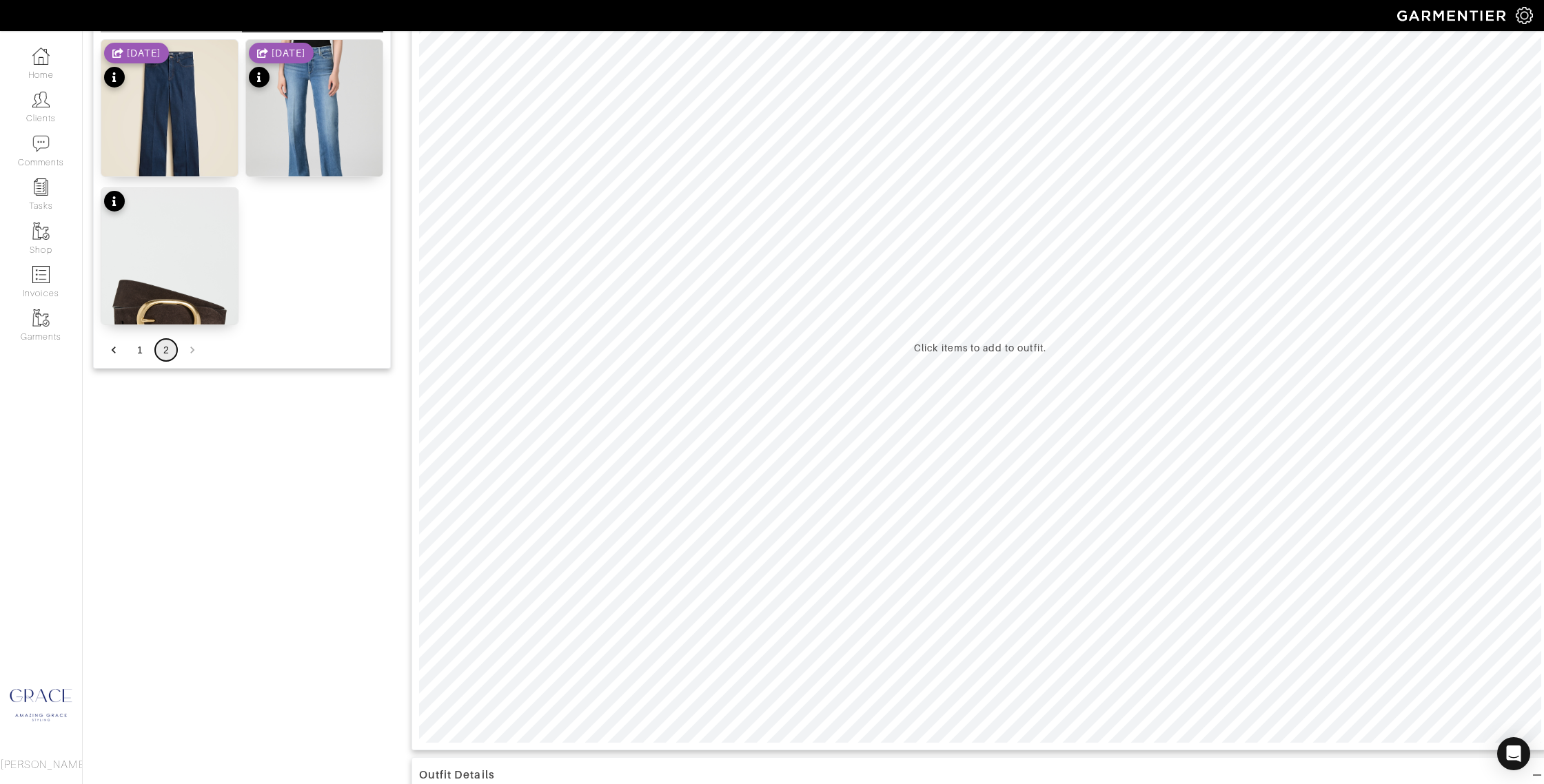
scroll to position [0, 0]
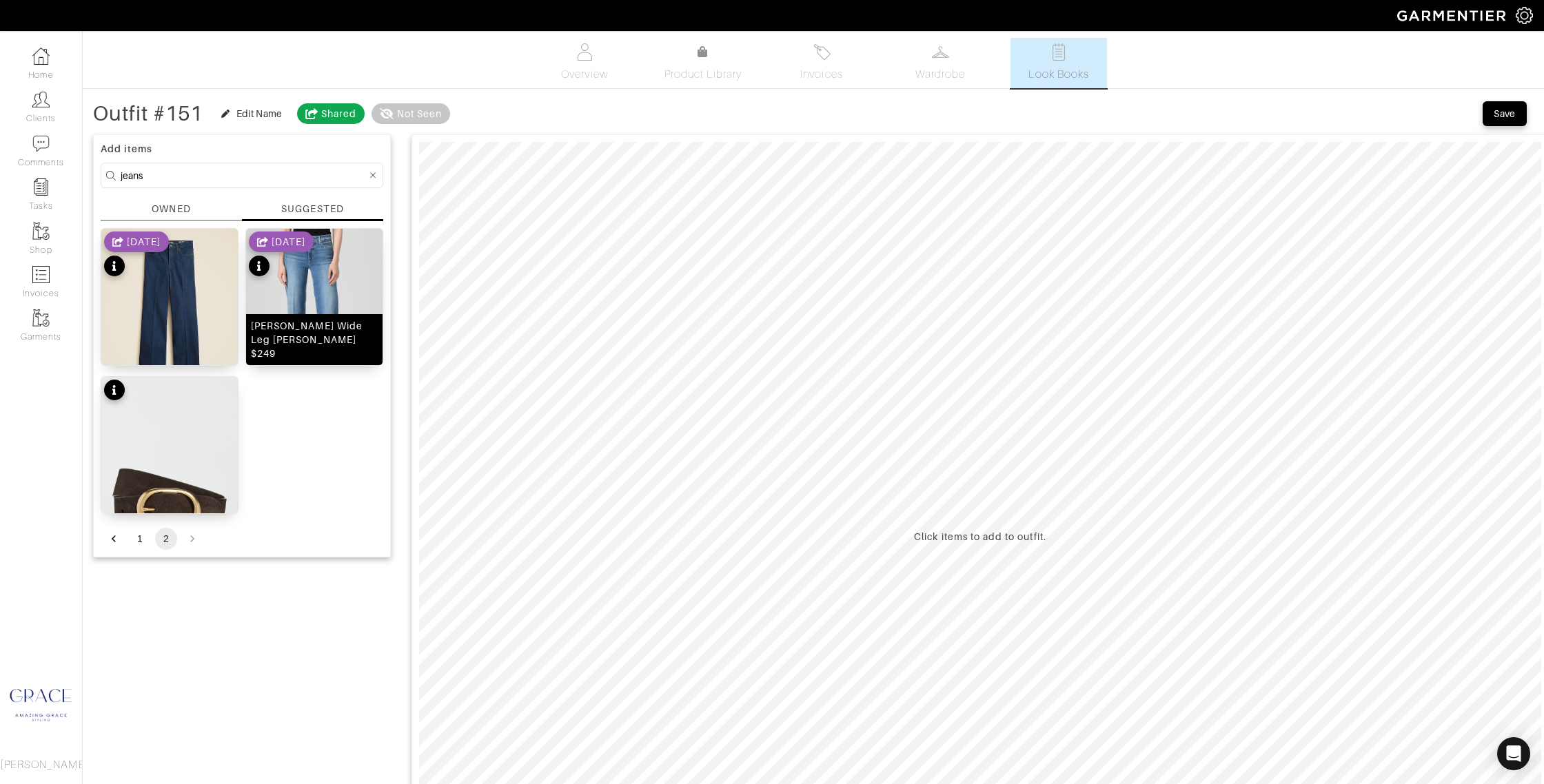
click at [301, 321] on img at bounding box center [314, 314] width 137 height 171
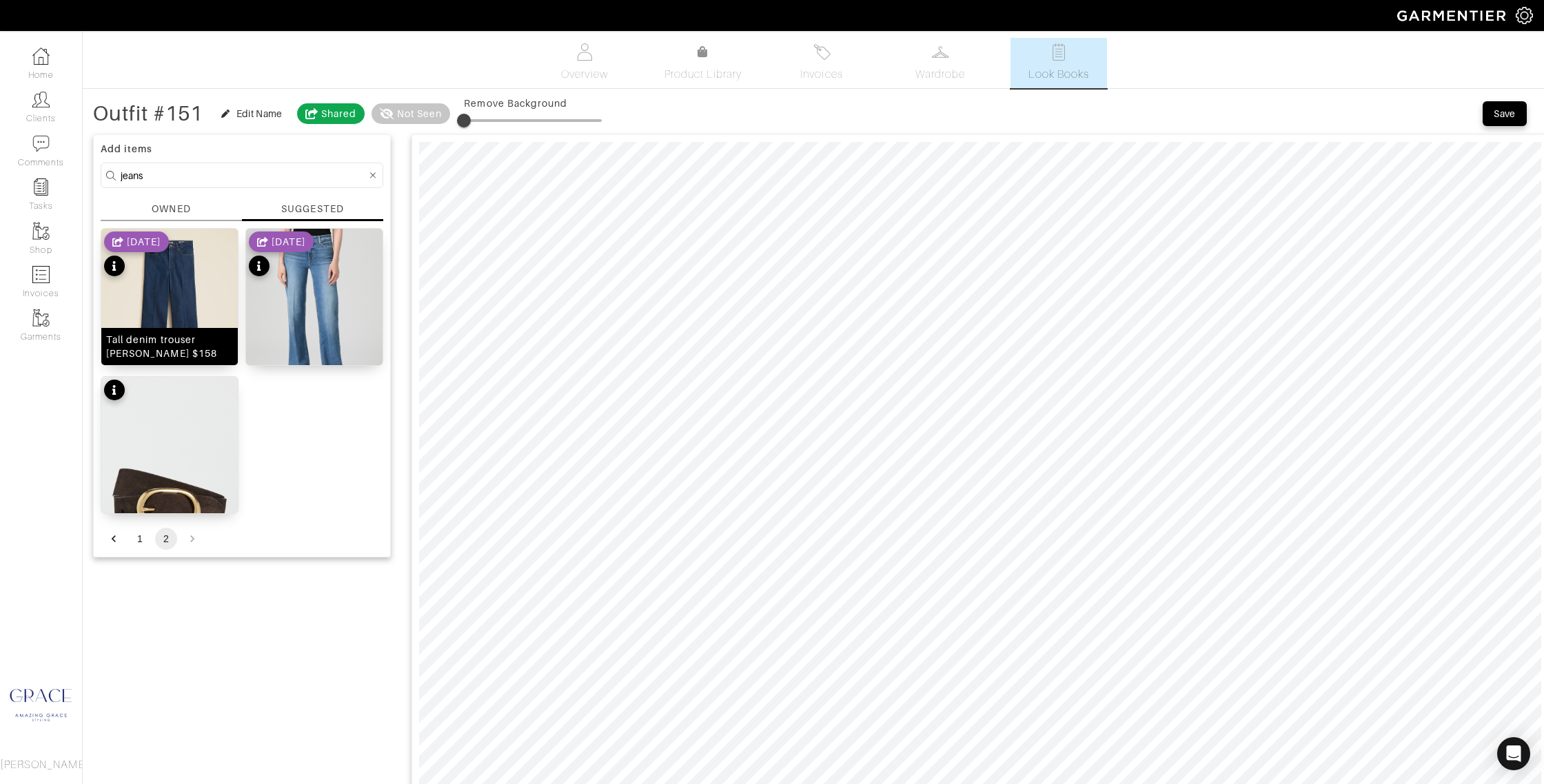
click at [175, 282] on img at bounding box center [169, 314] width 137 height 171
click at [139, 533] on button "1" at bounding box center [139, 538] width 22 height 22
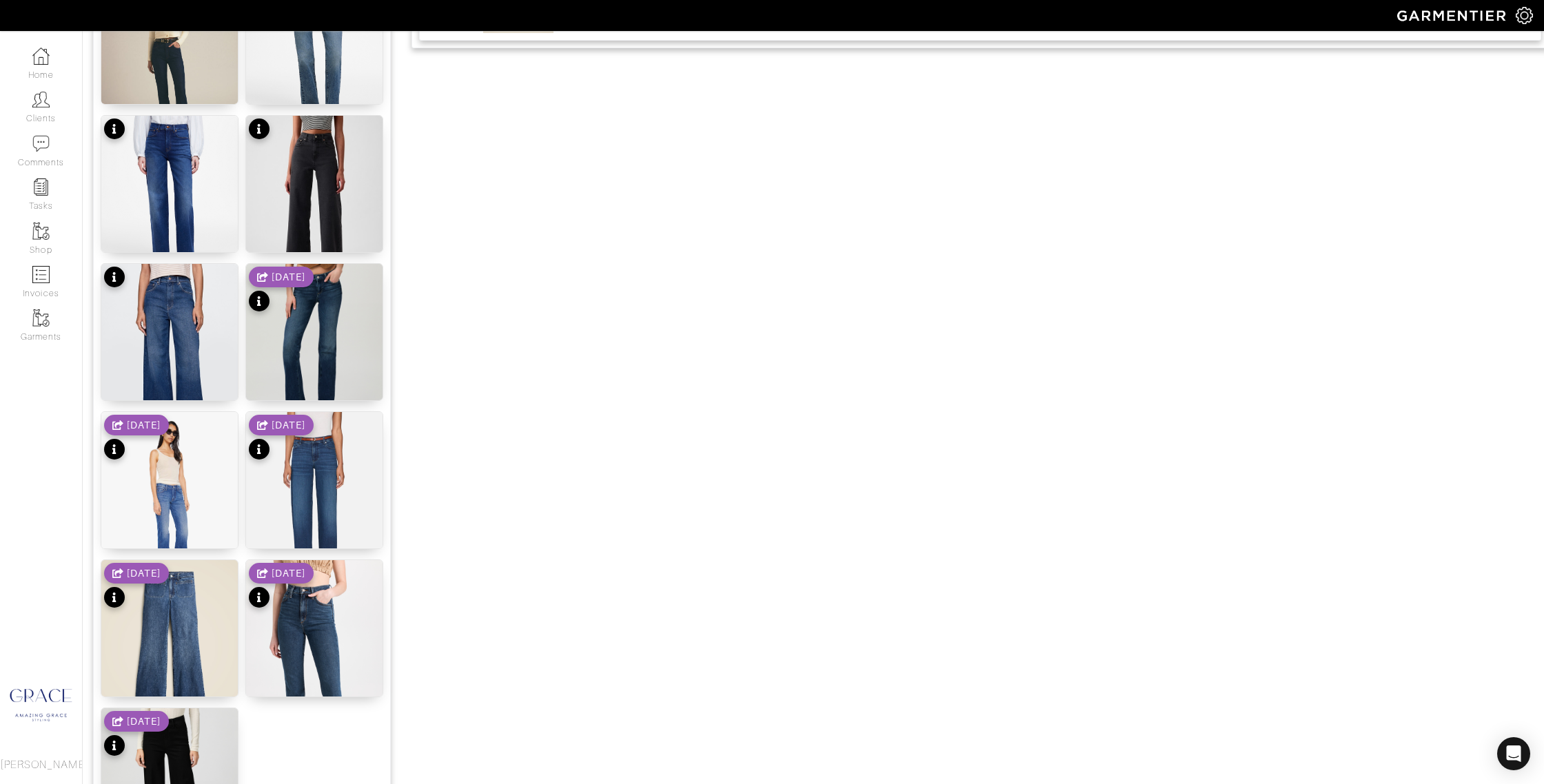
scroll to position [1302, 0]
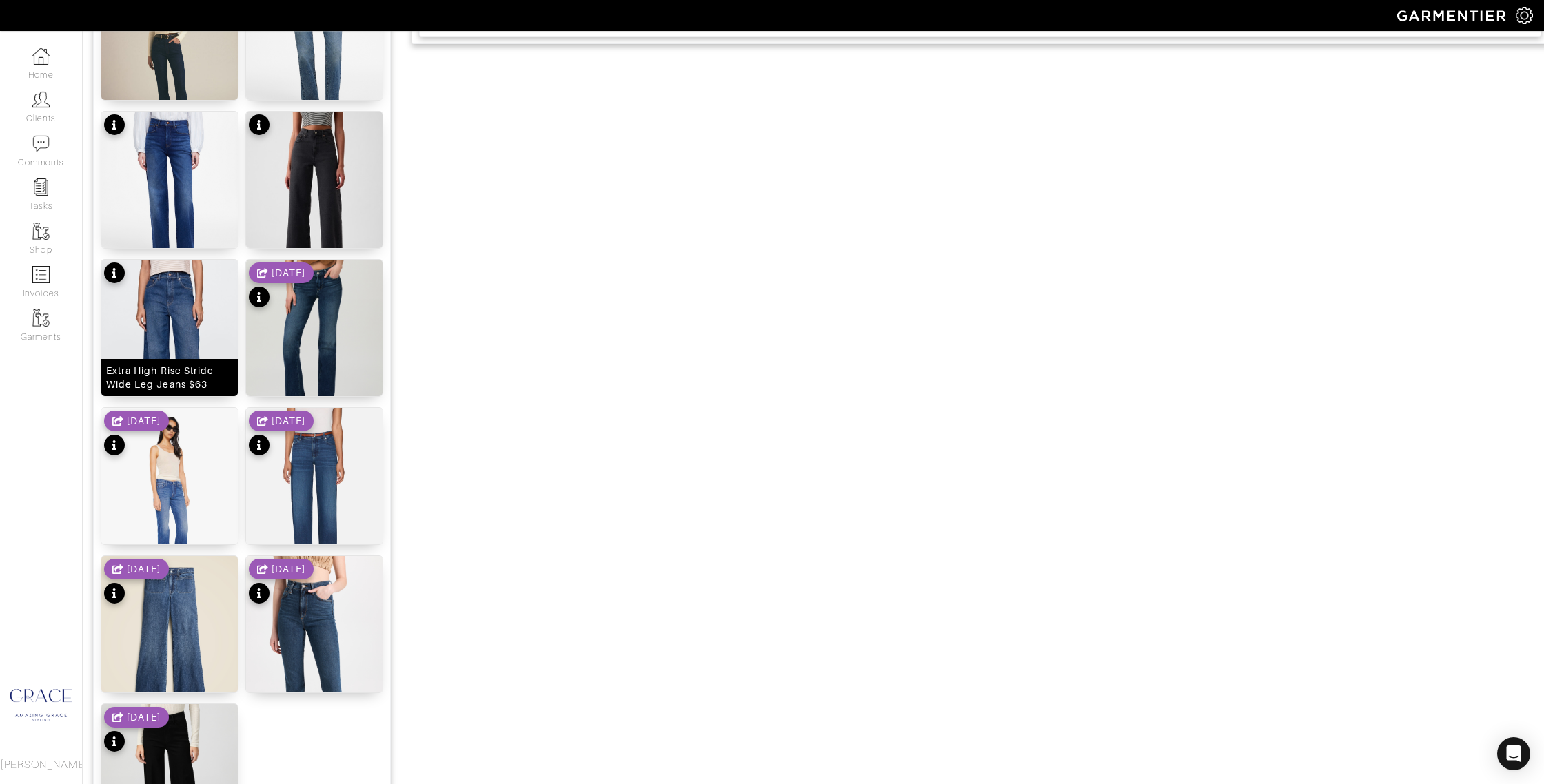
click at [188, 370] on div "Extra High Rise Stride Wide Leg Jeans $63" at bounding box center [170, 378] width 127 height 28
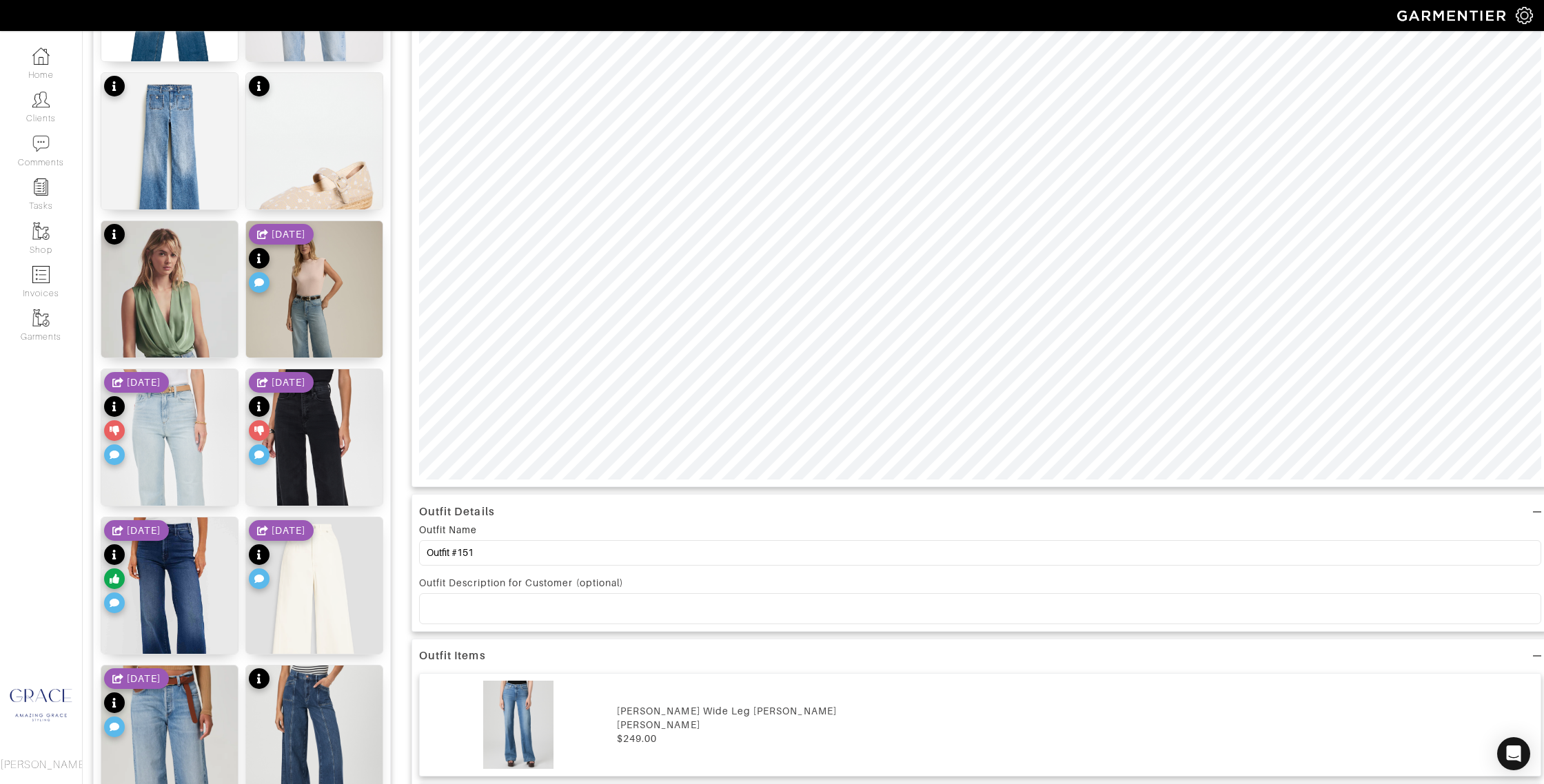
scroll to position [0, 0]
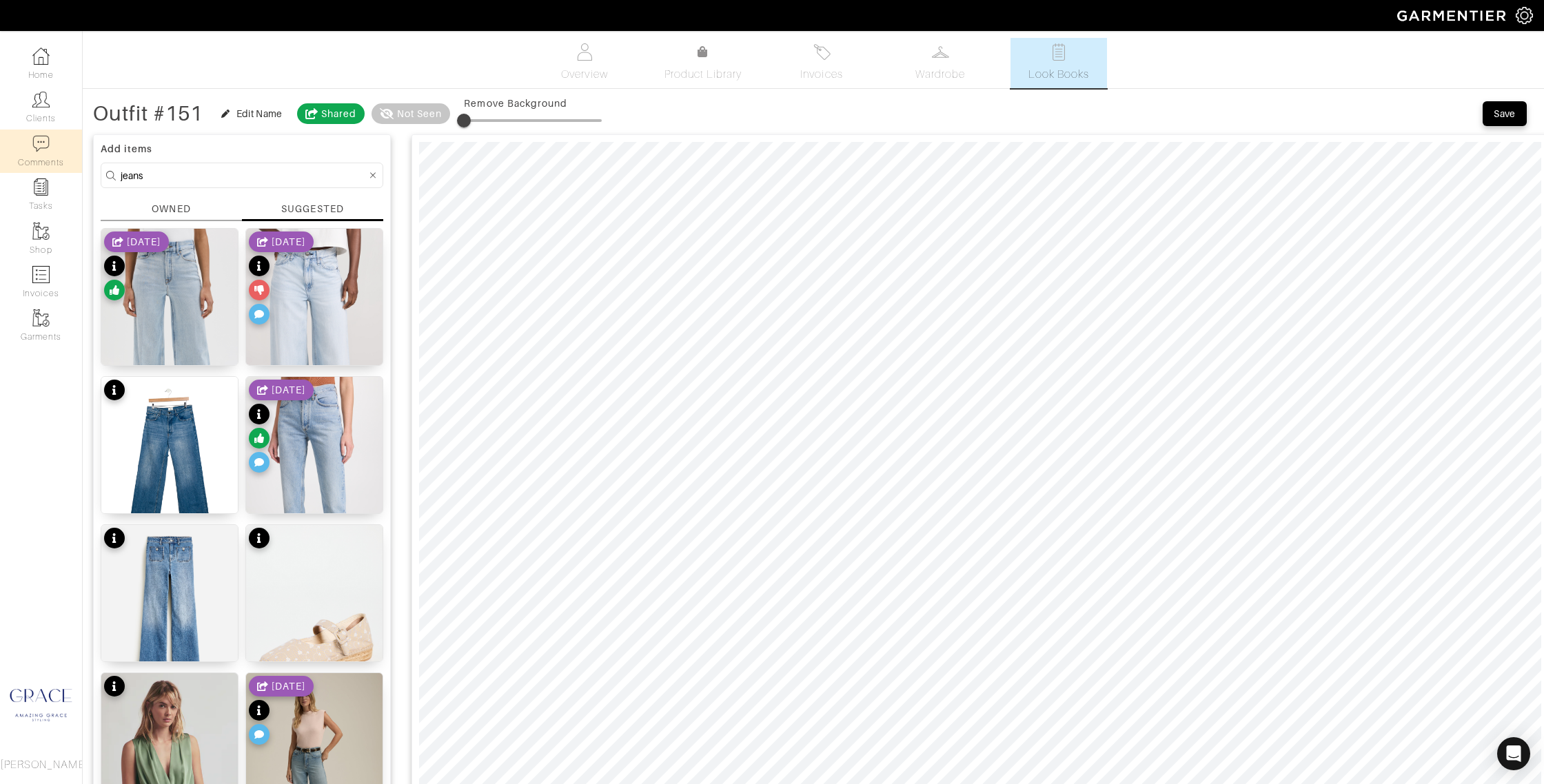
drag, startPoint x: 212, startPoint y: 175, endPoint x: 47, endPoint y: 162, distance: 165.5
type input "anine bing"
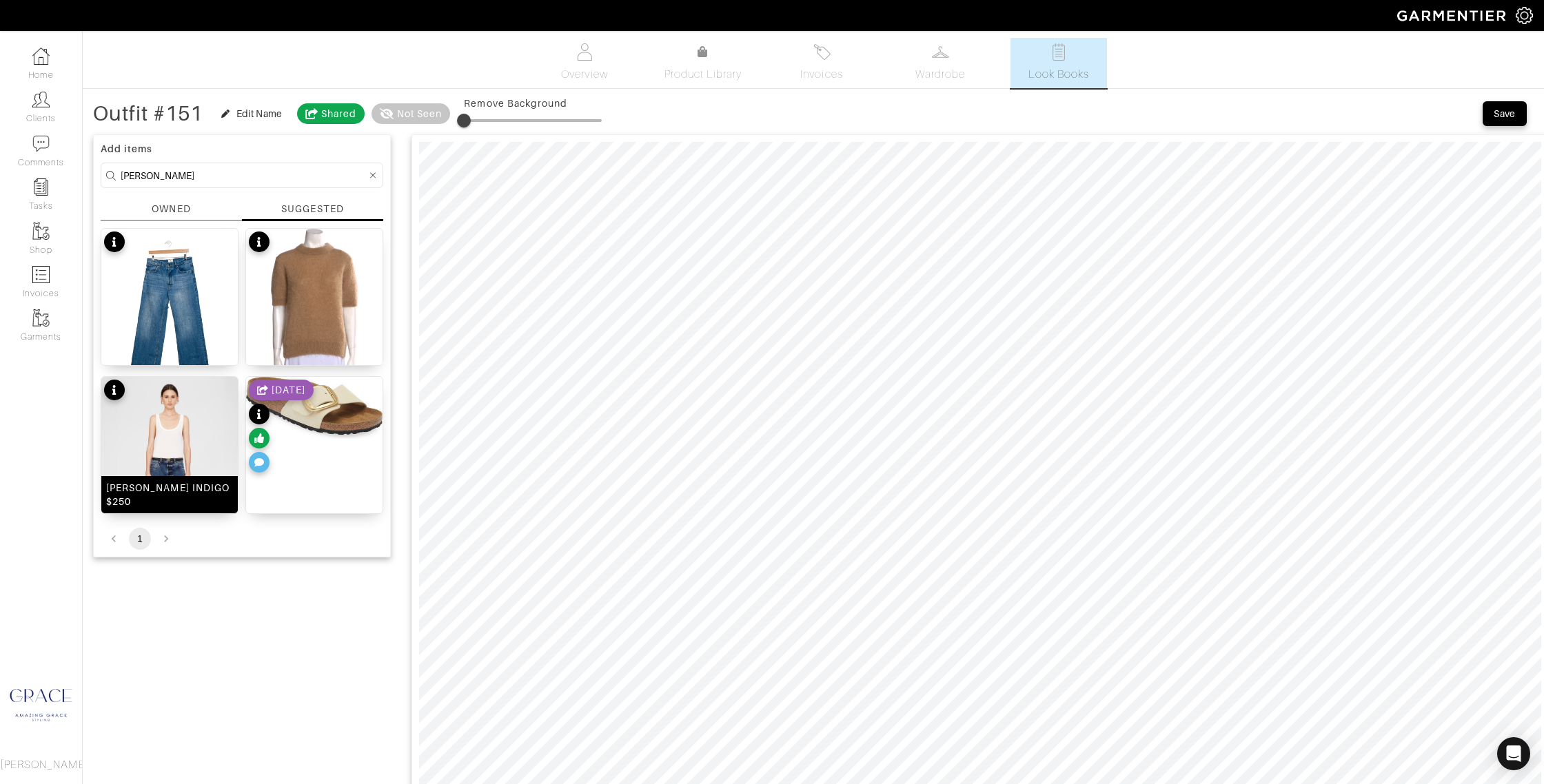
click at [180, 460] on img at bounding box center [169, 480] width 137 height 205
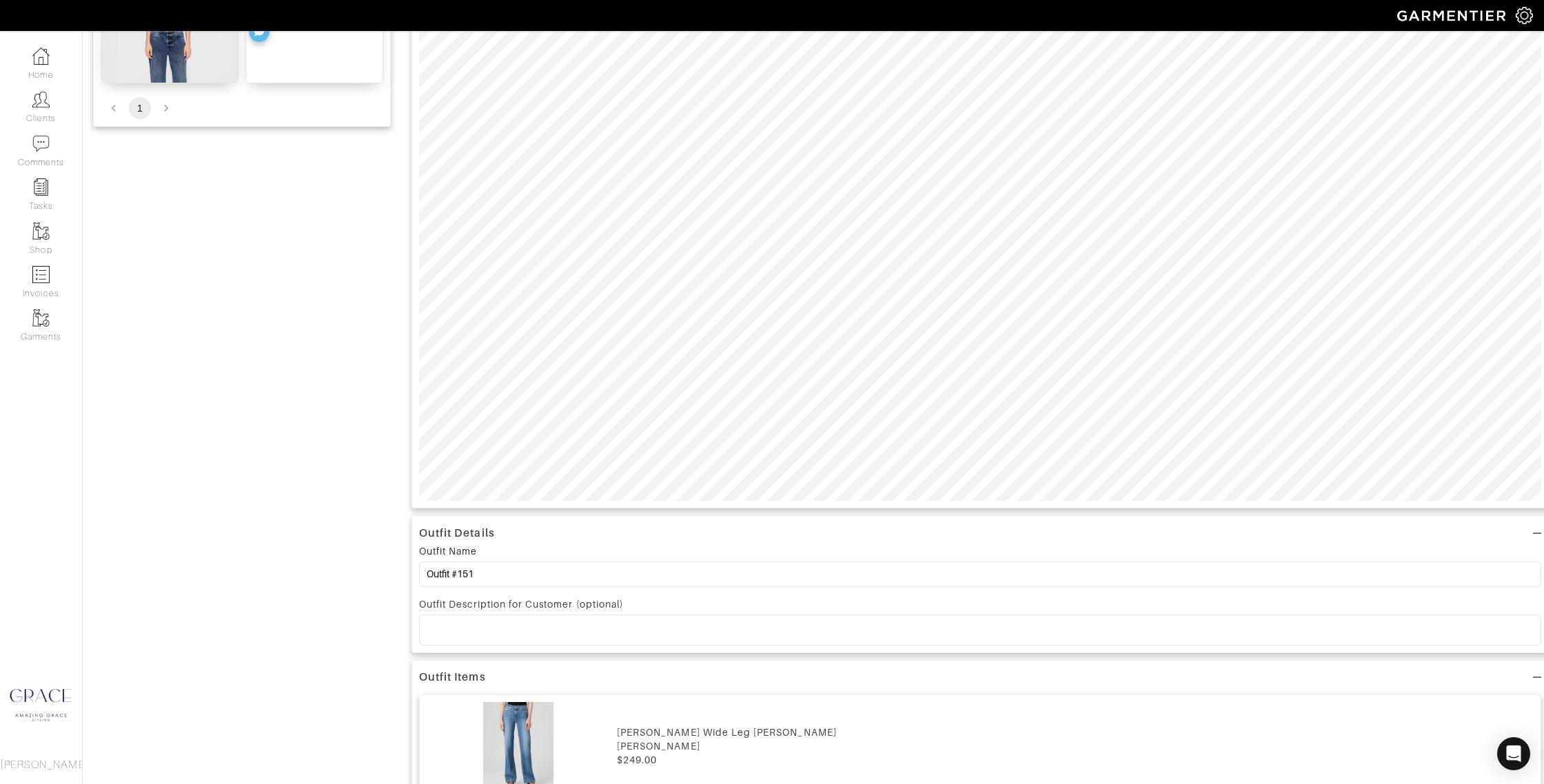
scroll to position [437, 0]
click at [573, 621] on p at bounding box center [980, 623] width 1100 height 13
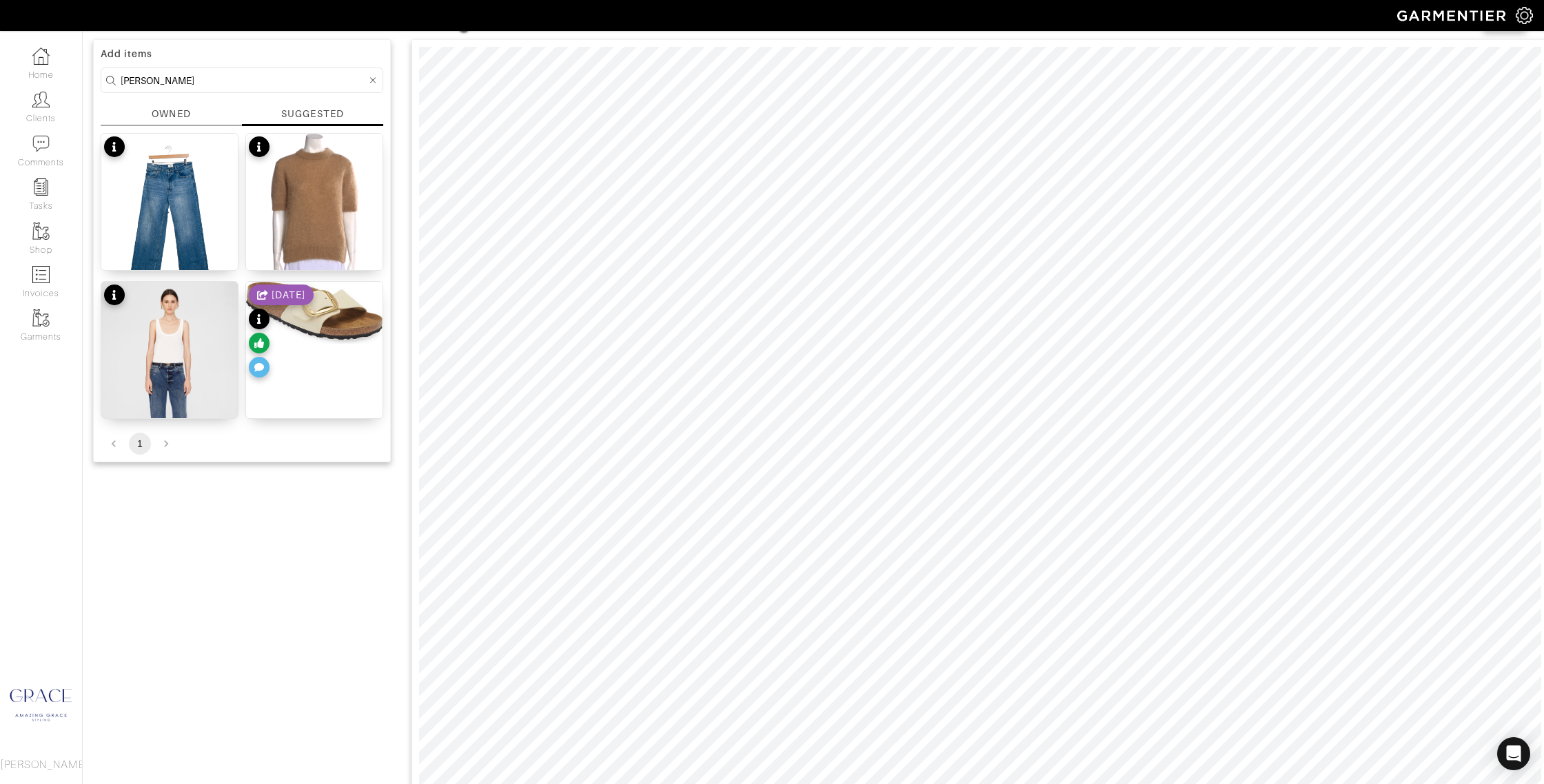
scroll to position [0, 0]
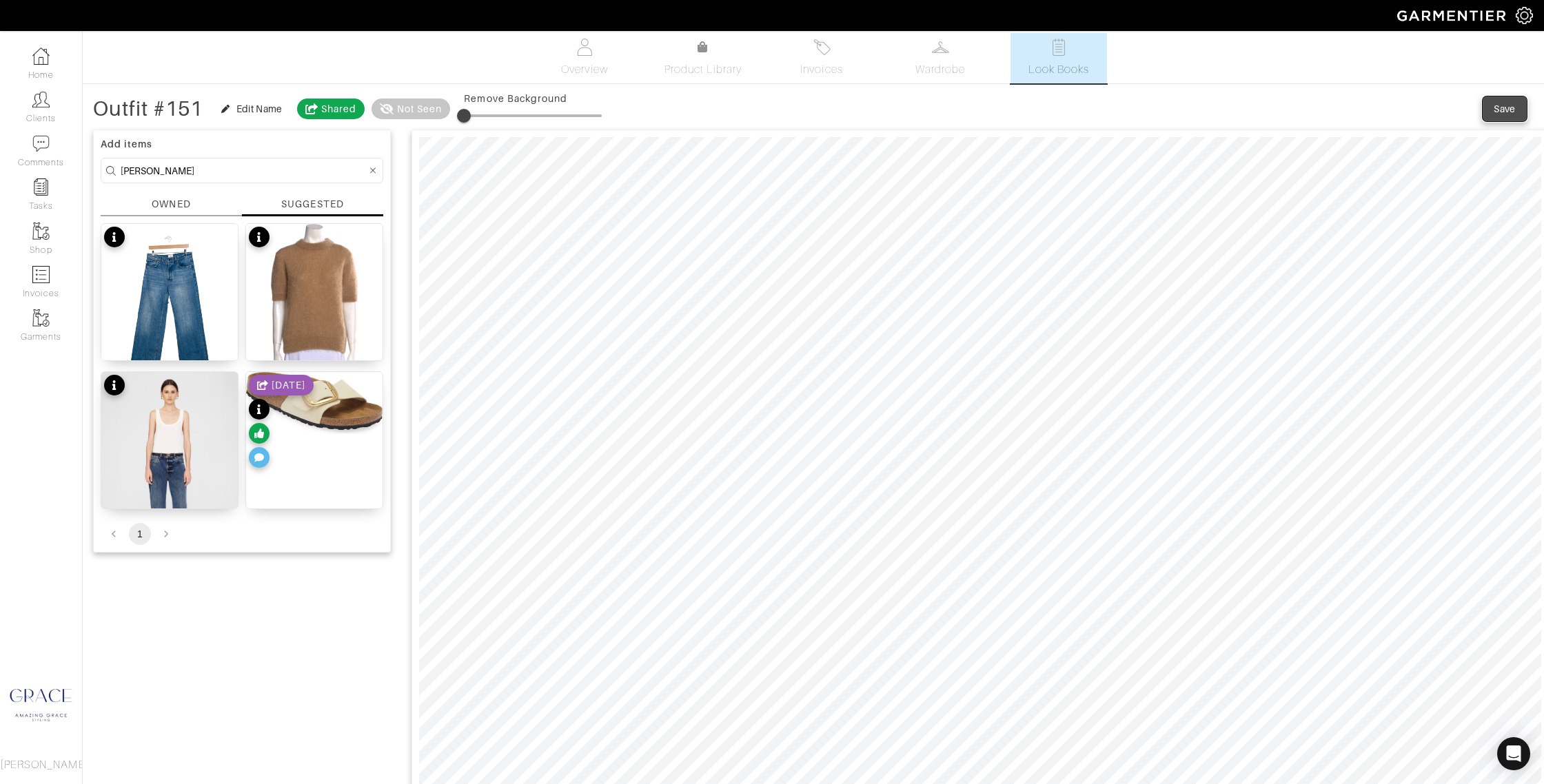
click at [1500, 109] on div "Save" at bounding box center [1505, 108] width 22 height 14
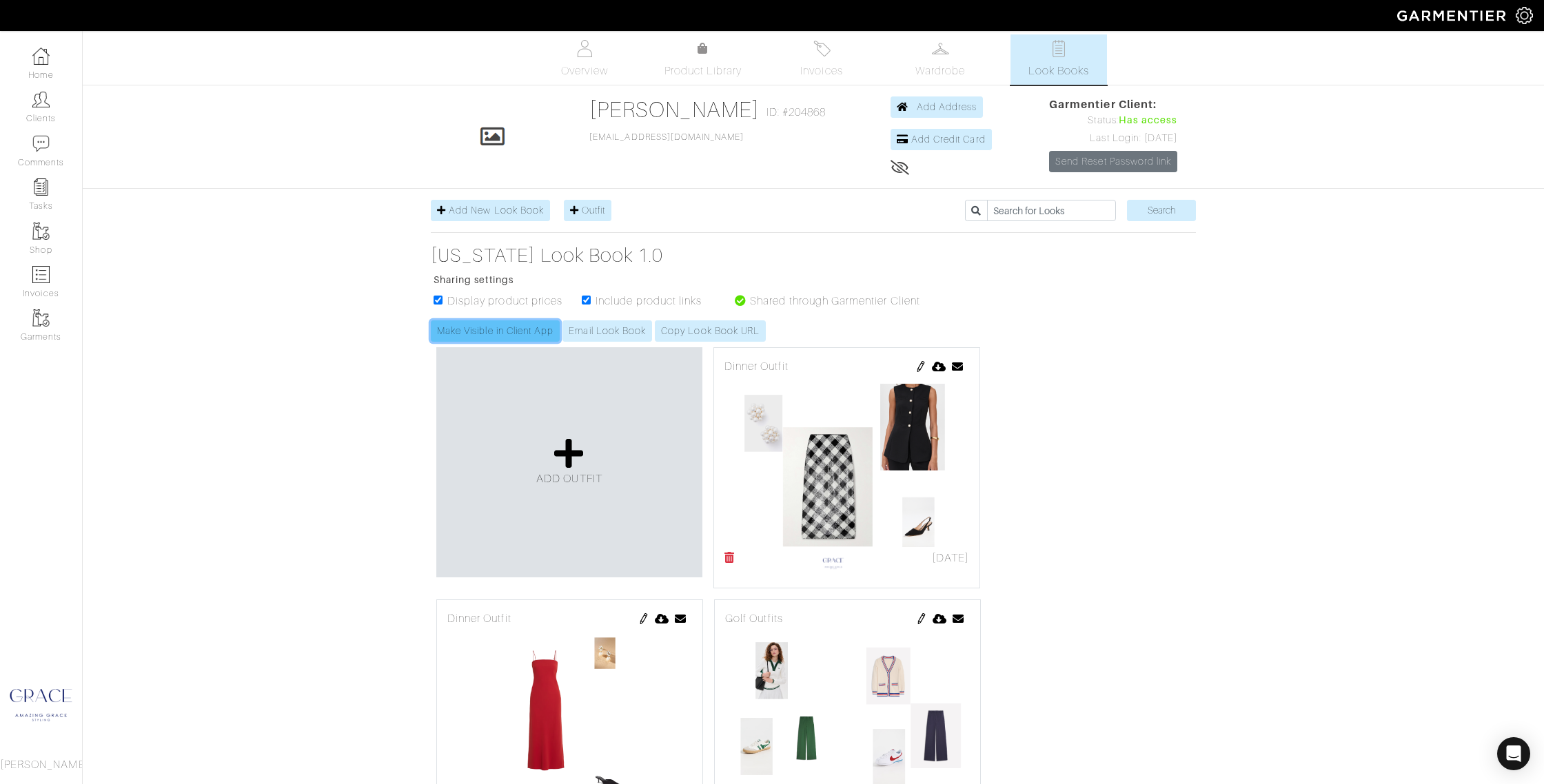
click at [533, 334] on link "Make Visible in Client App" at bounding box center [494, 330] width 128 height 21
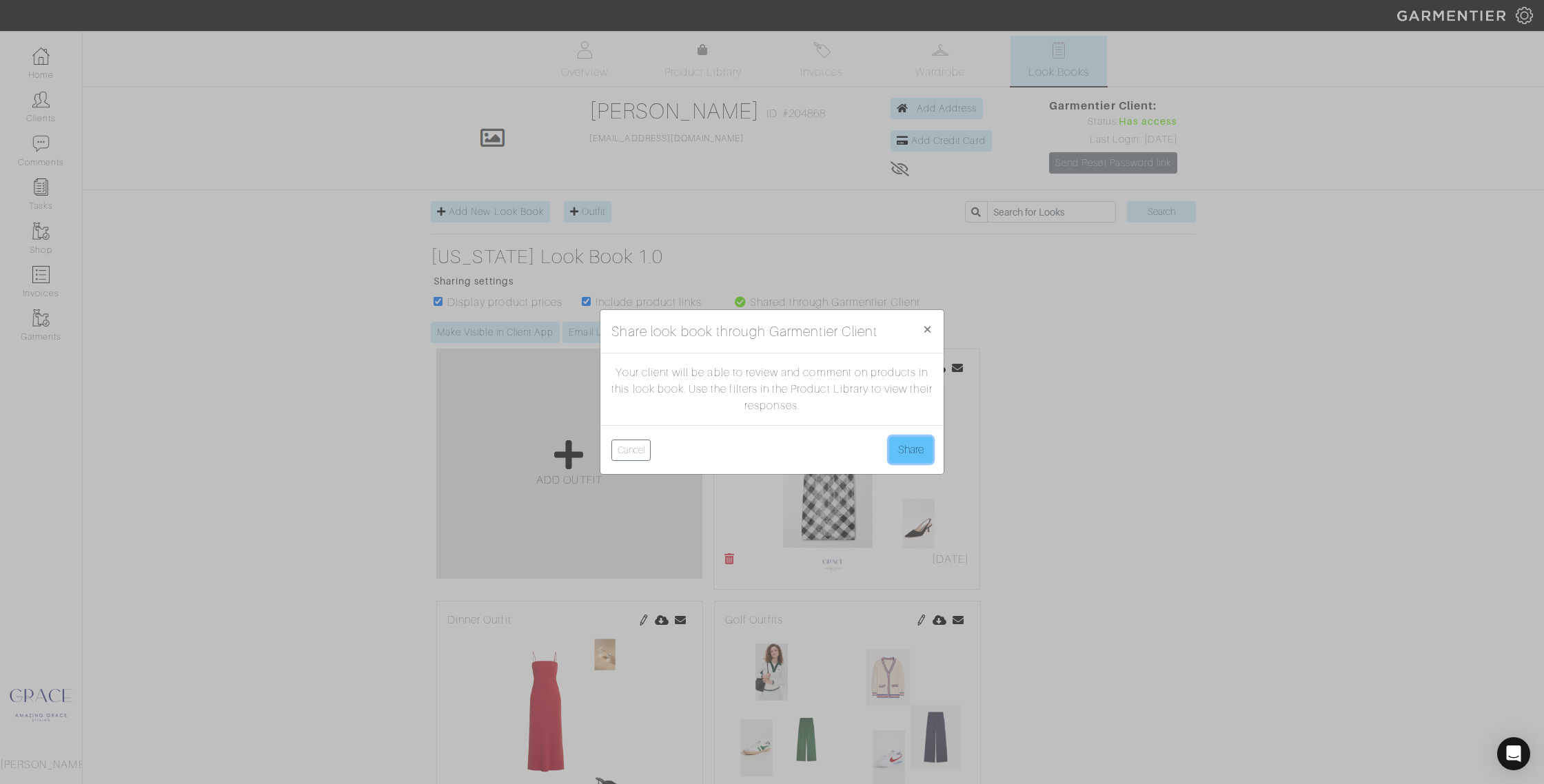
drag, startPoint x: 905, startPoint y: 448, endPoint x: 862, endPoint y: 439, distance: 43.9
click at [905, 448] on button "Share" at bounding box center [910, 449] width 43 height 27
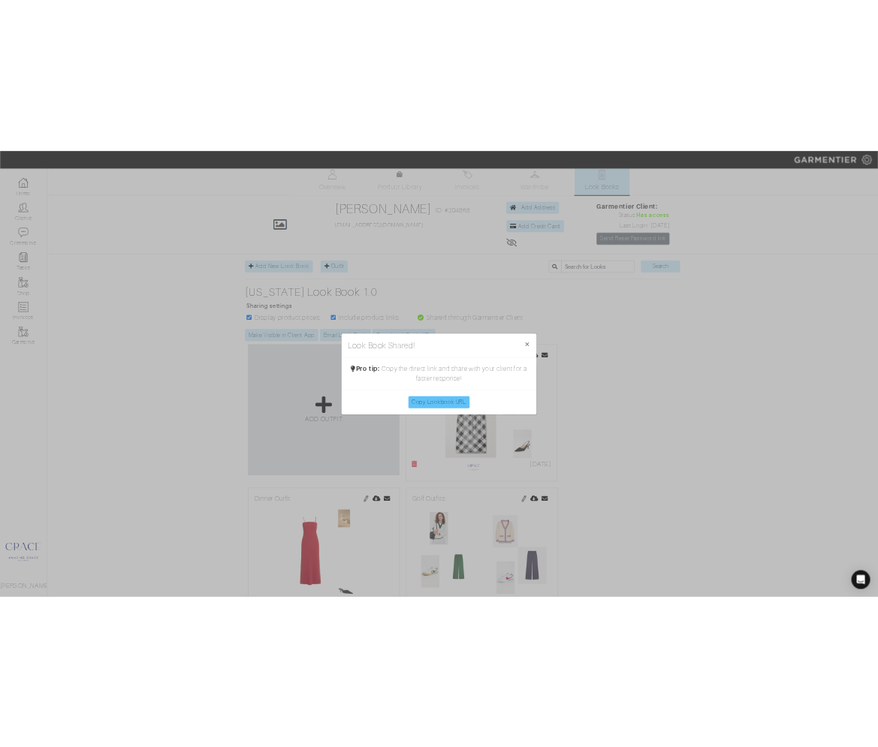
scroll to position [8, 0]
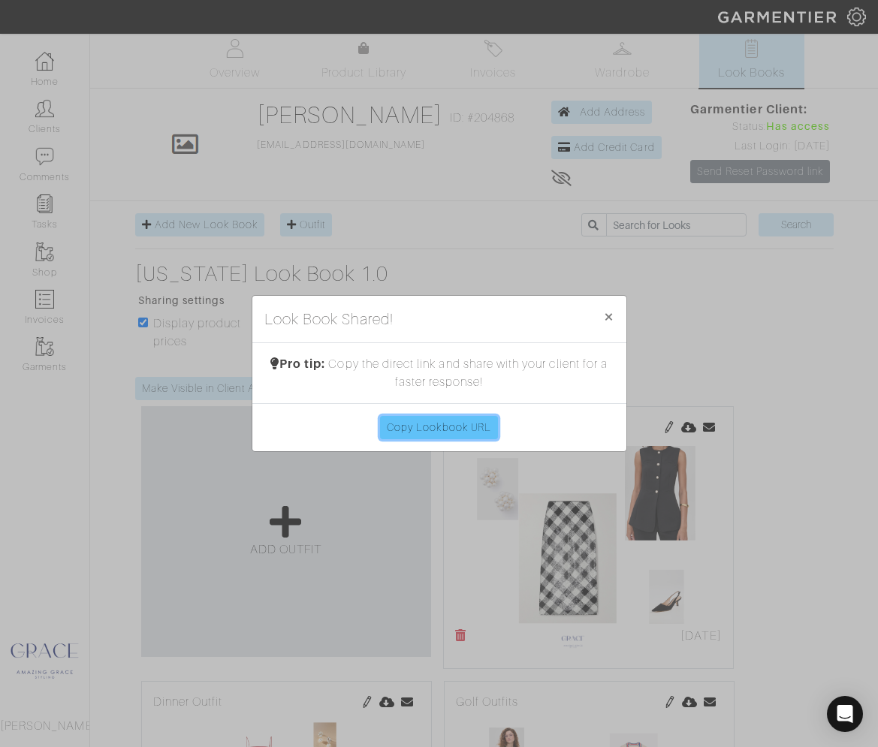
click at [434, 430] on link "Copy Lookbook URL" at bounding box center [439, 427] width 118 height 23
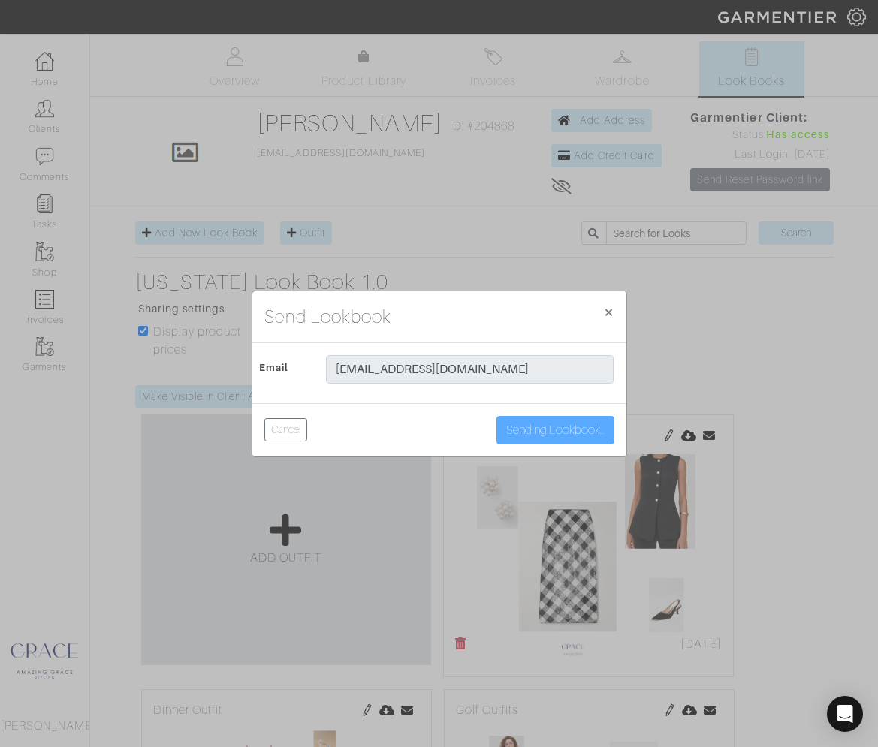
scroll to position [8, 0]
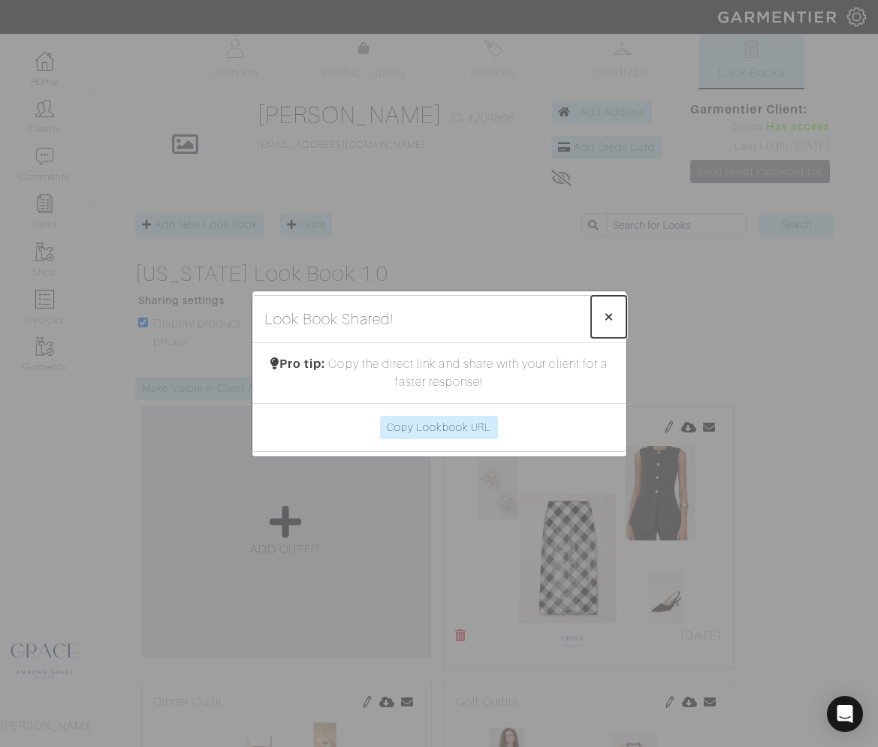
drag, startPoint x: 613, startPoint y: 310, endPoint x: 620, endPoint y: 317, distance: 9.6
click at [613, 310] on span "×" at bounding box center [608, 316] width 11 height 20
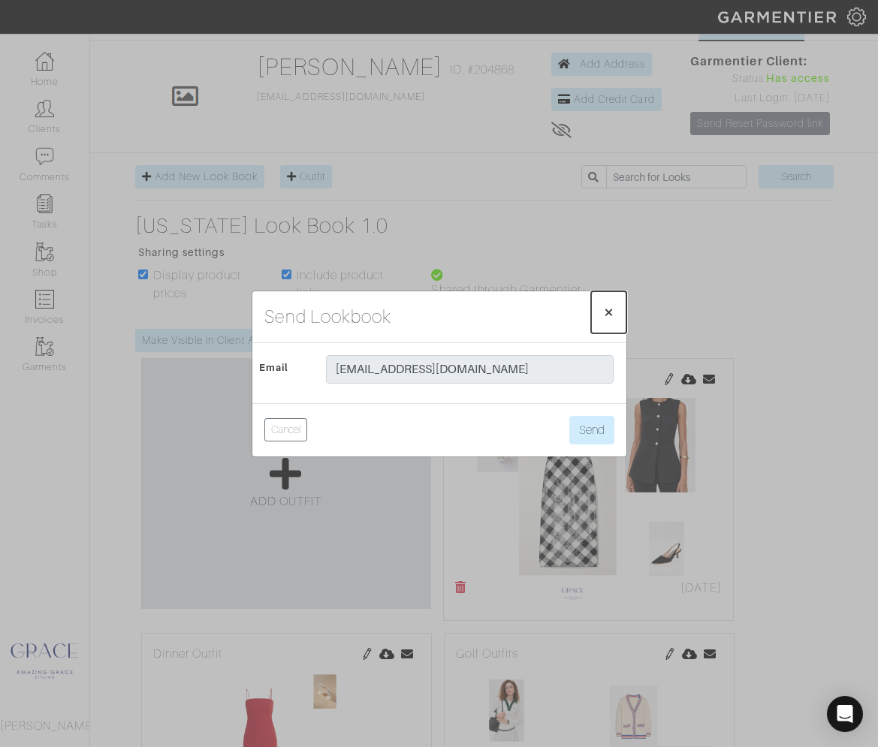
click at [608, 312] on span "×" at bounding box center [608, 312] width 11 height 20
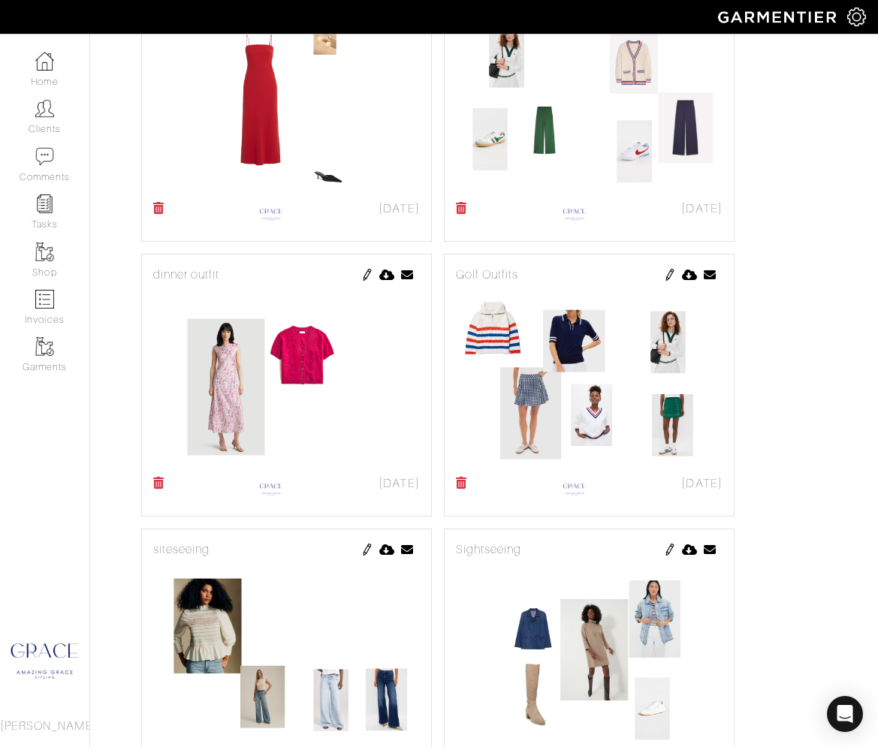
scroll to position [693, 0]
